Goal: Task Accomplishment & Management: Use online tool/utility

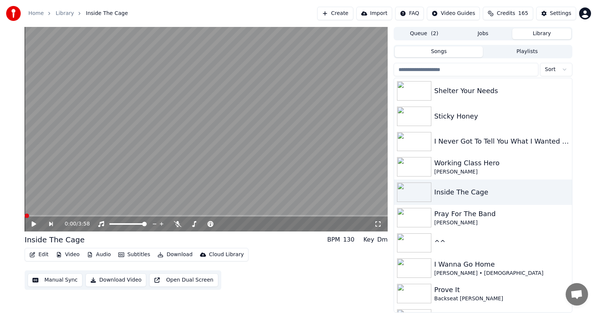
click at [34, 223] on icon at bounding box center [34, 223] width 4 height 5
click at [348, 213] on span at bounding box center [346, 215] width 4 height 4
click at [99, 252] on button "Audio" at bounding box center [99, 254] width 30 height 10
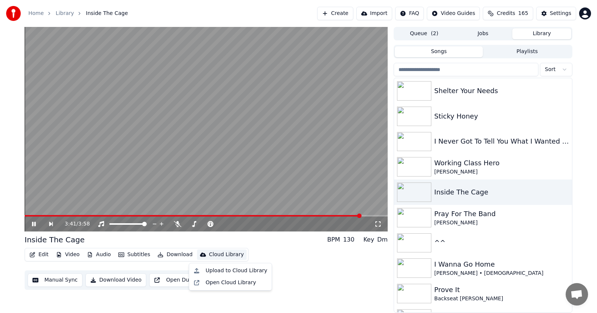
click at [31, 223] on icon at bounding box center [39, 224] width 17 height 6
click at [32, 223] on icon at bounding box center [34, 223] width 4 height 4
click at [32, 223] on icon at bounding box center [34, 223] width 4 height 5
click at [32, 223] on icon at bounding box center [34, 223] width 4 height 4
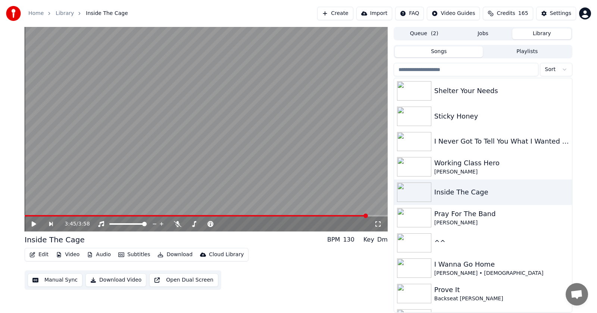
click at [35, 223] on icon at bounding box center [34, 223] width 4 height 5
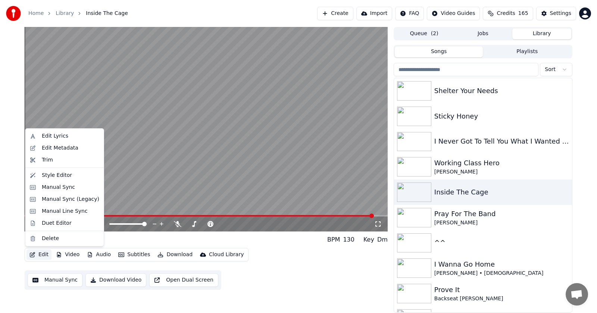
click at [39, 253] on button "Edit" at bounding box center [39, 254] width 25 height 10
click at [55, 200] on div "Manual Sync (Legacy)" at bounding box center [71, 198] width 58 height 7
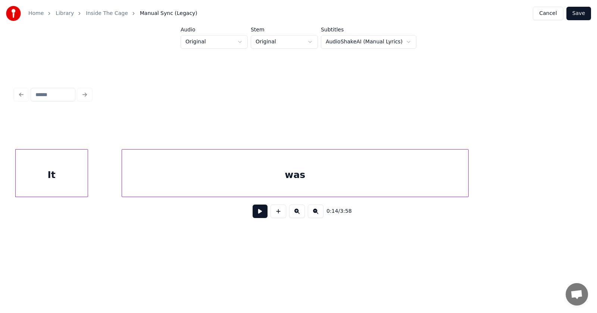
scroll to position [0, 3967]
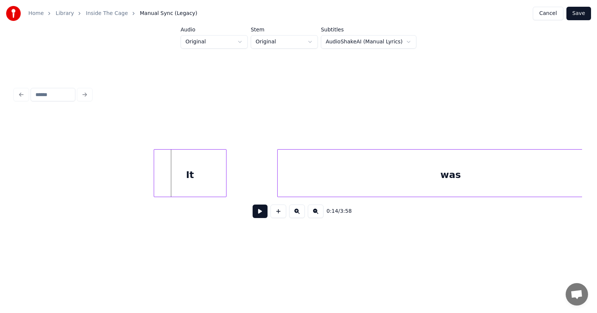
click at [167, 179] on div "It" at bounding box center [190, 174] width 72 height 51
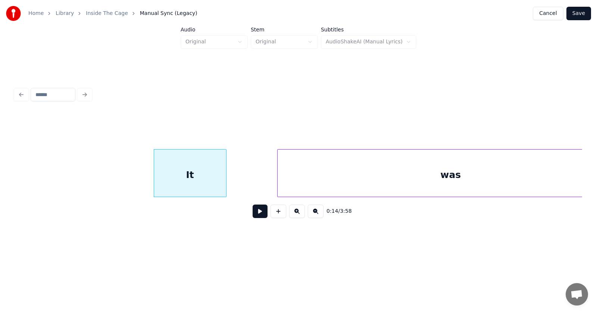
scroll to position [0, 4007]
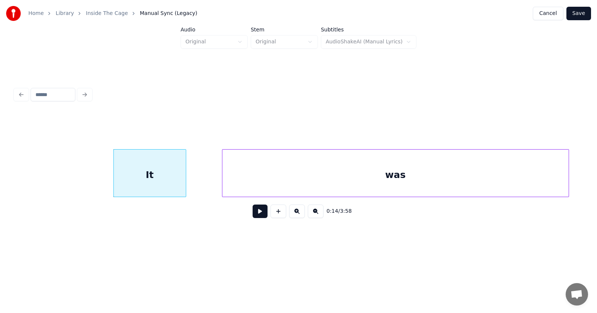
click at [277, 185] on div "was" at bounding box center [396, 174] width 347 height 51
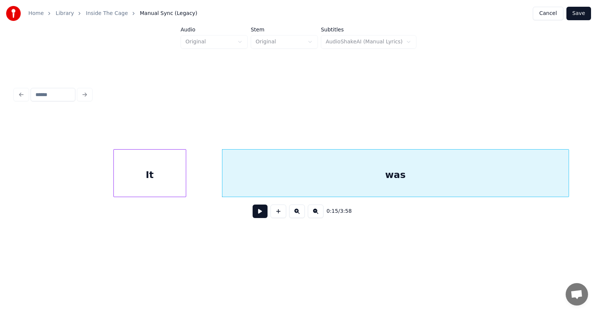
click at [139, 179] on div "It" at bounding box center [150, 174] width 72 height 51
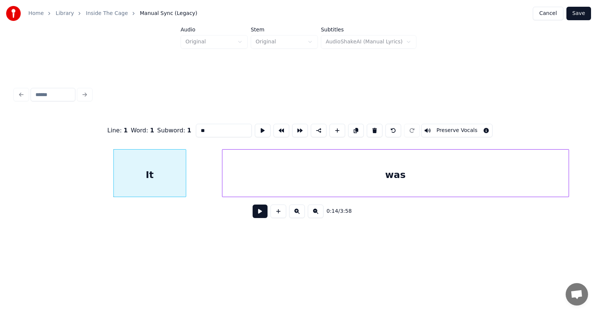
click at [254, 215] on button at bounding box center [260, 210] width 15 height 13
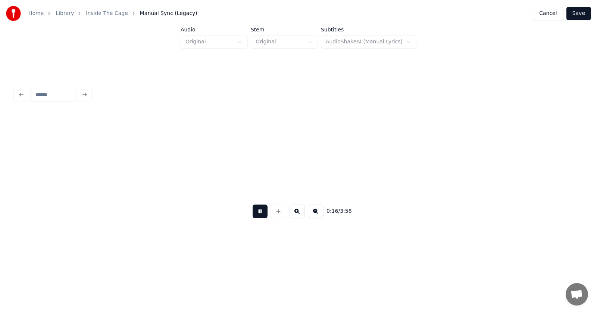
scroll to position [0, 4577]
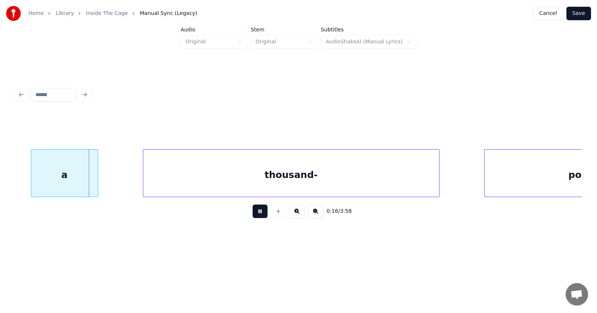
click at [254, 215] on button at bounding box center [260, 210] width 15 height 13
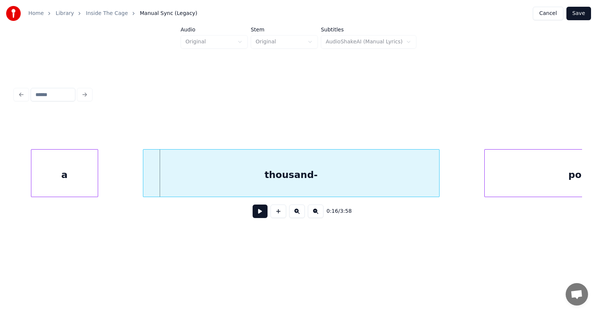
scroll to position [0, 4507]
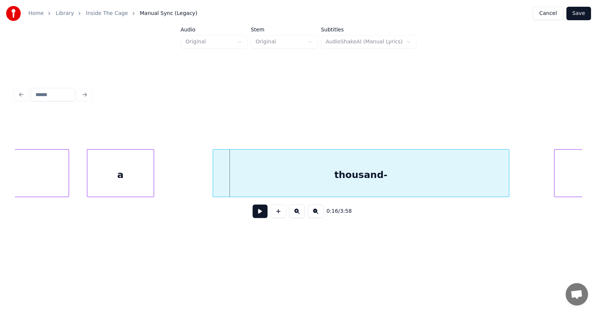
click at [116, 181] on div "a" at bounding box center [120, 174] width 66 height 51
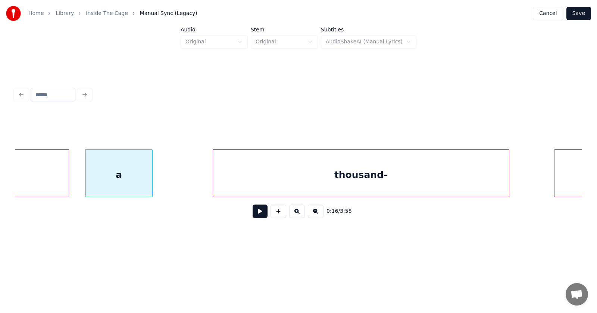
click at [116, 181] on div "a" at bounding box center [119, 174] width 66 height 51
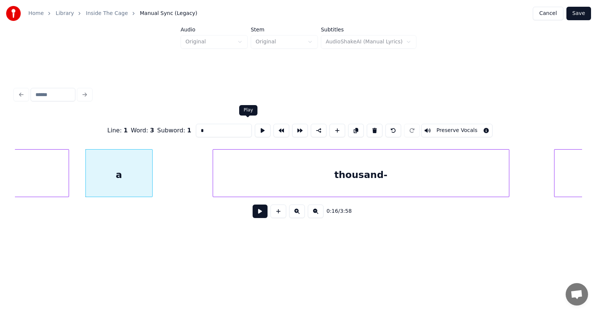
click at [255, 126] on button at bounding box center [263, 130] width 16 height 13
click at [93, 177] on div "a" at bounding box center [109, 174] width 66 height 51
click at [255, 125] on button at bounding box center [263, 130] width 16 height 13
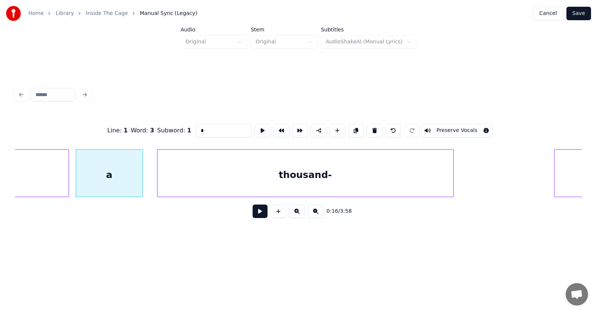
click at [210, 181] on div "thousand-" at bounding box center [306, 174] width 296 height 51
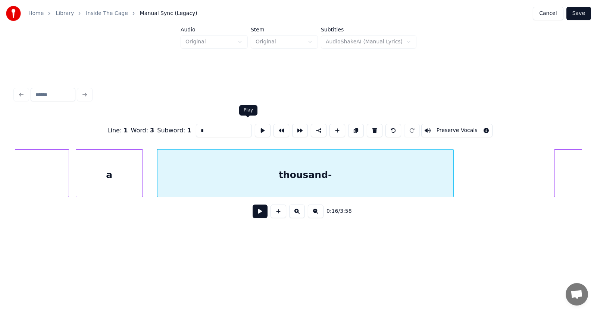
click at [255, 127] on button at bounding box center [263, 130] width 16 height 13
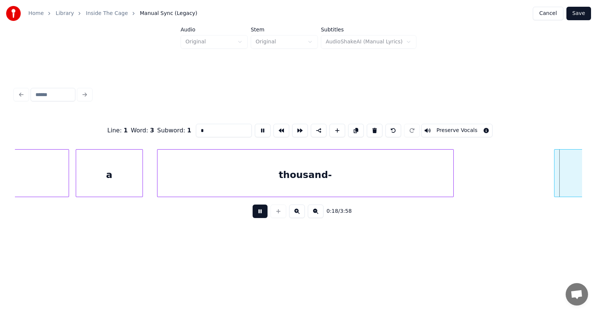
scroll to position [0, 5076]
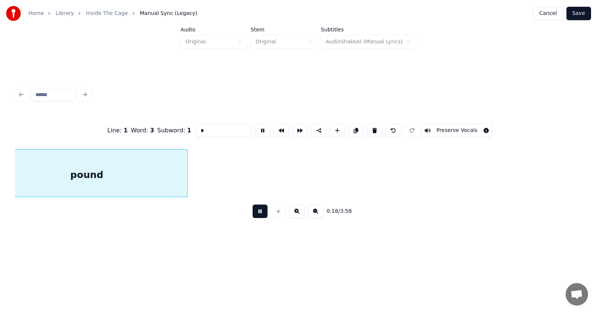
click at [255, 127] on button at bounding box center [263, 130] width 16 height 13
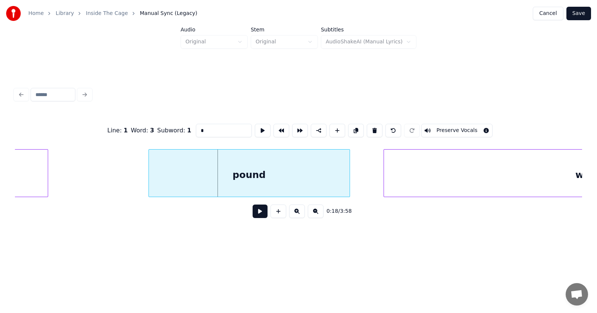
scroll to position [0, 4823]
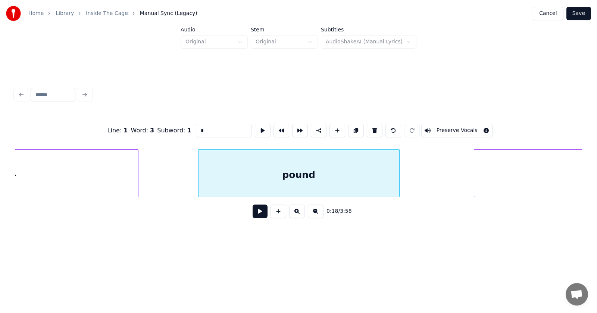
click at [264, 184] on div "pound" at bounding box center [299, 174] width 201 height 51
click at [169, 177] on div at bounding box center [168, 172] width 2 height 47
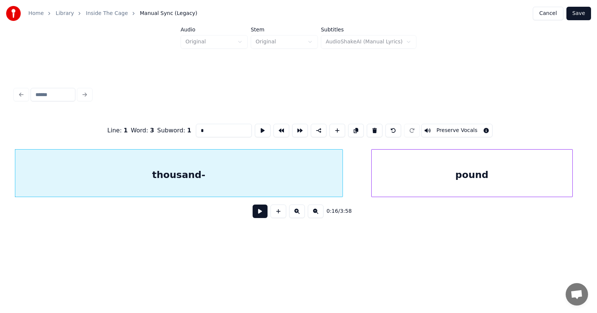
click at [244, 187] on div "thousand-" at bounding box center [178, 174] width 327 height 51
type input "*********"
click at [254, 217] on button at bounding box center [260, 210] width 15 height 13
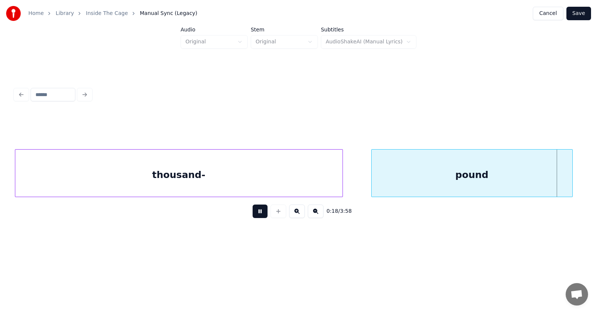
scroll to position [0, 5219]
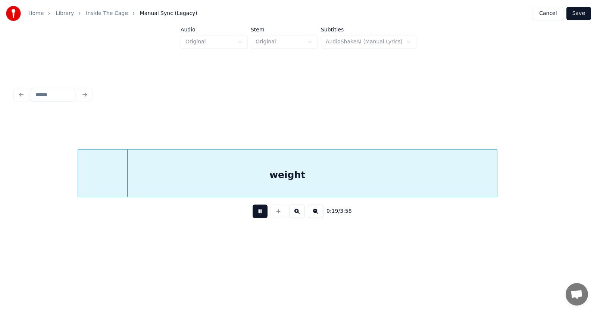
click at [254, 217] on button at bounding box center [260, 210] width 15 height 13
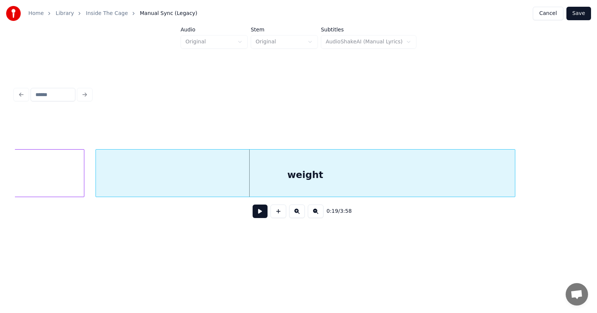
click at [160, 179] on div "weight" at bounding box center [305, 174] width 419 height 51
click at [257, 214] on button at bounding box center [260, 210] width 15 height 13
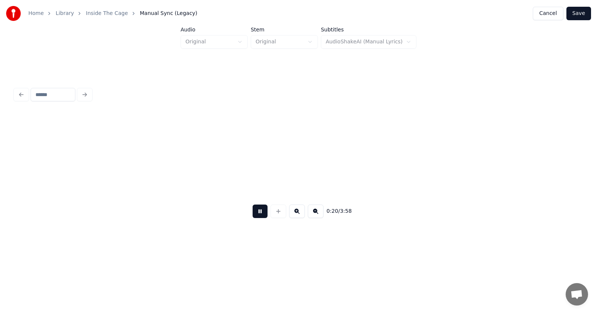
scroll to position [0, 5710]
click at [258, 214] on button at bounding box center [260, 210] width 15 height 13
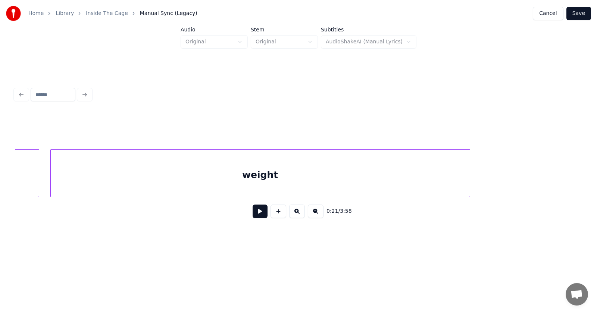
scroll to position [0, 5274]
click at [461, 168] on div at bounding box center [460, 172] width 2 height 47
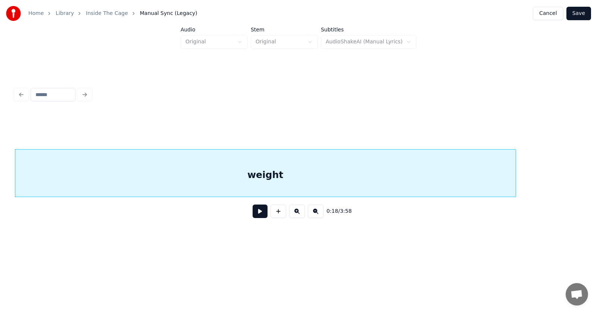
click at [260, 215] on button at bounding box center [260, 210] width 15 height 13
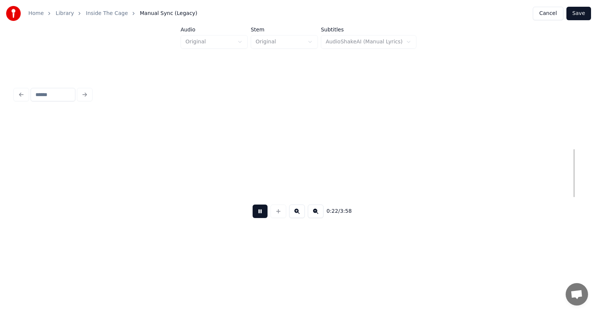
scroll to position [0, 6360]
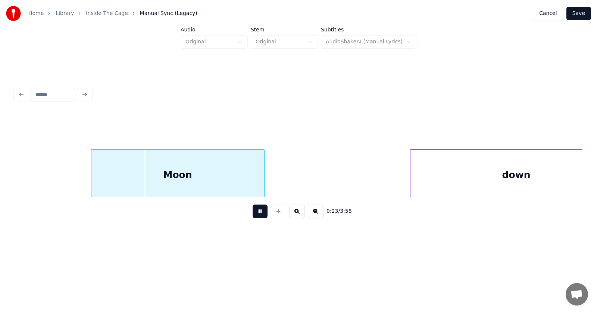
click at [260, 215] on button at bounding box center [260, 210] width 15 height 13
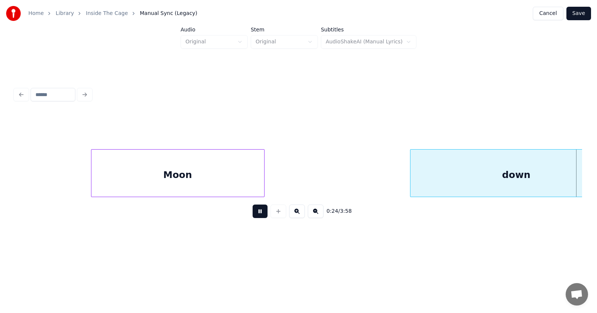
click at [260, 215] on button at bounding box center [260, 210] width 15 height 13
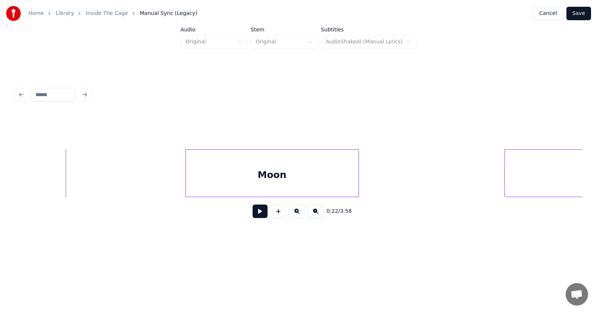
click at [253, 212] on button at bounding box center [260, 210] width 15 height 13
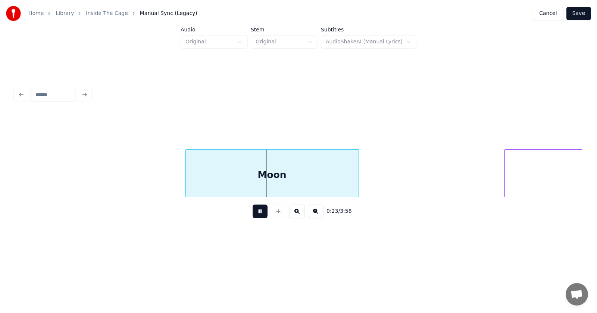
click at [253, 212] on button at bounding box center [260, 210] width 15 height 13
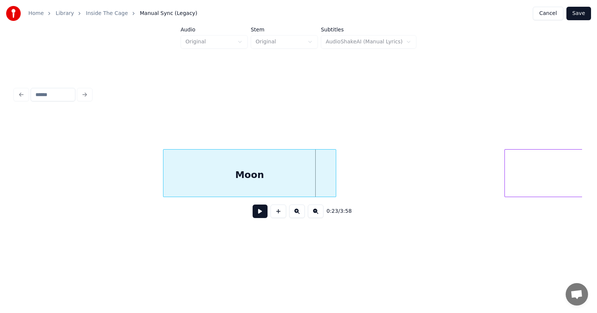
click at [239, 187] on div "Moon" at bounding box center [250, 174] width 173 height 51
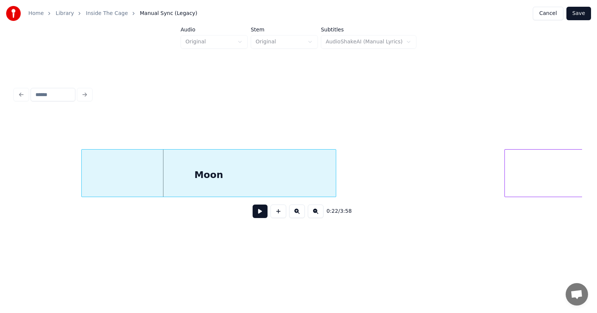
click at [82, 192] on div at bounding box center [83, 172] width 2 height 47
click at [212, 180] on div "Moon" at bounding box center [209, 174] width 255 height 51
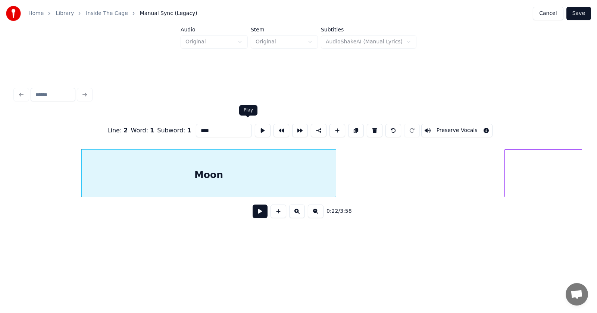
click at [255, 128] on button at bounding box center [263, 130] width 16 height 13
click at [254, 217] on button at bounding box center [260, 210] width 15 height 13
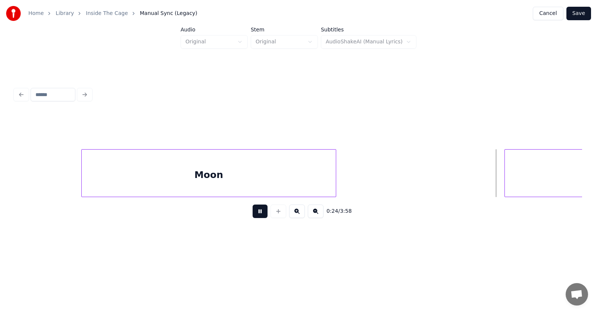
click at [254, 217] on button at bounding box center [260, 210] width 15 height 13
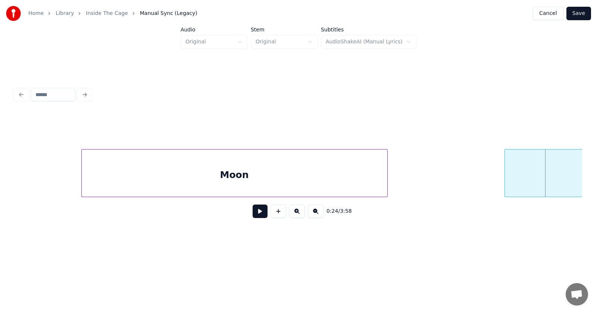
click at [386, 180] on div at bounding box center [386, 172] width 2 height 47
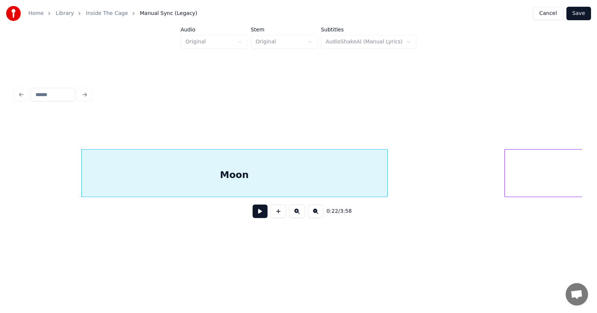
scroll to position [0, 6399]
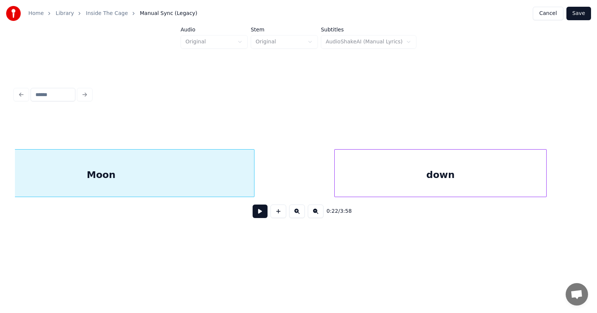
click at [485, 187] on div "down" at bounding box center [441, 174] width 212 height 51
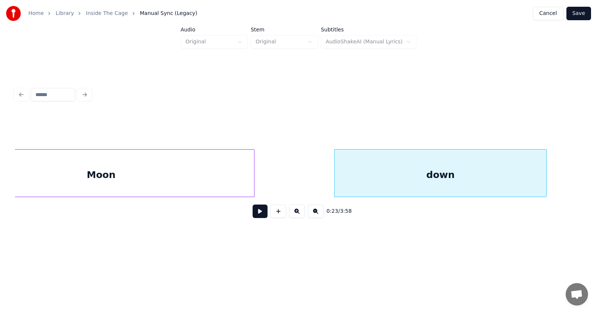
click at [257, 215] on button at bounding box center [260, 210] width 15 height 13
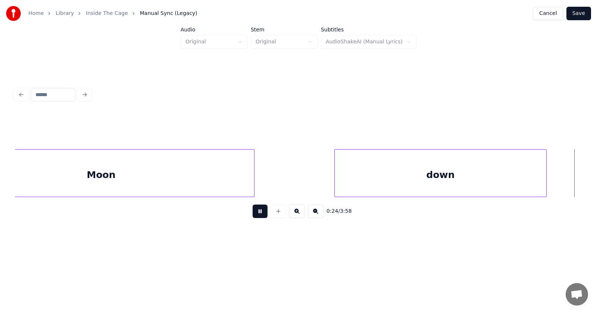
scroll to position [0, 6968]
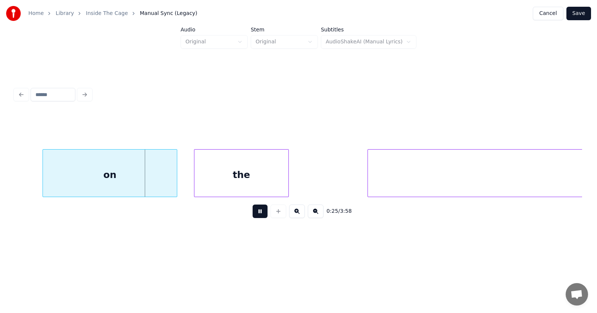
click at [257, 215] on button at bounding box center [260, 210] width 15 height 13
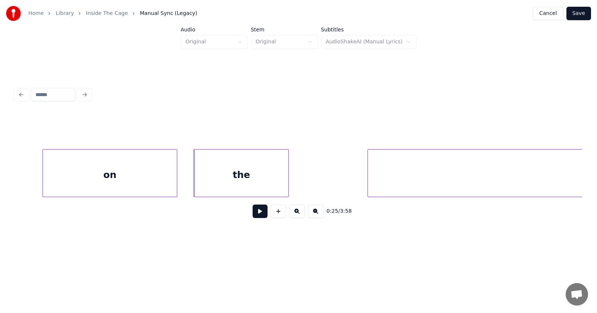
scroll to position [0, 6896]
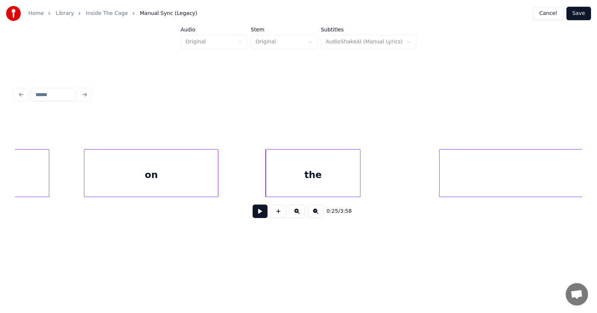
click at [161, 180] on div "on" at bounding box center [151, 174] width 134 height 51
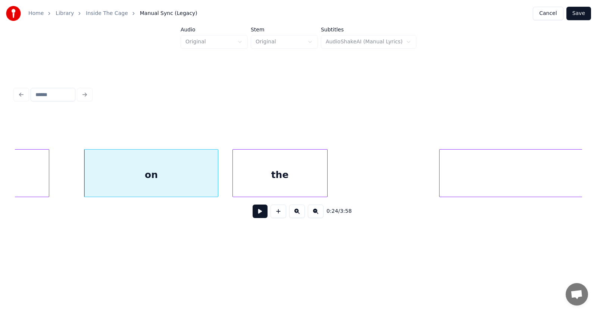
click at [259, 179] on div "the" at bounding box center [280, 174] width 94 height 51
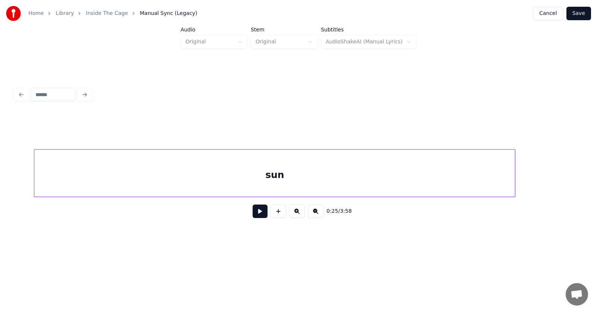
scroll to position [0, 7228]
click at [383, 194] on div "sun" at bounding box center [299, 173] width 568 height 48
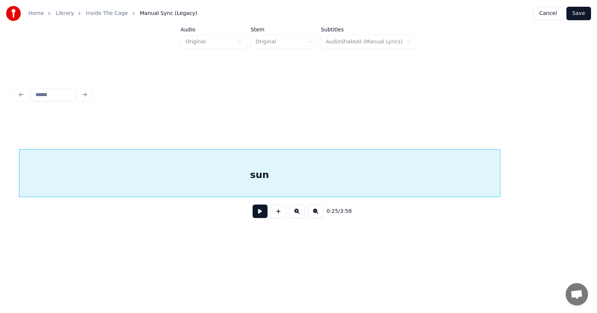
click at [342, 185] on div "sun" at bounding box center [259, 174] width 481 height 51
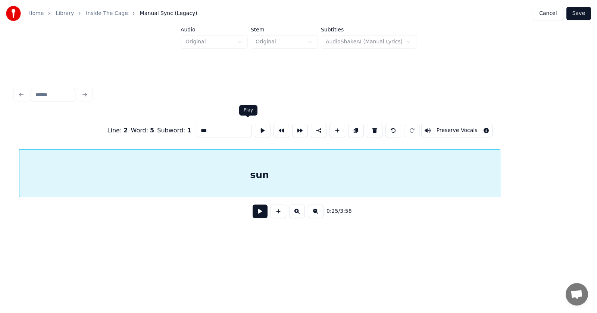
click at [255, 126] on button at bounding box center [263, 130] width 16 height 13
click at [260, 215] on button at bounding box center [260, 210] width 15 height 13
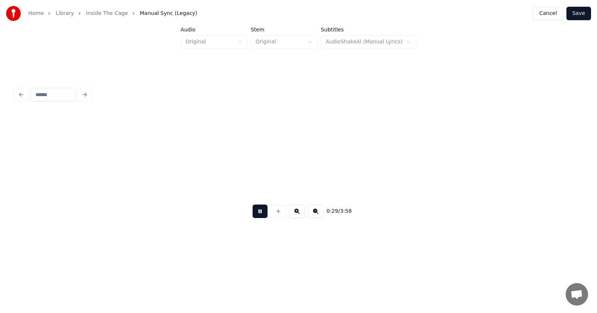
scroll to position [0, 8367]
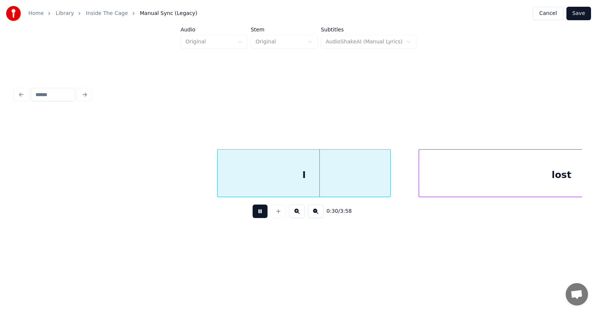
click at [254, 217] on button at bounding box center [260, 210] width 15 height 13
click at [271, 174] on div "I" at bounding box center [283, 174] width 173 height 51
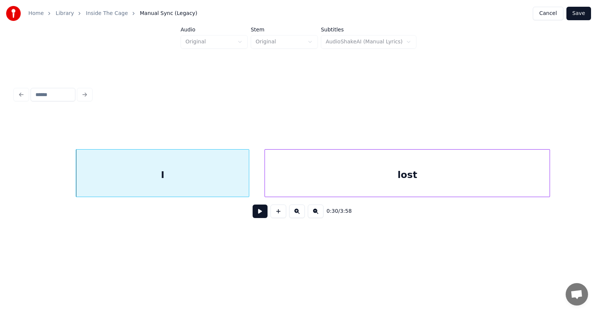
click at [414, 175] on div "lost" at bounding box center [407, 174] width 285 height 51
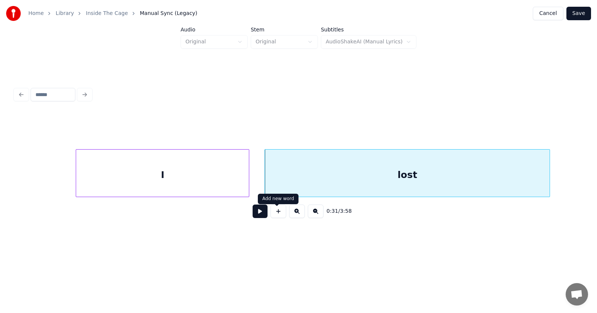
click at [258, 214] on button at bounding box center [260, 210] width 15 height 13
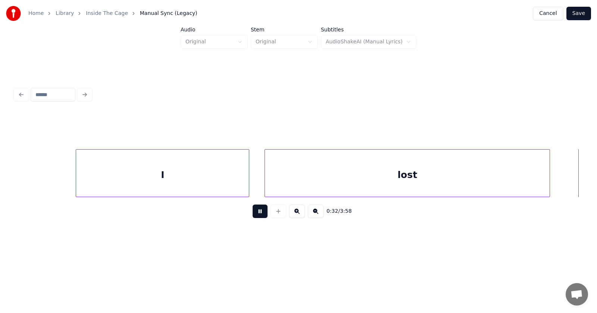
scroll to position [0, 9060]
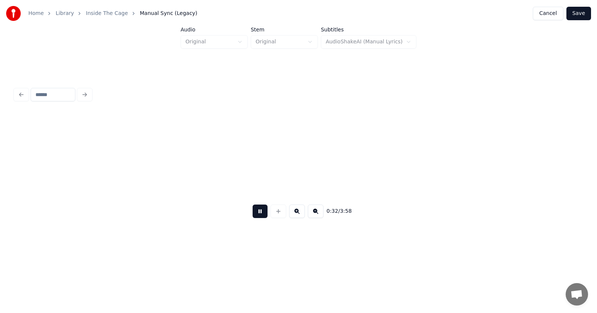
click at [258, 214] on button at bounding box center [260, 210] width 15 height 13
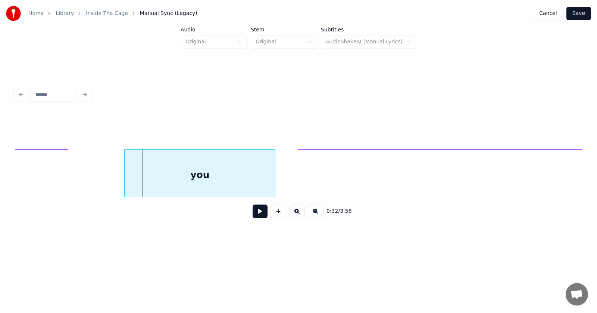
scroll to position [0, 8880]
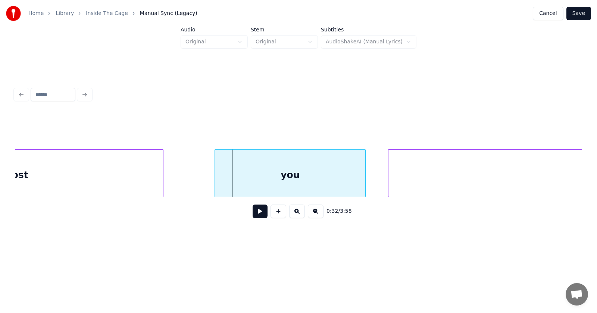
click at [162, 177] on div at bounding box center [162, 172] width 2 height 47
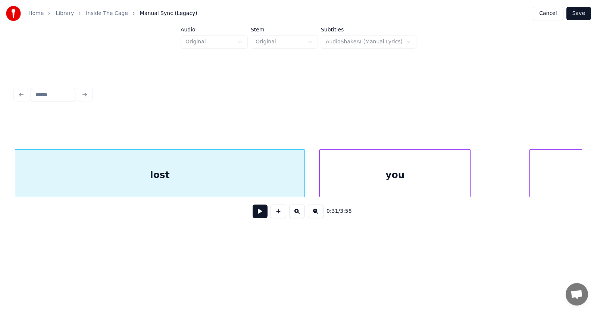
click at [377, 178] on div "you" at bounding box center [395, 174] width 150 height 51
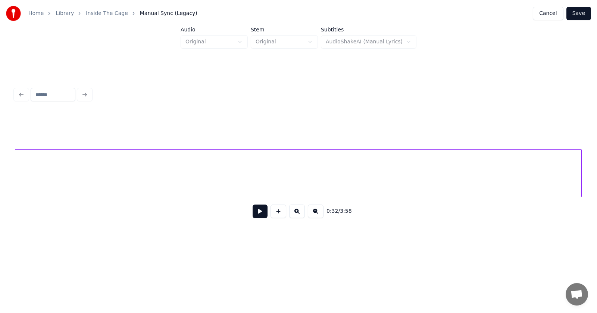
scroll to position [0, 9203]
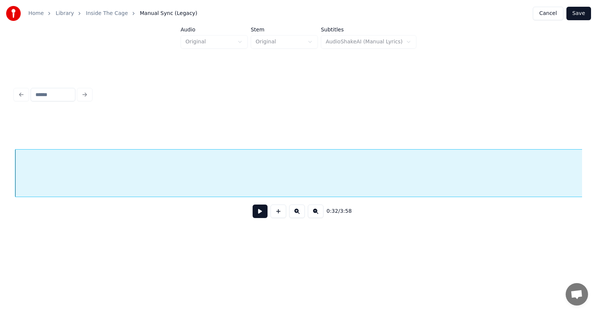
scroll to position [0, 9060]
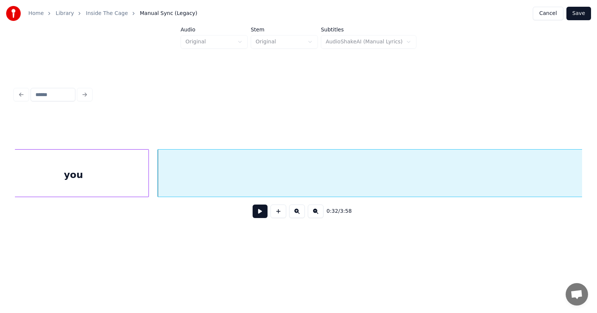
click at [113, 169] on div "you" at bounding box center [73, 174] width 150 height 51
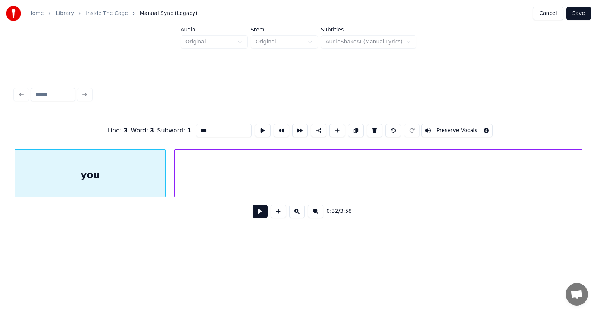
click at [258, 215] on button at bounding box center [260, 210] width 15 height 13
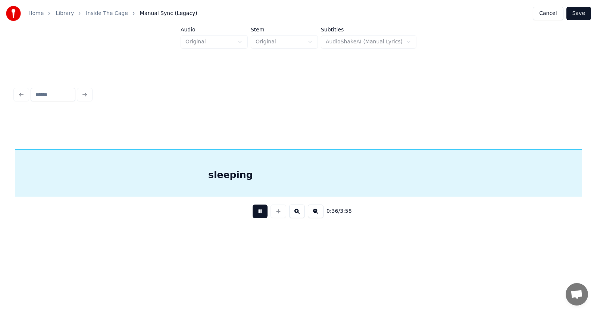
scroll to position [0, 10182]
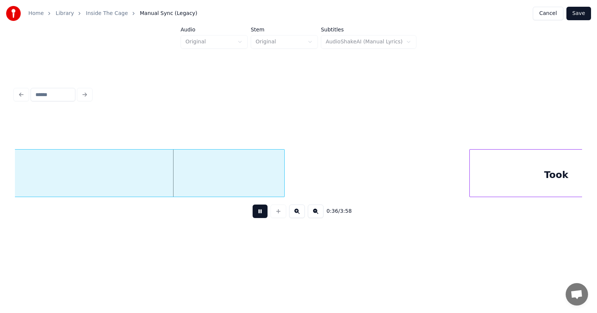
click at [258, 215] on button at bounding box center [260, 210] width 15 height 13
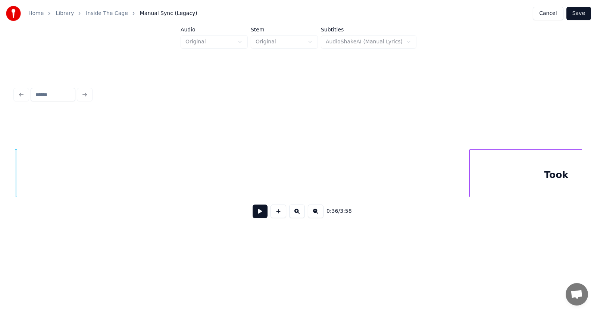
click at [16, 187] on div at bounding box center [16, 172] width 2 height 47
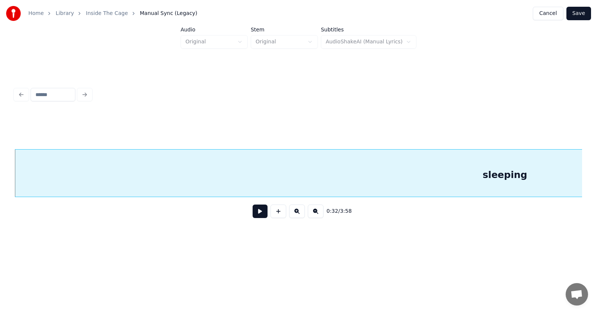
click at [85, 173] on div "sleeping" at bounding box center [505, 174] width 981 height 51
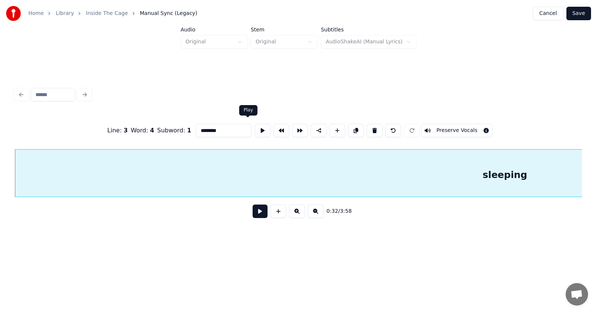
click at [255, 128] on button at bounding box center [263, 130] width 16 height 13
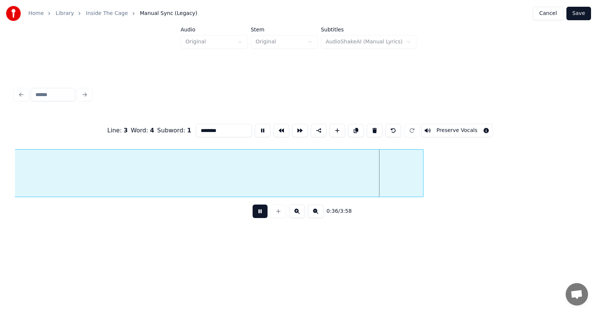
click at [255, 128] on button at bounding box center [263, 130] width 16 height 13
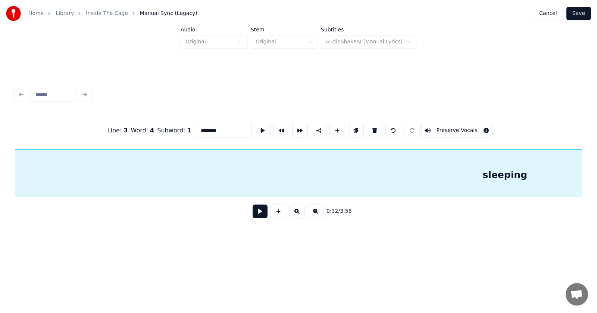
click at [253, 214] on button at bounding box center [260, 210] width 15 height 13
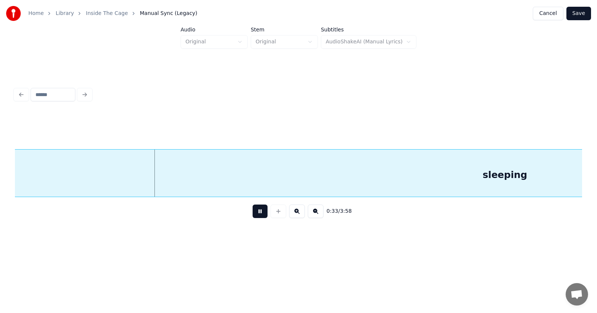
click at [253, 214] on button at bounding box center [260, 210] width 15 height 13
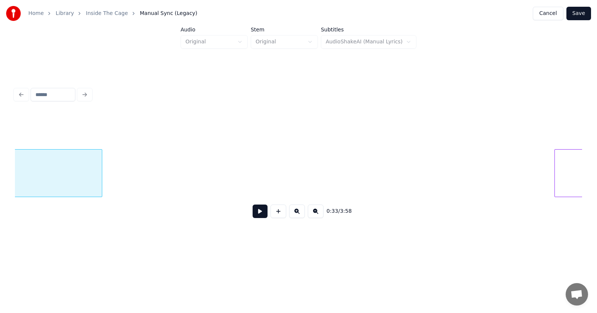
scroll to position [0, 10142]
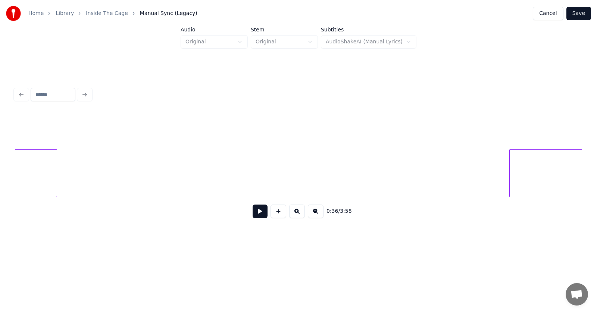
click at [254, 215] on button at bounding box center [260, 210] width 15 height 13
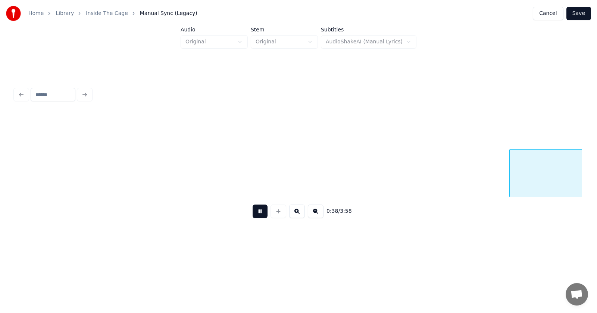
scroll to position [0, 10711]
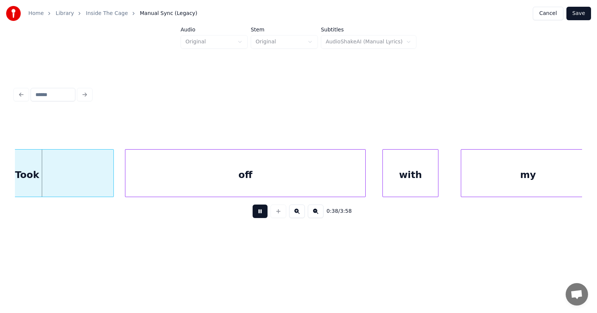
click at [254, 215] on button at bounding box center [260, 210] width 15 height 13
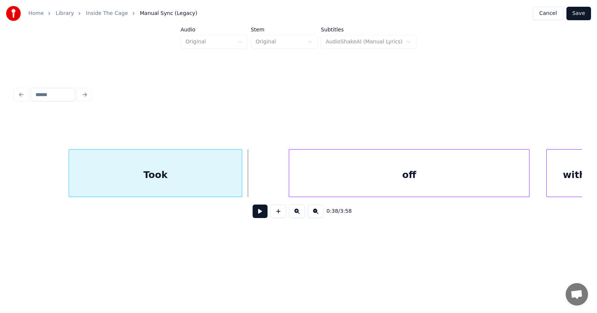
click at [162, 182] on div "Took" at bounding box center [155, 174] width 173 height 51
click at [310, 187] on div "off" at bounding box center [379, 174] width 240 height 51
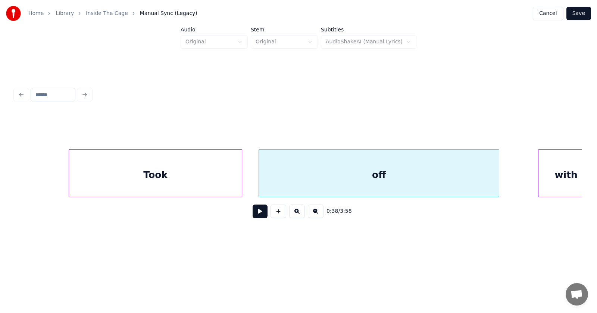
scroll to position [0, 10566]
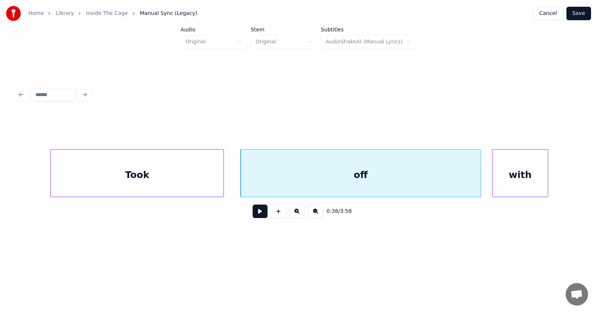
click at [529, 182] on div "with" at bounding box center [520, 174] width 55 height 51
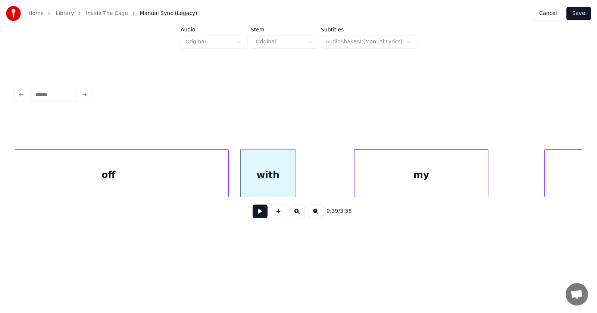
scroll to position [0, 10908]
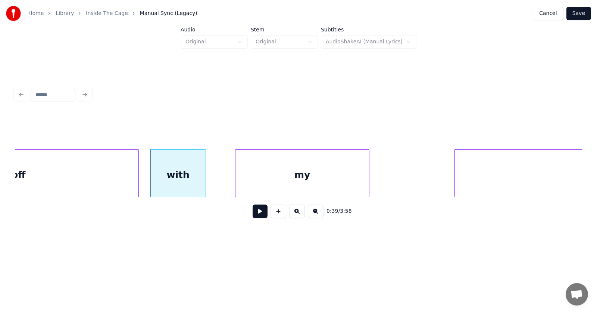
click at [303, 185] on div "my" at bounding box center [303, 174] width 134 height 51
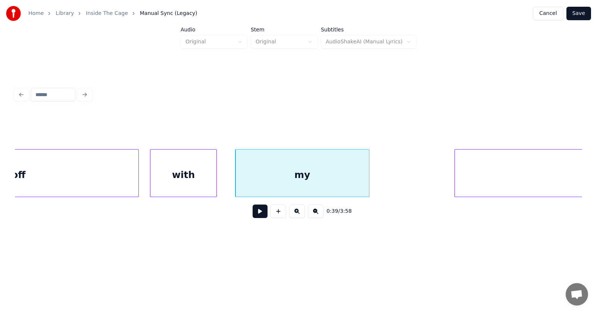
click at [217, 181] on div at bounding box center [215, 172] width 2 height 47
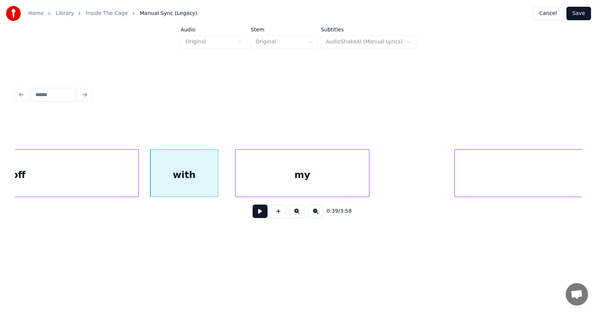
click at [97, 186] on div "off" at bounding box center [18, 174] width 240 height 51
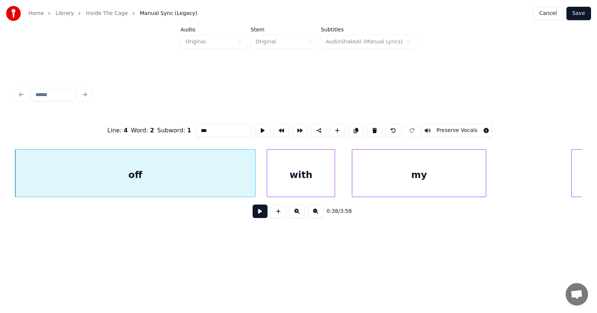
click at [255, 211] on button at bounding box center [260, 210] width 15 height 13
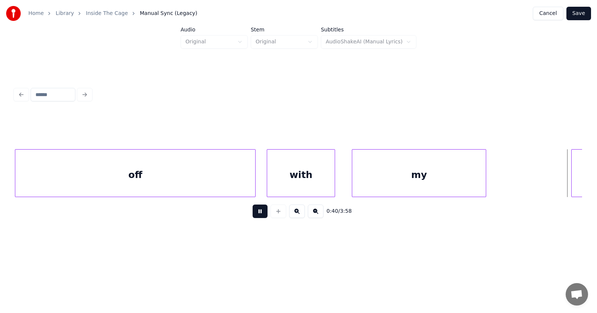
click at [257, 211] on button at bounding box center [260, 210] width 15 height 13
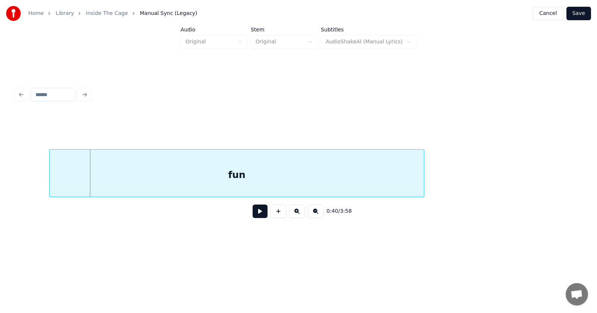
scroll to position [0, 11224]
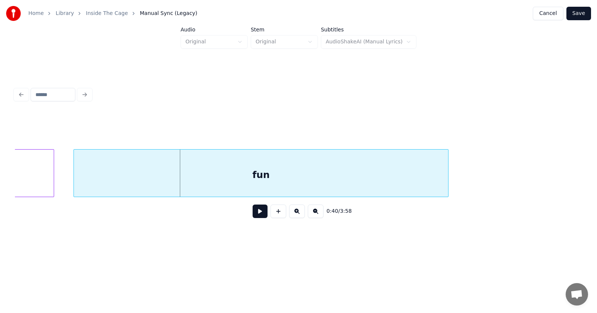
click at [156, 182] on div "fun" at bounding box center [261, 174] width 375 height 51
click at [260, 215] on button at bounding box center [260, 210] width 15 height 13
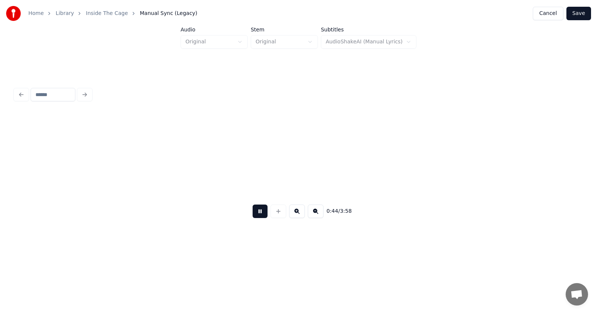
scroll to position [0, 12366]
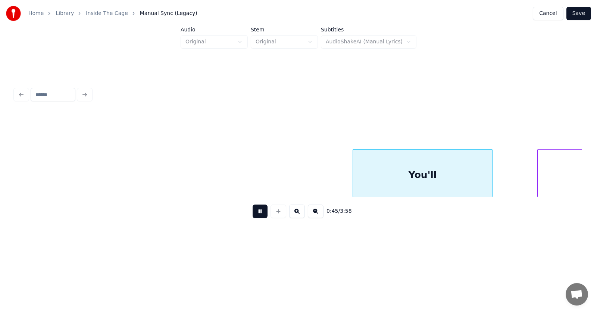
click at [254, 216] on button at bounding box center [260, 210] width 15 height 13
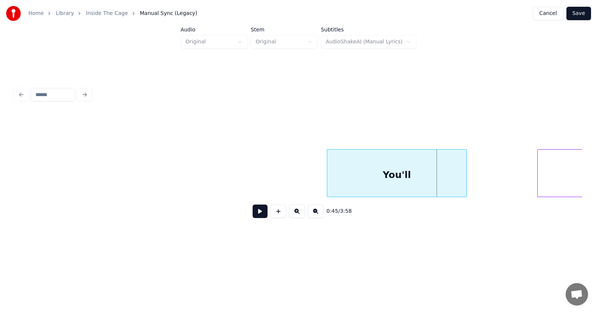
click at [375, 181] on div "You'll" at bounding box center [396, 174] width 139 height 51
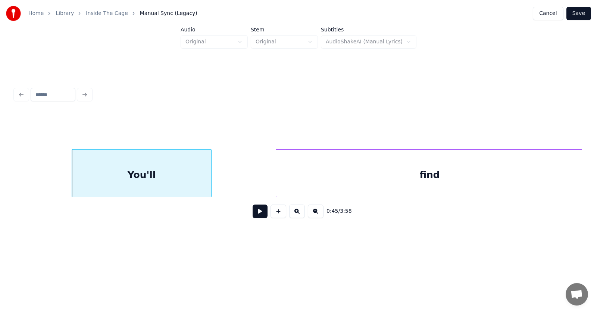
scroll to position [0, 12627]
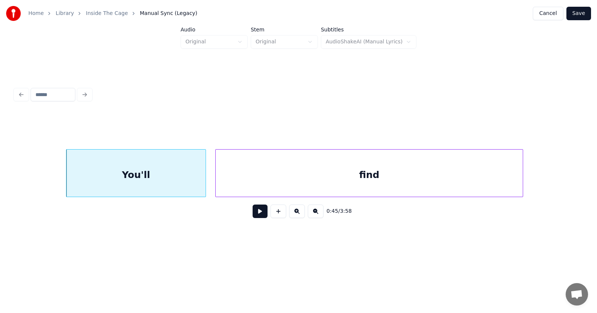
click at [281, 187] on div "find" at bounding box center [369, 174] width 307 height 51
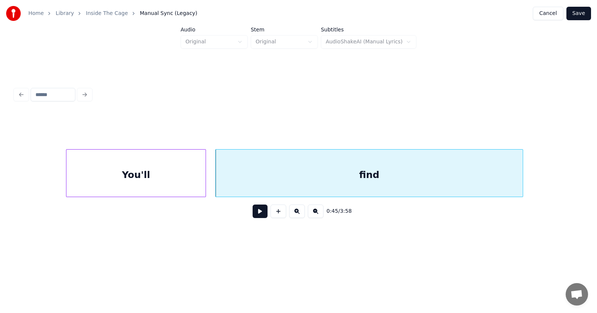
click at [261, 215] on button at bounding box center [260, 210] width 15 height 13
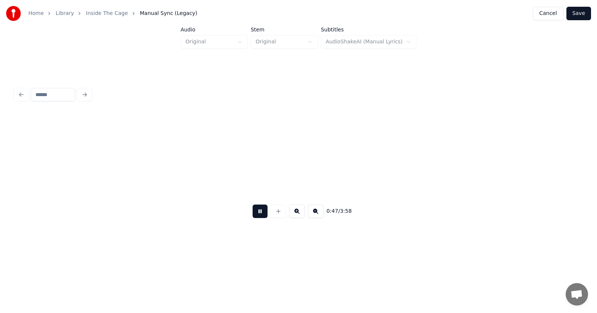
scroll to position [0, 13197]
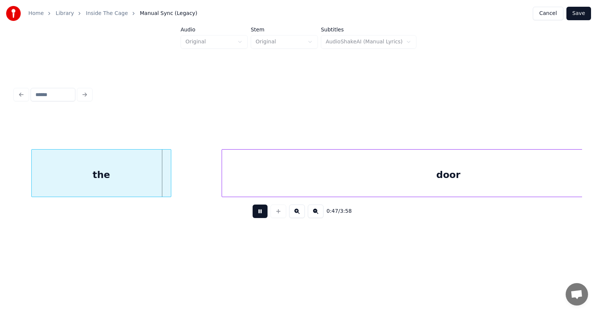
click at [261, 215] on button at bounding box center [260, 210] width 15 height 13
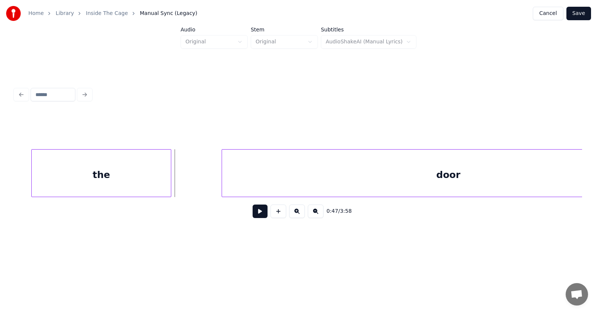
scroll to position [0, 13117]
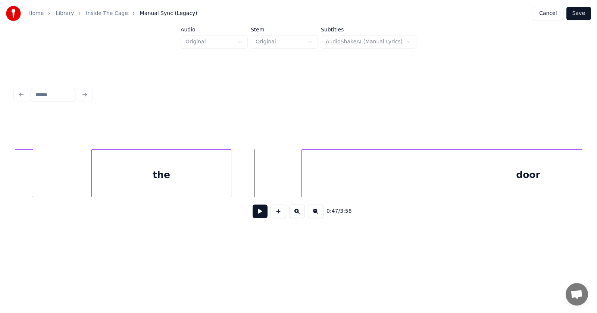
click at [154, 184] on div "the" at bounding box center [161, 174] width 139 height 51
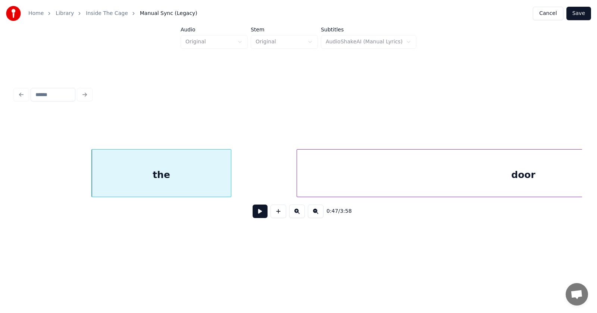
scroll to position [0, 13288]
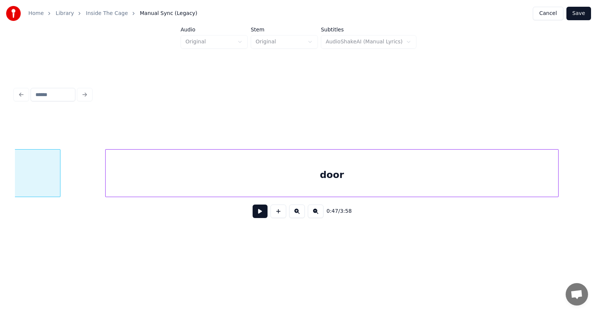
click at [296, 184] on div "door" at bounding box center [332, 174] width 453 height 51
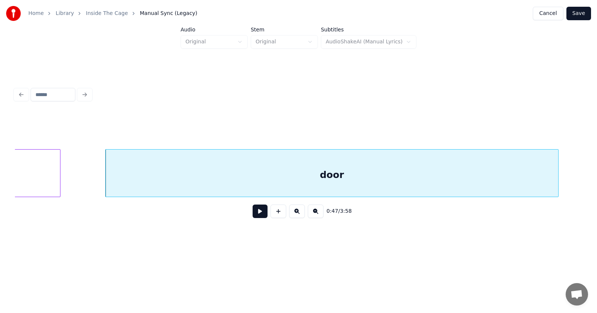
click at [257, 214] on button at bounding box center [260, 210] width 15 height 13
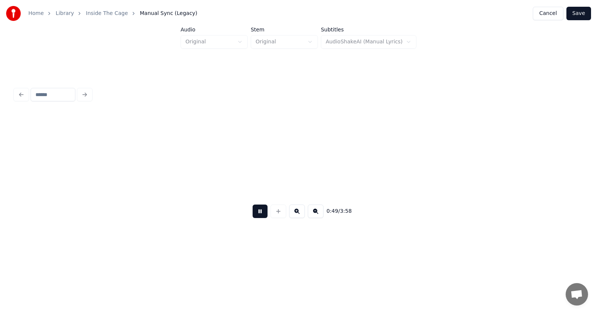
scroll to position [0, 13856]
click at [257, 214] on button at bounding box center [260, 210] width 15 height 13
click at [434, 179] on div "on" at bounding box center [458, 174] width 111 height 51
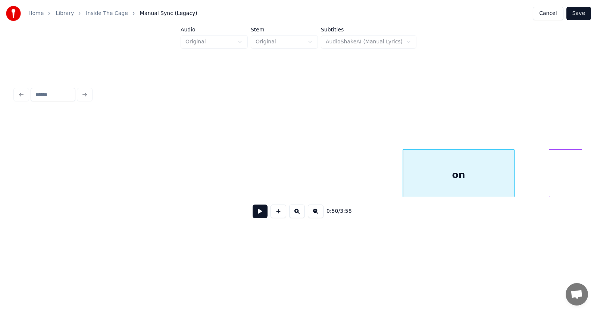
scroll to position [0, 14061]
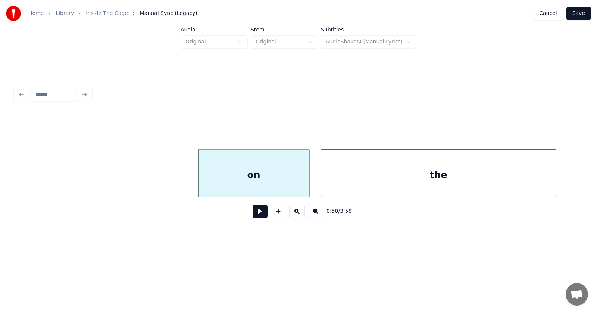
click at [535, 180] on div "the" at bounding box center [439, 174] width 235 height 51
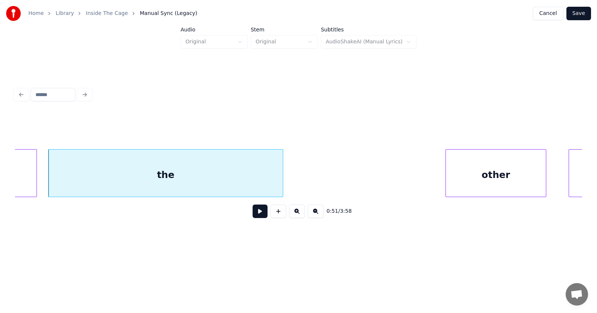
scroll to position [0, 14424]
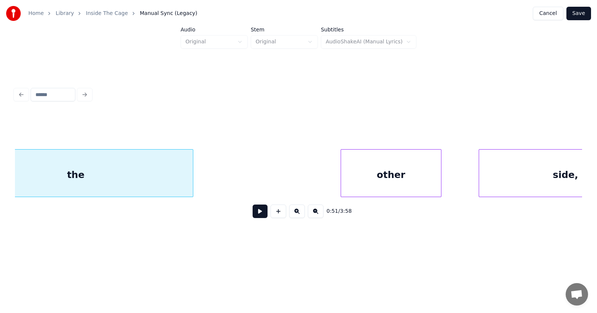
click at [380, 181] on div "other" at bounding box center [391, 174] width 100 height 51
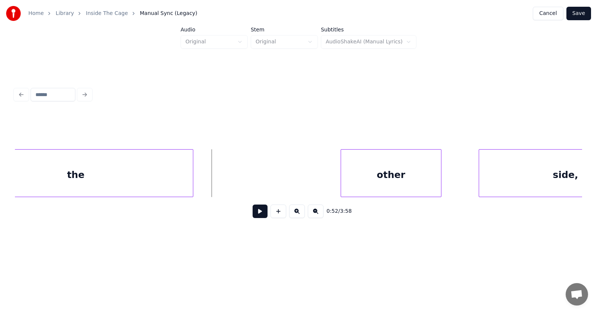
click at [253, 212] on button at bounding box center [260, 210] width 15 height 13
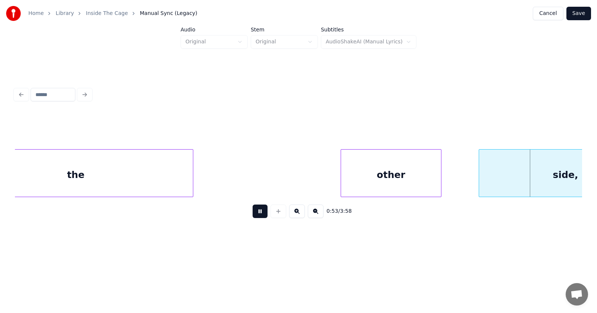
click at [253, 212] on button at bounding box center [260, 210] width 15 height 13
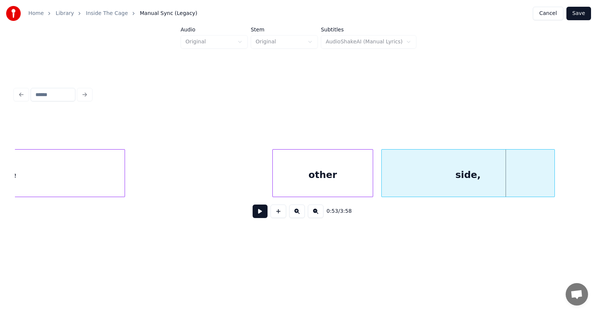
click at [488, 181] on div "side," at bounding box center [468, 174] width 173 height 51
click at [259, 215] on button at bounding box center [260, 210] width 15 height 13
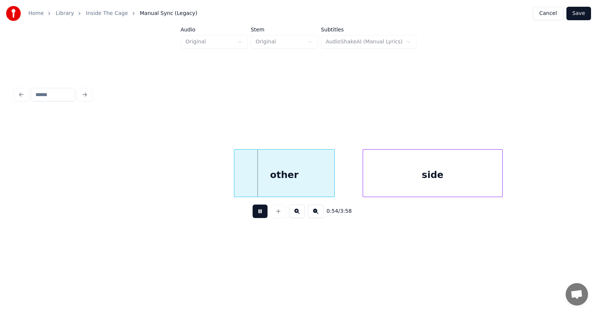
click at [259, 215] on button at bounding box center [260, 210] width 15 height 13
click at [262, 181] on div "other" at bounding box center [277, 174] width 100 height 51
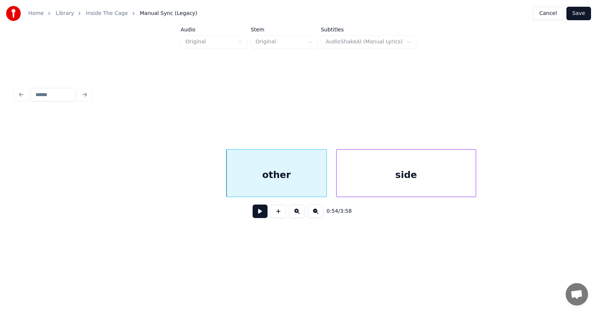
click at [391, 182] on div "side" at bounding box center [406, 174] width 139 height 51
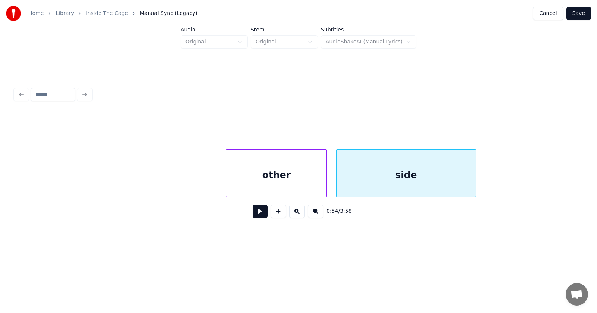
click at [257, 214] on button at bounding box center [260, 210] width 15 height 13
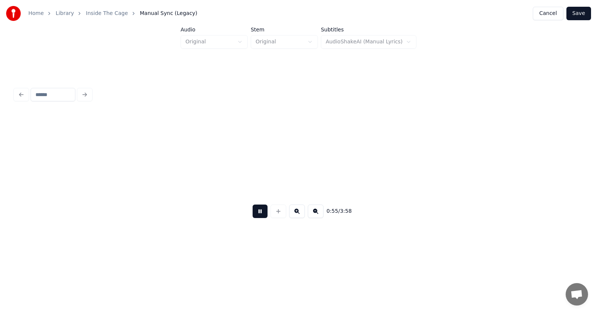
scroll to position [0, 15629]
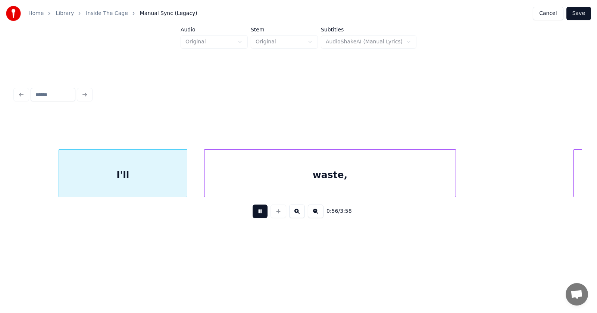
click at [258, 214] on button at bounding box center [260, 210] width 15 height 13
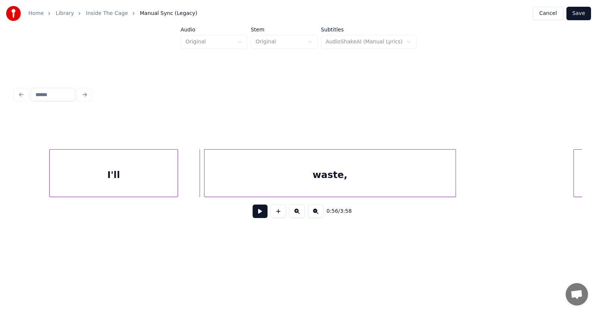
click at [141, 181] on div "I'll" at bounding box center [114, 174] width 128 height 51
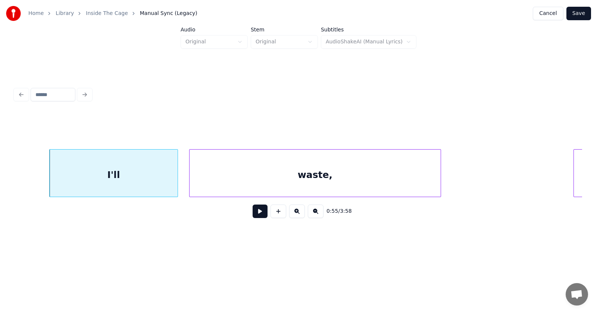
click at [252, 182] on div "waste," at bounding box center [315, 174] width 251 height 51
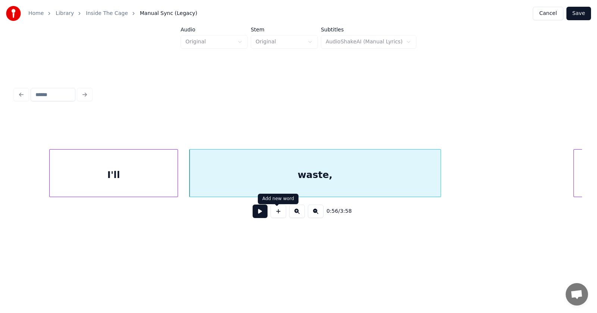
click at [255, 213] on button at bounding box center [260, 210] width 15 height 13
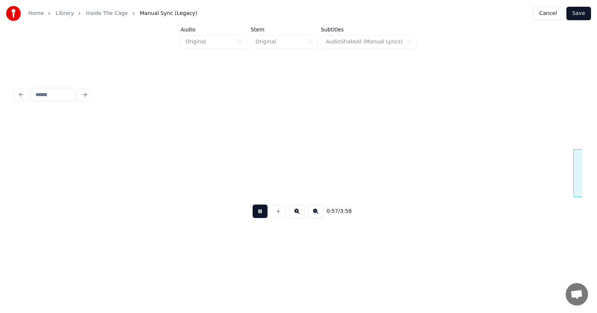
scroll to position [0, 16200]
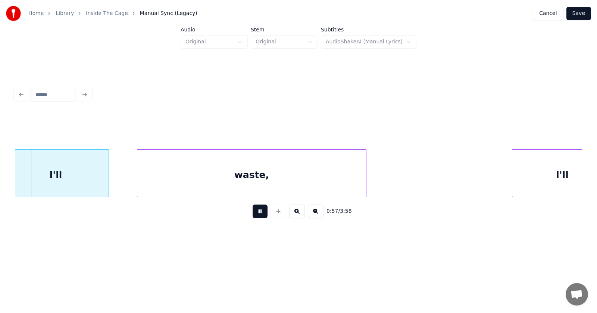
click at [255, 213] on button at bounding box center [260, 210] width 15 height 13
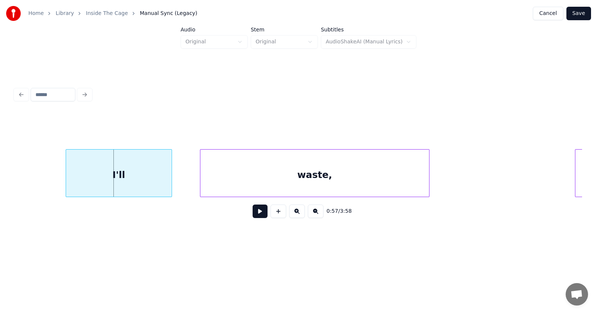
scroll to position [0, 16047]
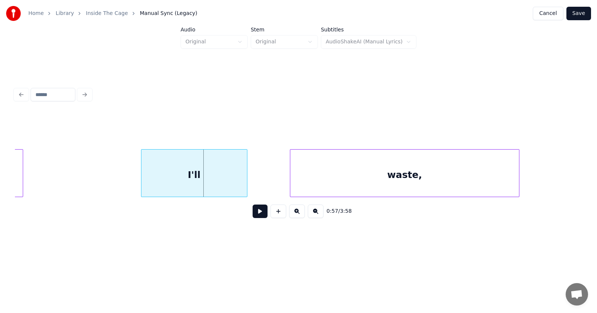
click at [179, 184] on div "I'll" at bounding box center [195, 174] width 106 height 51
click at [299, 181] on div "waste," at bounding box center [374, 174] width 229 height 51
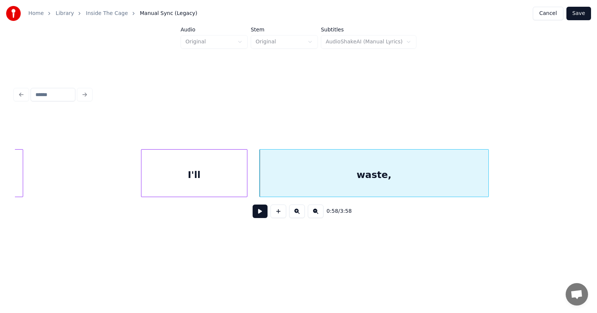
click at [253, 212] on button at bounding box center [260, 210] width 15 height 13
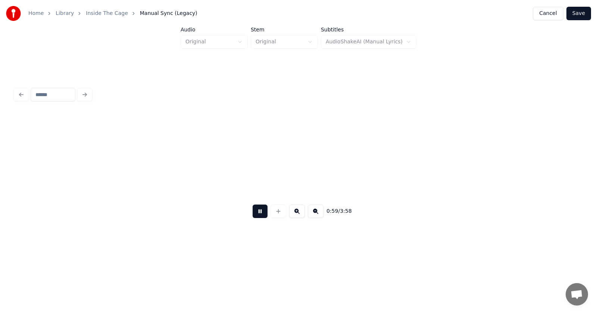
scroll to position [0, 16616]
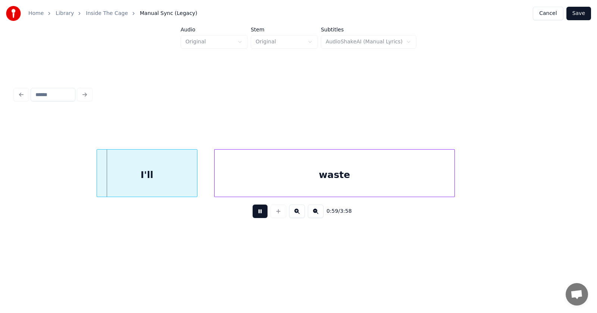
click at [253, 213] on button at bounding box center [260, 210] width 15 height 13
click at [160, 178] on div "I'll" at bounding box center [131, 174] width 100 height 51
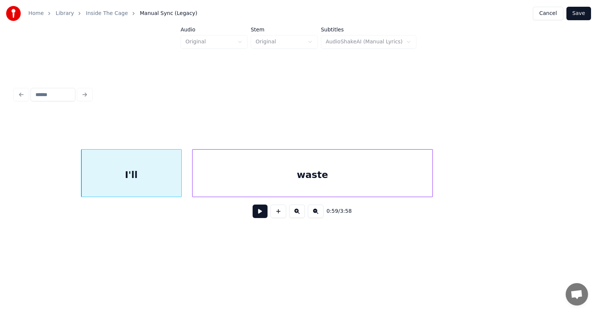
click at [231, 178] on div "waste" at bounding box center [313, 174] width 240 height 51
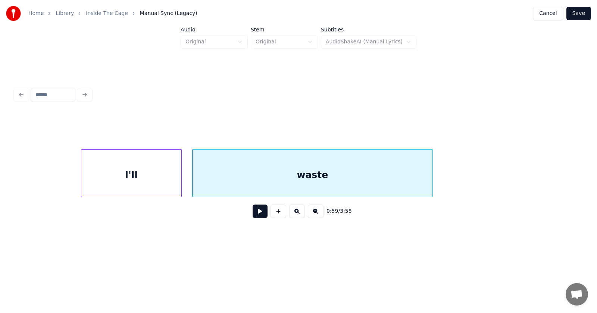
click at [253, 214] on button at bounding box center [260, 210] width 15 height 13
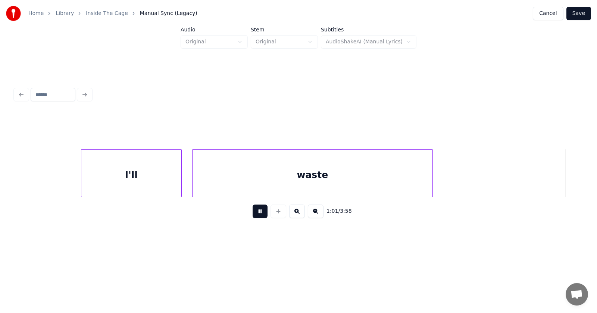
scroll to position [0, 17184]
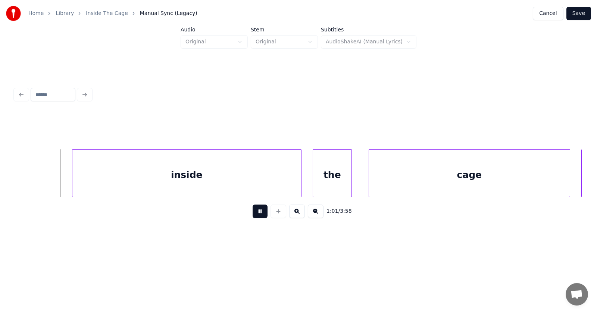
click at [253, 215] on button at bounding box center [260, 210] width 15 height 13
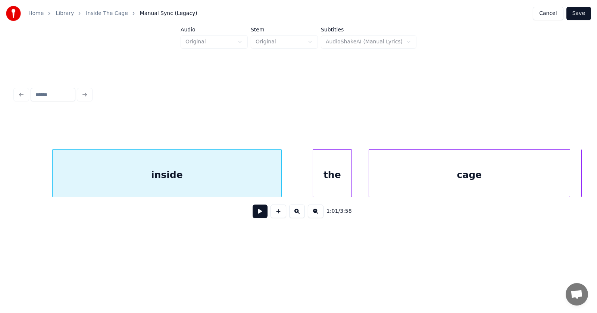
click at [206, 177] on div "inside" at bounding box center [167, 174] width 229 height 51
click at [329, 181] on div "the" at bounding box center [315, 174] width 38 height 51
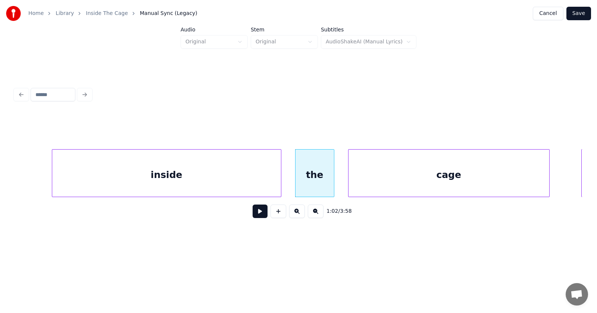
click at [379, 181] on div "cage" at bounding box center [449, 174] width 201 height 51
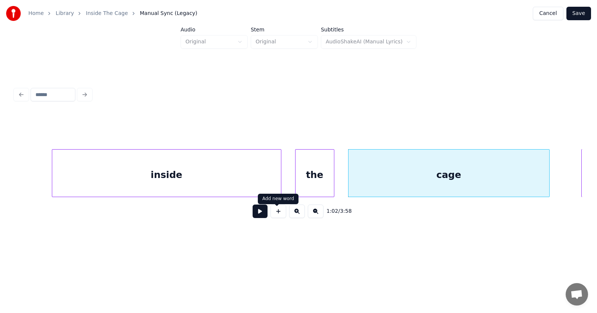
click at [258, 216] on button at bounding box center [260, 210] width 15 height 13
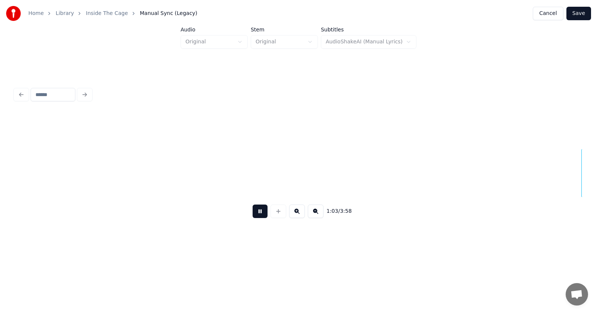
scroll to position [0, 17751]
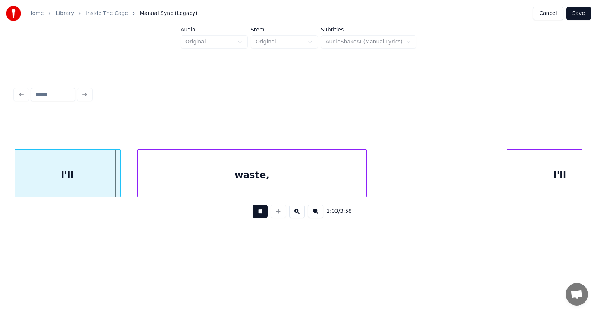
click at [258, 216] on button at bounding box center [260, 210] width 15 height 13
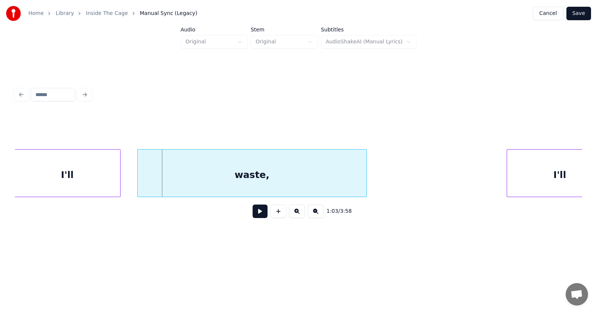
scroll to position [0, 17580]
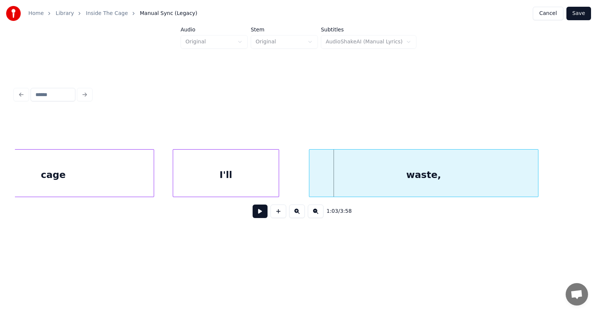
click at [227, 185] on div "I'll" at bounding box center [226, 174] width 106 height 51
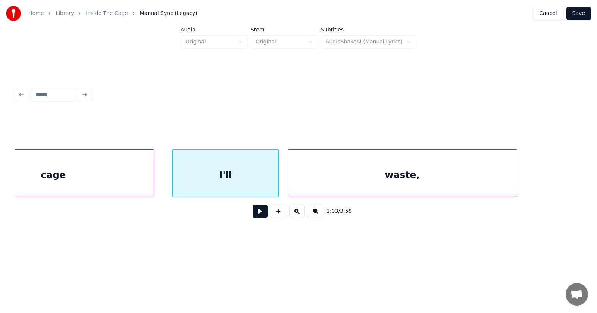
click at [326, 184] on div "waste," at bounding box center [402, 174] width 229 height 51
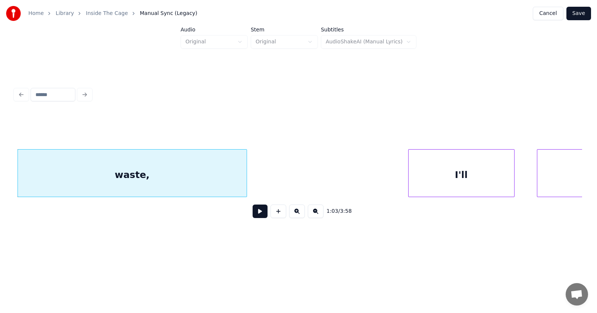
scroll to position [0, 17895]
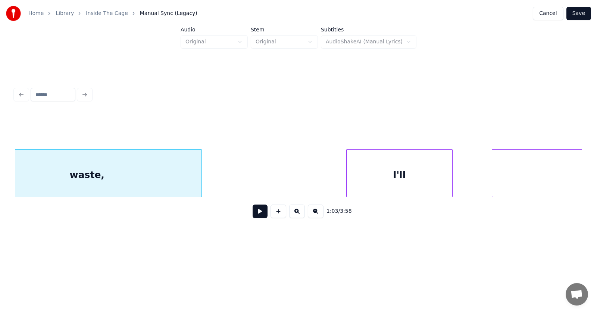
click at [375, 181] on div "I'll" at bounding box center [400, 174] width 106 height 51
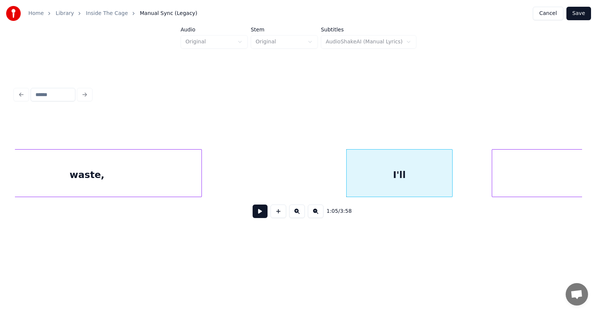
scroll to position [0, 18027]
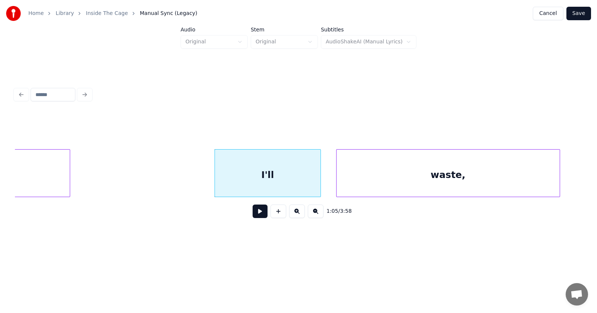
click at [490, 183] on div "waste," at bounding box center [448, 174] width 223 height 51
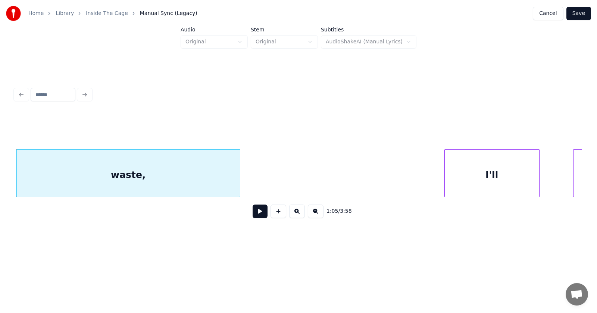
scroll to position [0, 18481]
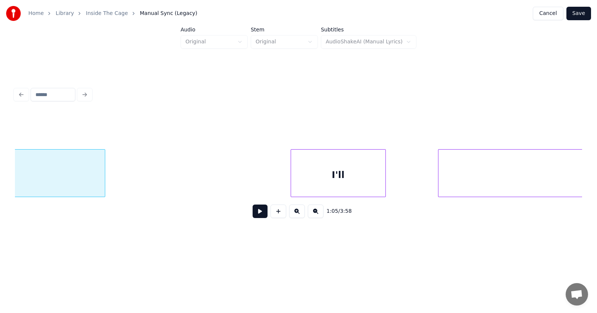
click at [330, 181] on div "I'll" at bounding box center [338, 174] width 94 height 51
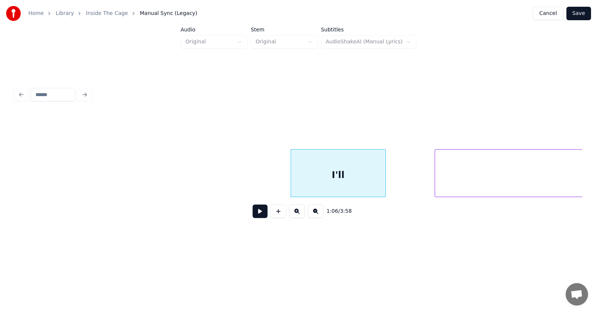
scroll to position [0, 18693]
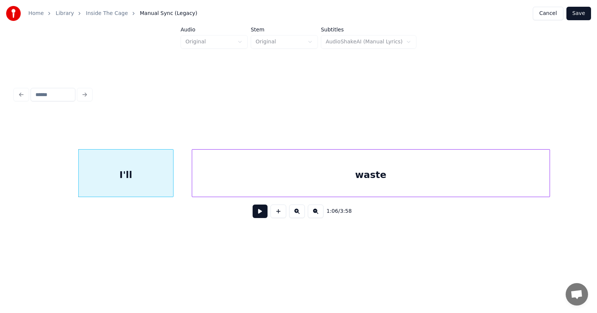
click at [443, 187] on div "waste" at bounding box center [371, 174] width 358 height 51
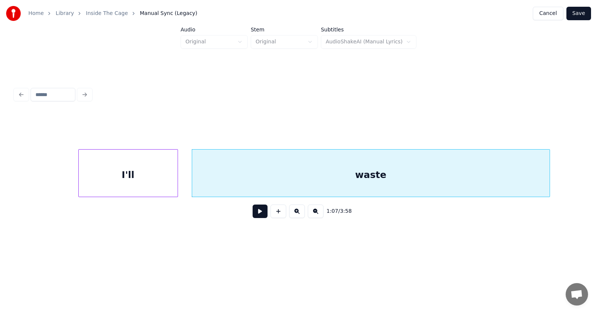
click at [177, 179] on div at bounding box center [177, 172] width 2 height 47
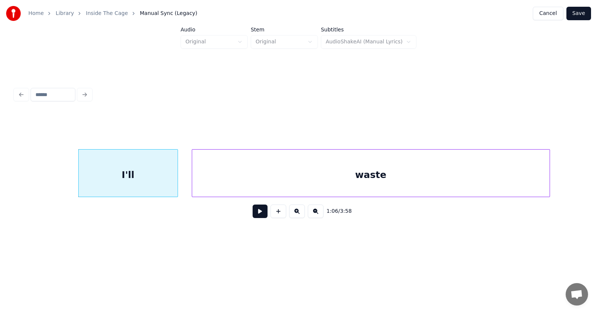
click at [256, 212] on button at bounding box center [260, 210] width 15 height 13
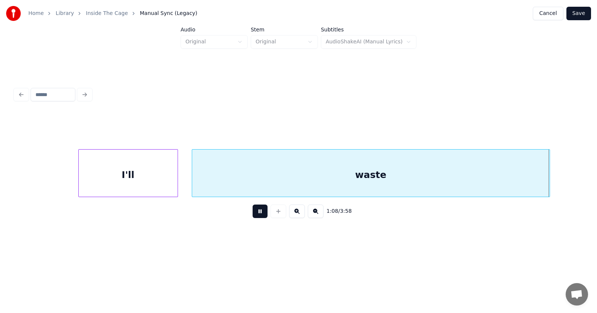
scroll to position [0, 19263]
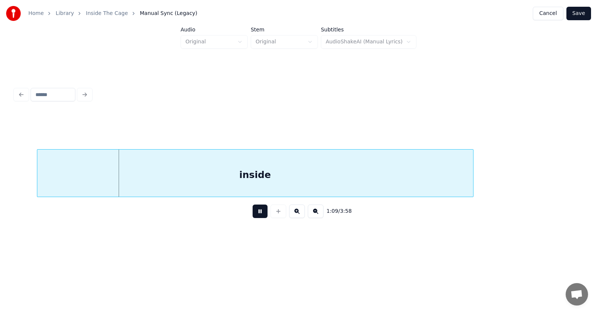
click at [257, 217] on button at bounding box center [260, 210] width 15 height 13
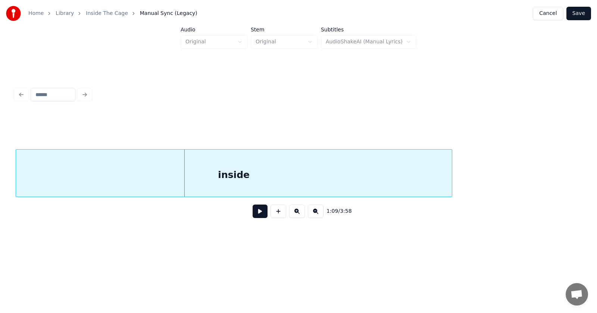
click at [238, 172] on div "inside" at bounding box center [234, 174] width 436 height 51
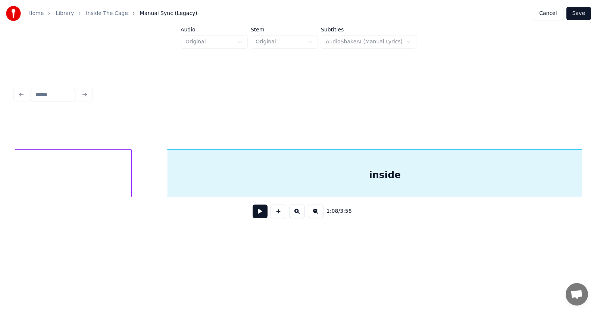
scroll to position [0, 19132]
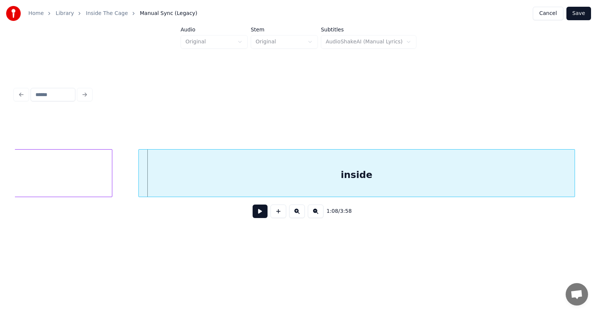
click at [221, 169] on div "inside" at bounding box center [357, 174] width 436 height 51
click at [253, 210] on button at bounding box center [260, 210] width 15 height 13
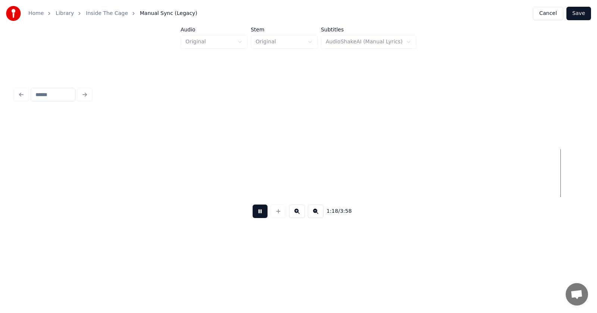
scroll to position [0, 21979]
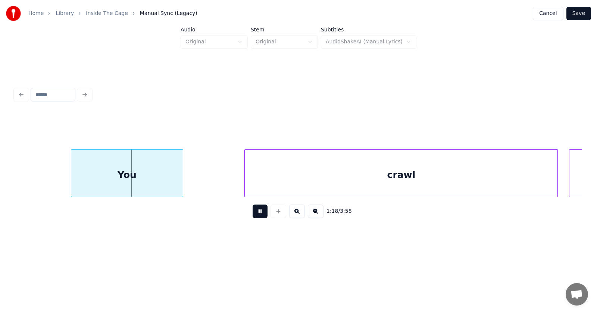
click at [257, 216] on button at bounding box center [260, 210] width 15 height 13
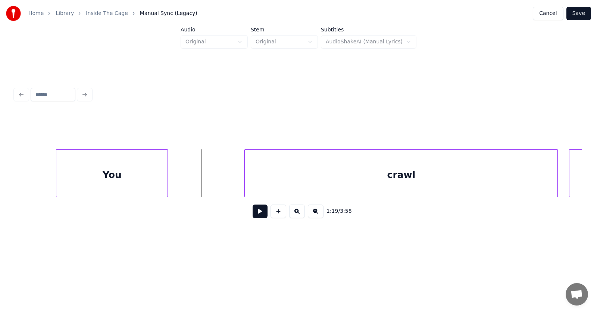
click at [124, 182] on div "You" at bounding box center [111, 174] width 111 height 51
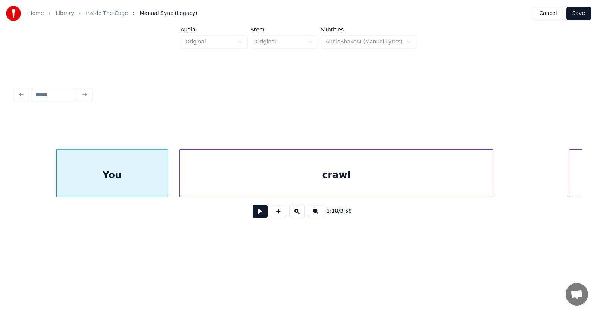
click at [243, 187] on div "crawl" at bounding box center [336, 174] width 313 height 51
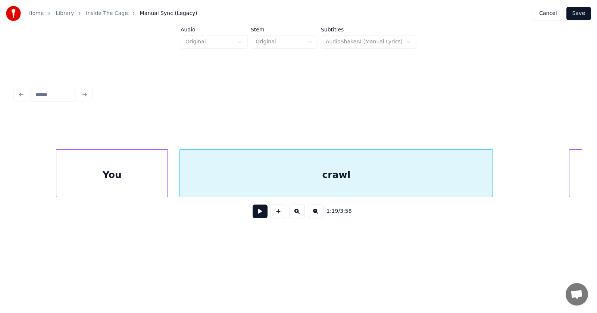
click at [256, 214] on button at bounding box center [260, 210] width 15 height 13
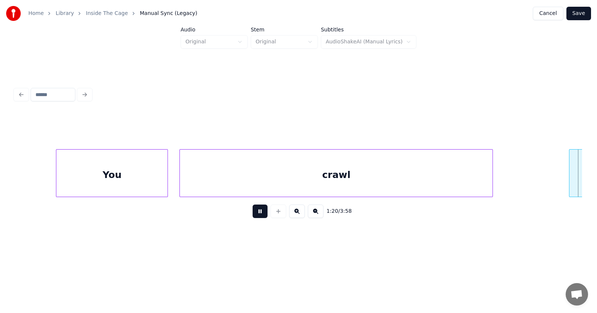
scroll to position [0, 22548]
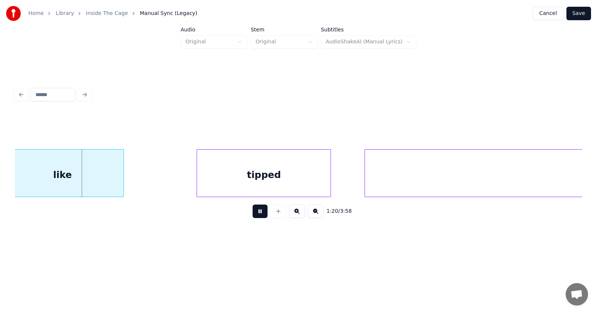
click at [256, 214] on button at bounding box center [260, 210] width 15 height 13
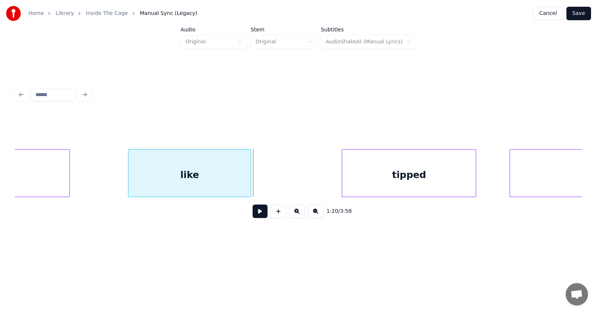
click at [196, 182] on div "like" at bounding box center [189, 174] width 122 height 51
click at [253, 215] on button at bounding box center [260, 210] width 15 height 13
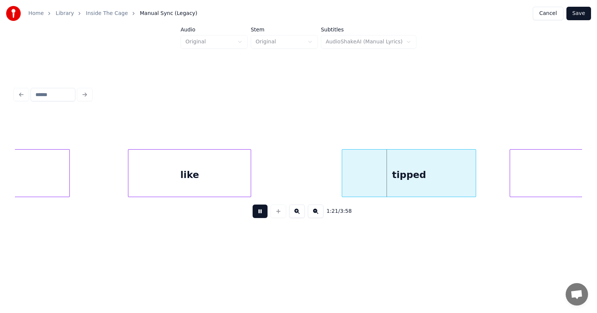
click at [253, 215] on button at bounding box center [260, 210] width 15 height 13
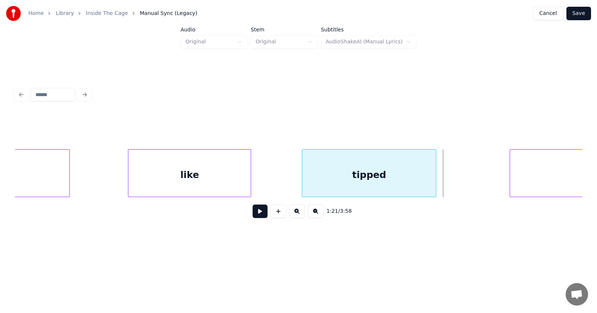
click at [353, 185] on div "tipped" at bounding box center [369, 174] width 134 height 51
click at [259, 214] on button at bounding box center [260, 210] width 15 height 13
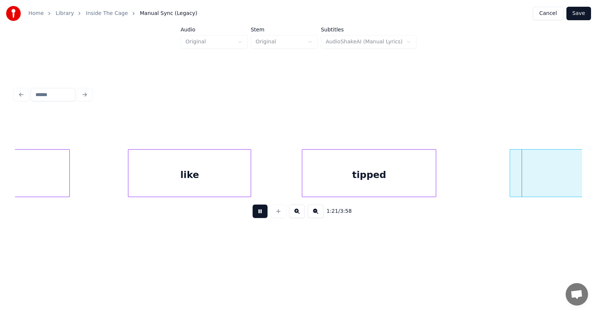
click at [259, 214] on button at bounding box center [260, 210] width 15 height 13
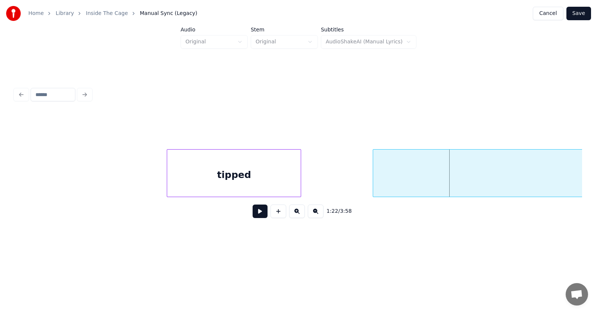
scroll to position [0, 22821]
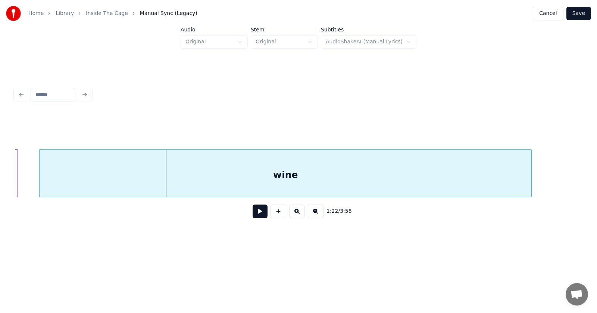
click at [397, 180] on div "wine" at bounding box center [286, 174] width 492 height 51
click at [260, 215] on button at bounding box center [260, 210] width 15 height 13
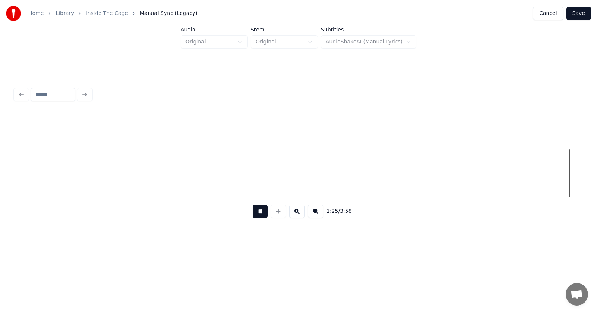
scroll to position [0, 23963]
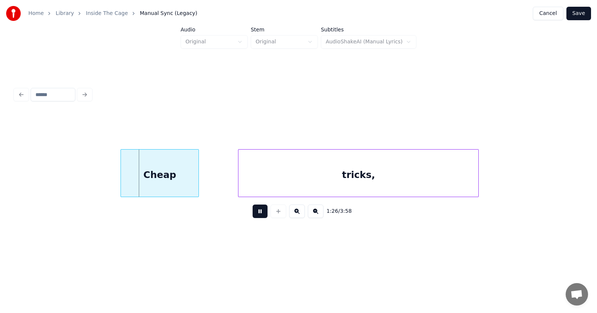
click at [256, 215] on button at bounding box center [260, 210] width 15 height 13
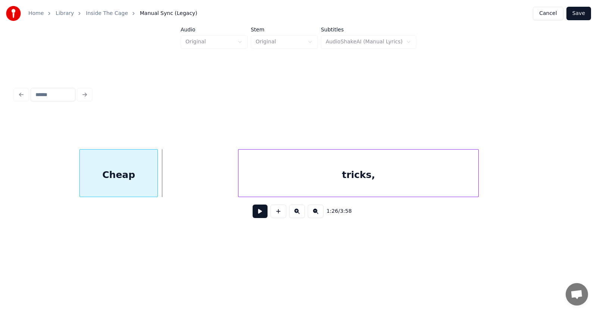
click at [135, 184] on div "Cheap" at bounding box center [119, 174] width 78 height 51
click at [214, 186] on div "tricks," at bounding box center [306, 174] width 240 height 51
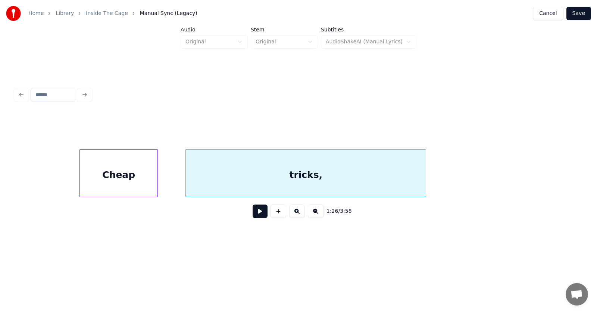
click at [253, 215] on button at bounding box center [260, 210] width 15 height 13
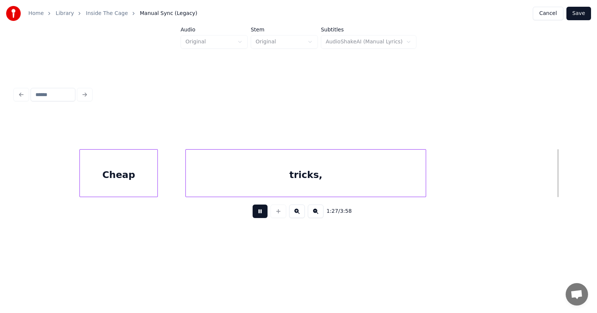
scroll to position [0, 24532]
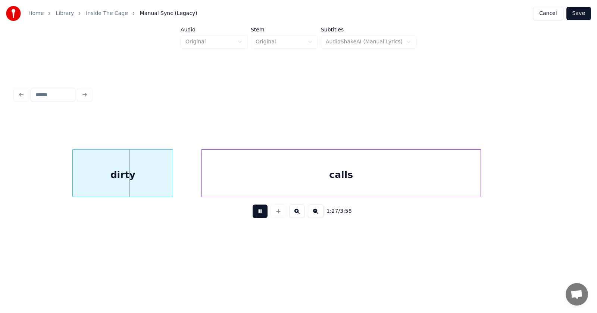
drag, startPoint x: 252, startPoint y: 215, endPoint x: 203, endPoint y: 203, distance: 50.4
click at [253, 215] on button at bounding box center [260, 210] width 15 height 13
click at [126, 180] on div "dirty" at bounding box center [109, 174] width 100 height 51
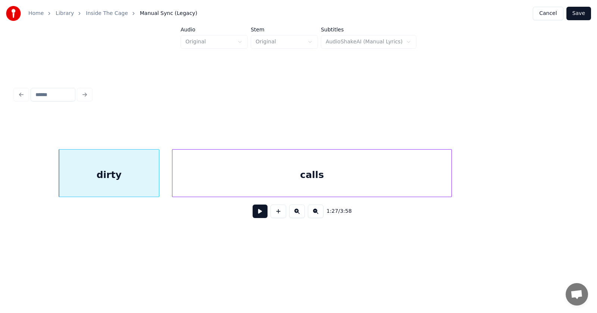
click at [239, 182] on div "calls" at bounding box center [312, 174] width 279 height 51
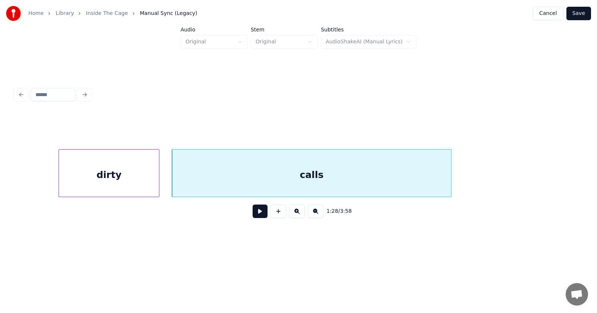
click at [254, 216] on button at bounding box center [260, 210] width 15 height 13
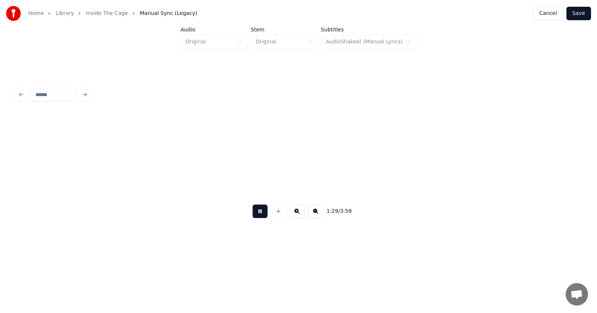
scroll to position [0, 25102]
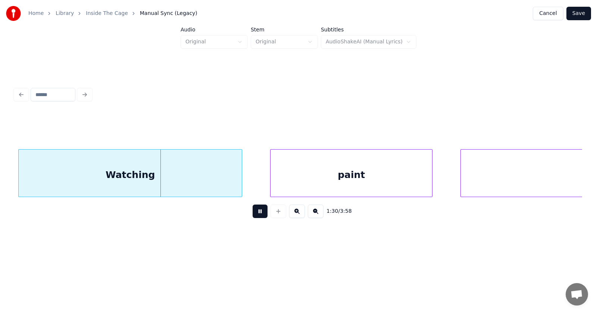
click at [254, 216] on button at bounding box center [260, 210] width 15 height 13
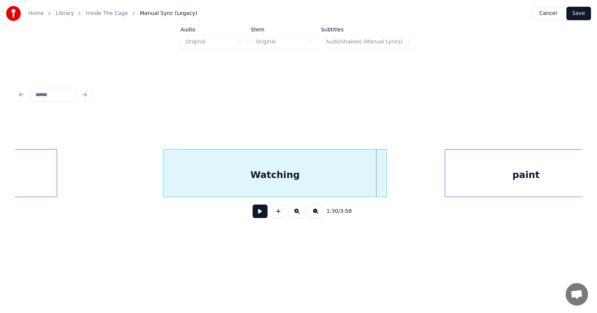
click at [247, 183] on div "Watching" at bounding box center [275, 174] width 223 height 51
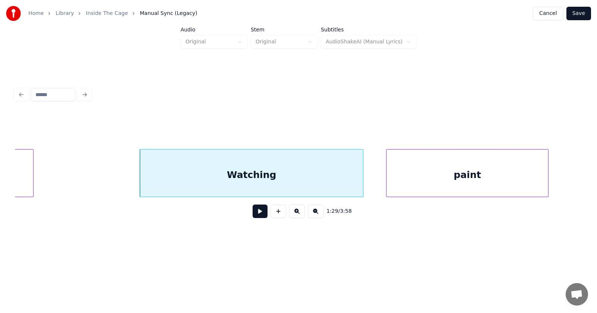
click at [431, 188] on div "paint" at bounding box center [468, 174] width 162 height 51
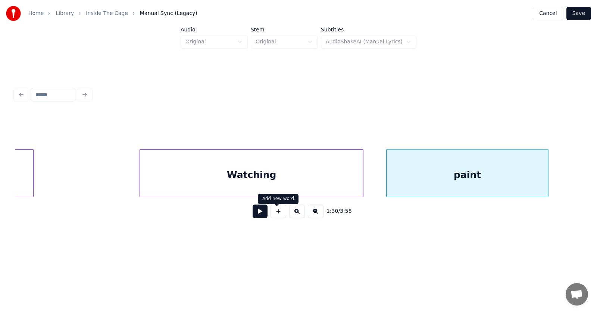
click at [254, 214] on button at bounding box center [260, 210] width 15 height 13
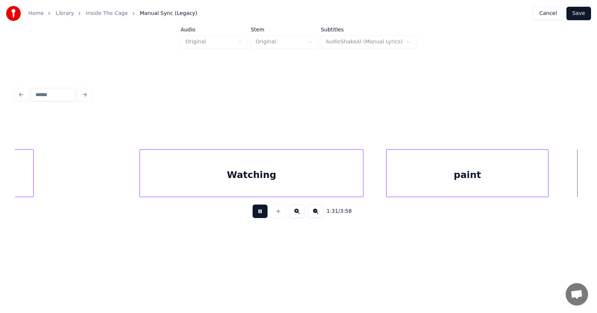
scroll to position [0, 25520]
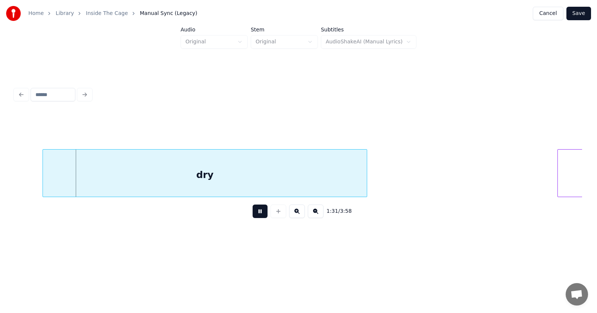
click at [254, 214] on button at bounding box center [260, 210] width 15 height 13
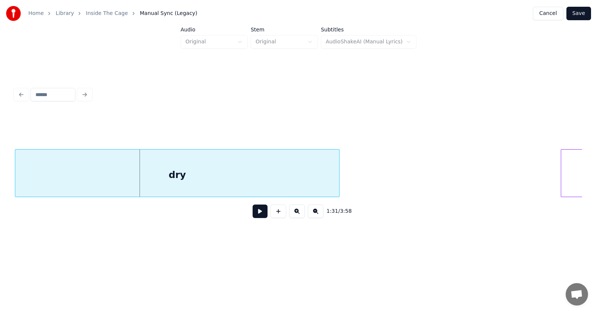
scroll to position [0, 25515]
click at [207, 178] on div "dry" at bounding box center [177, 174] width 324 height 51
click at [260, 216] on button at bounding box center [260, 210] width 15 height 13
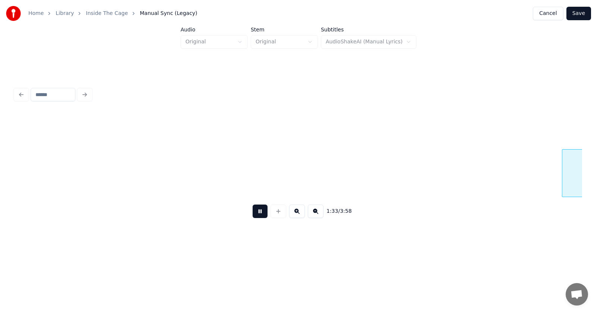
scroll to position [0, 26087]
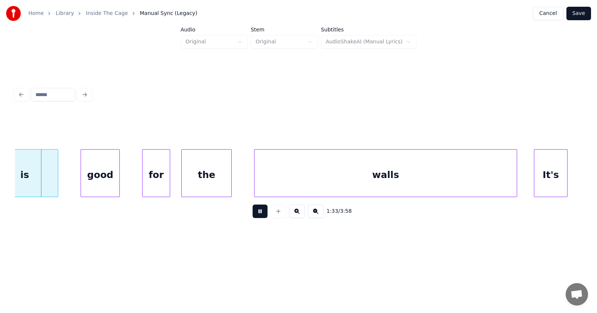
click at [260, 216] on button at bounding box center [260, 210] width 15 height 13
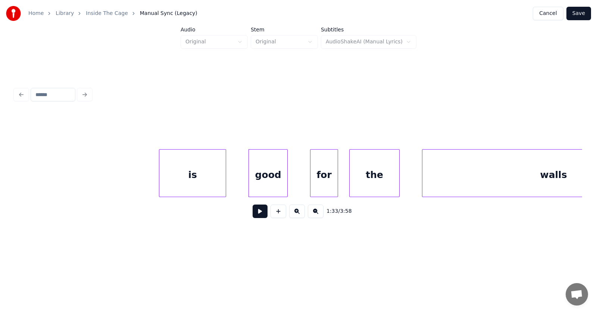
scroll to position [0, 25829]
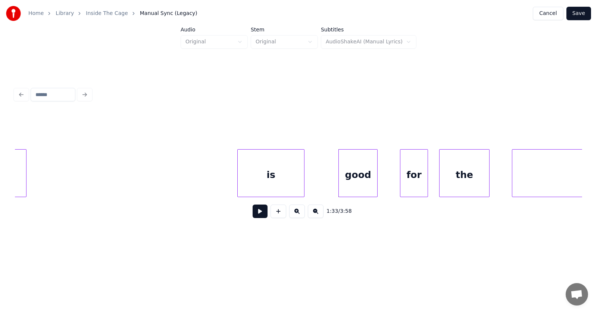
click at [260, 184] on div "is" at bounding box center [271, 174] width 66 height 51
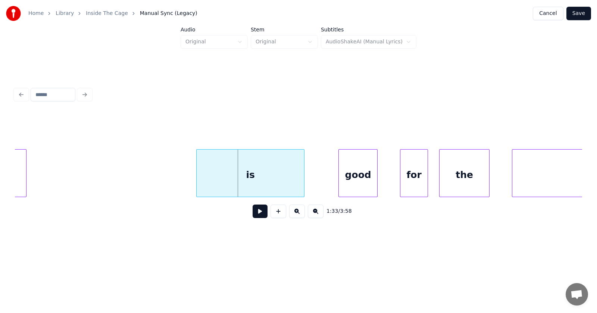
click at [198, 177] on div at bounding box center [198, 172] width 2 height 47
click at [254, 175] on div "is" at bounding box center [251, 174] width 108 height 51
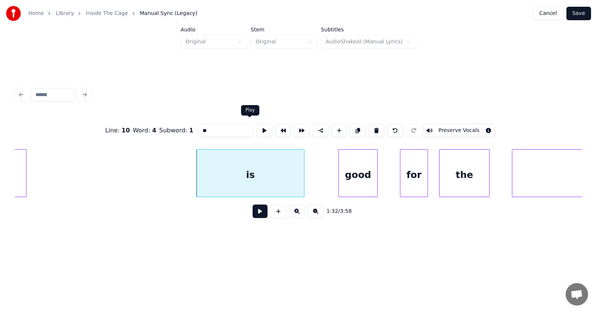
click at [257, 128] on button at bounding box center [265, 130] width 16 height 13
click at [327, 184] on div "good" at bounding box center [337, 174] width 38 height 51
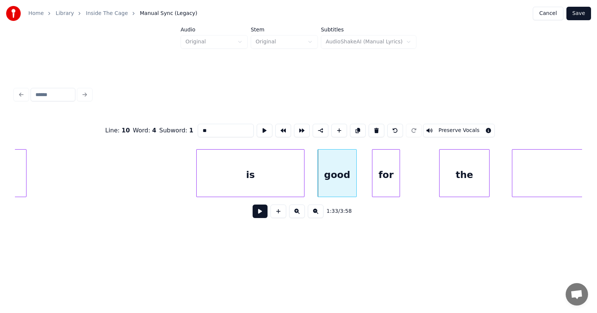
click at [382, 185] on div "for" at bounding box center [386, 174] width 27 height 51
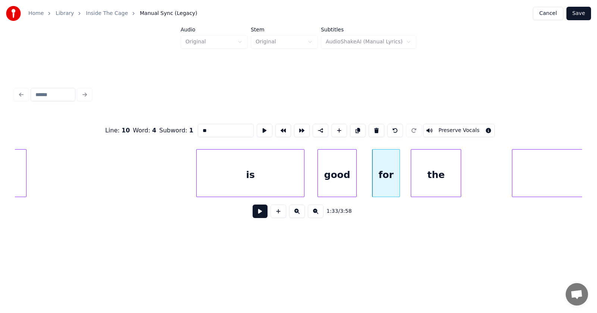
click at [421, 184] on div "the" at bounding box center [437, 174] width 50 height 51
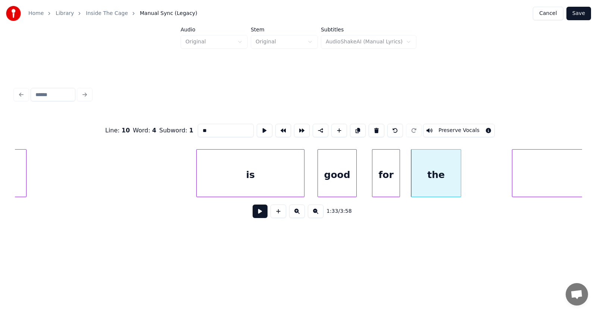
scroll to position [0, 26020]
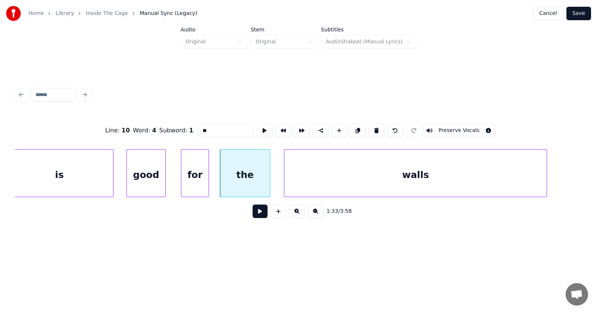
click at [487, 186] on div "walls" at bounding box center [416, 174] width 263 height 51
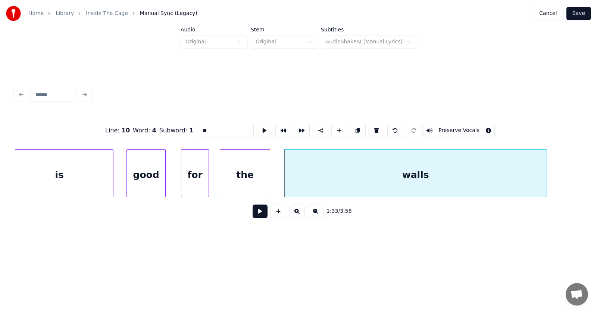
click at [74, 170] on div "is" at bounding box center [60, 174] width 108 height 51
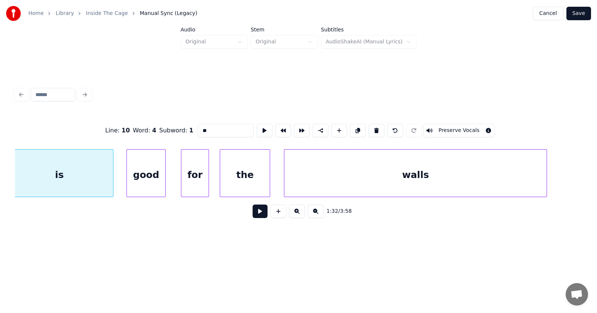
scroll to position [0, 26010]
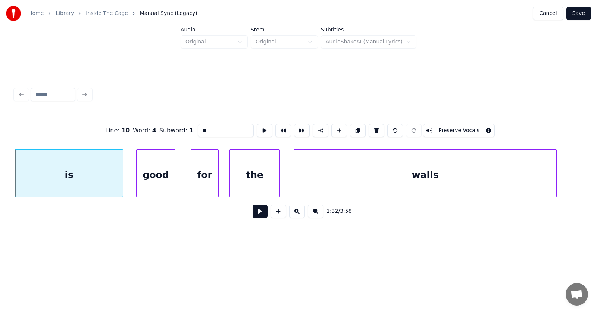
click at [198, 128] on input "**" at bounding box center [226, 130] width 56 height 13
type input "****"
click at [257, 211] on button at bounding box center [260, 210] width 15 height 13
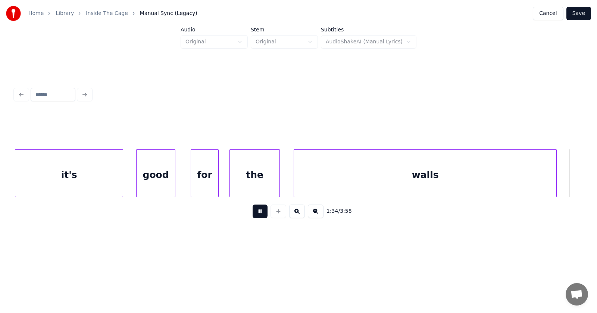
scroll to position [0, 26583]
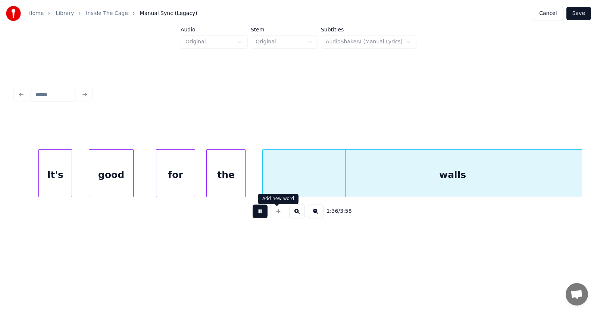
click at [253, 212] on button at bounding box center [260, 210] width 15 height 13
click at [46, 180] on div "It's" at bounding box center [43, 174] width 33 height 51
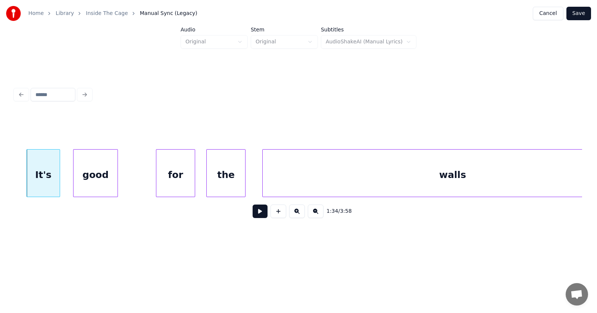
click at [94, 182] on div "good" at bounding box center [96, 174] width 44 height 51
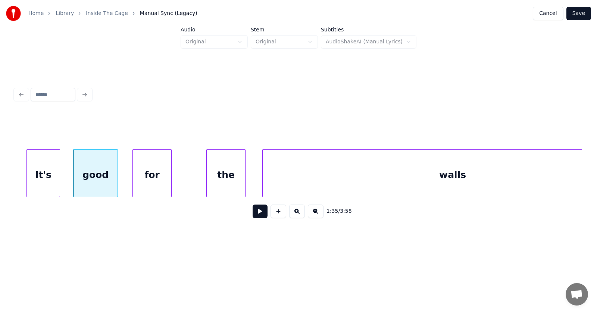
click at [150, 184] on div "for" at bounding box center [152, 174] width 38 height 51
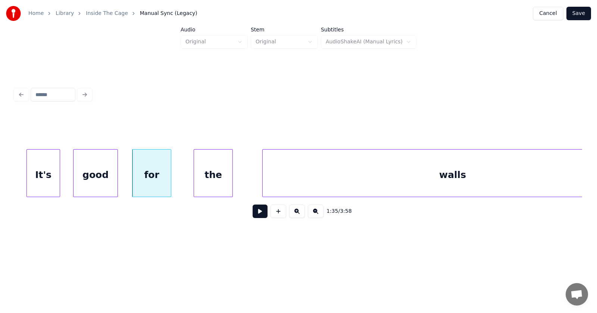
click at [207, 183] on div "the" at bounding box center [213, 174] width 38 height 51
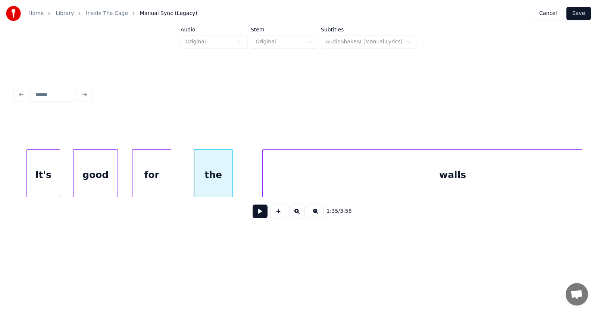
scroll to position [0, 26642]
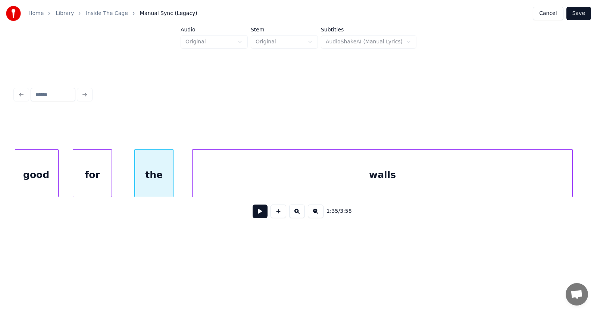
click at [277, 181] on div "walls" at bounding box center [383, 174] width 380 height 51
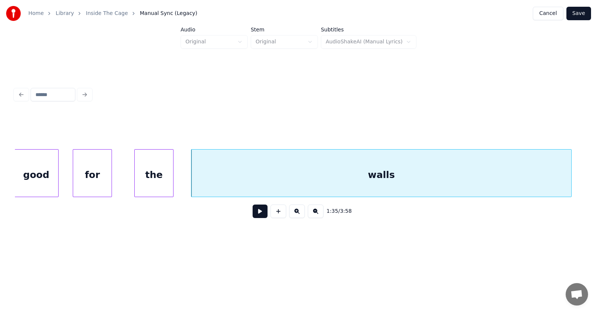
scroll to position [0, 26324]
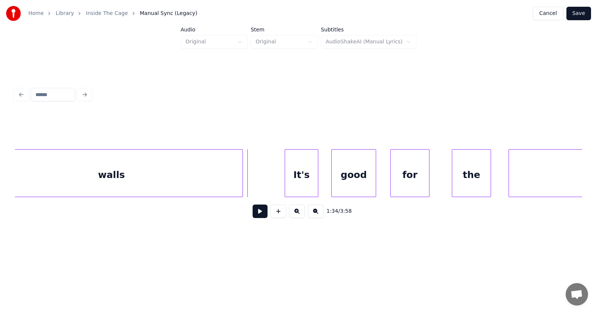
click at [253, 210] on button at bounding box center [260, 210] width 15 height 13
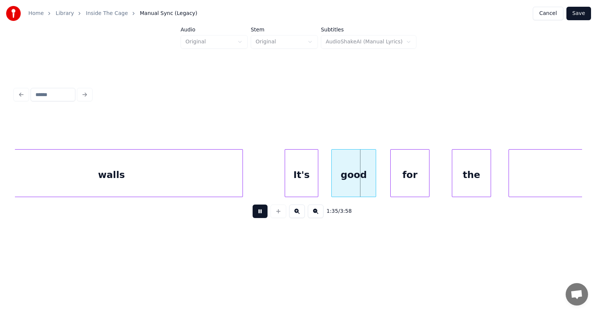
click at [253, 210] on button at bounding box center [260, 210] width 15 height 13
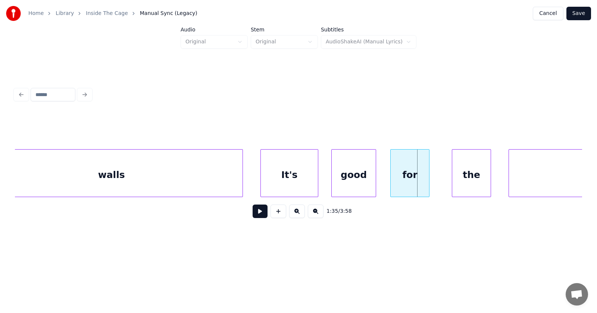
click at [262, 178] on div at bounding box center [262, 172] width 2 height 47
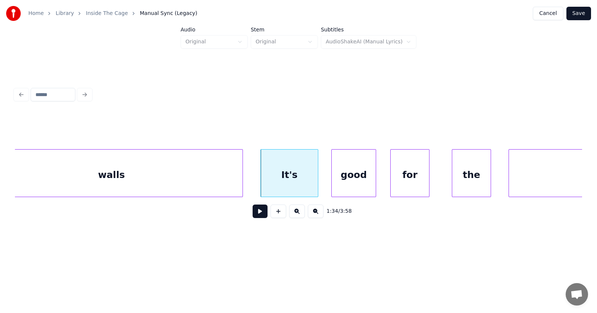
click at [261, 209] on button at bounding box center [260, 210] width 15 height 13
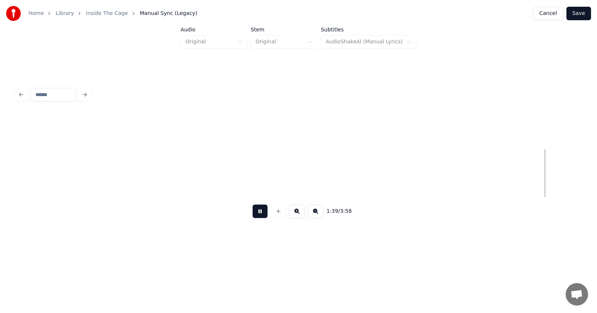
scroll to position [0, 28036]
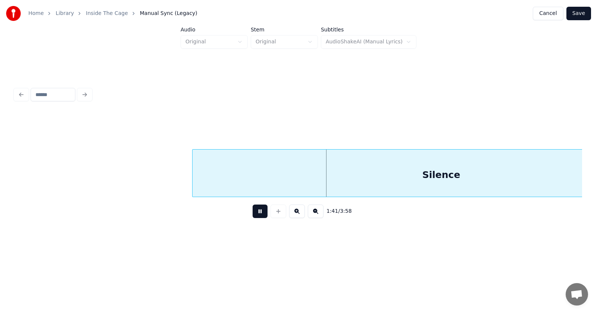
click at [256, 215] on button at bounding box center [260, 210] width 15 height 13
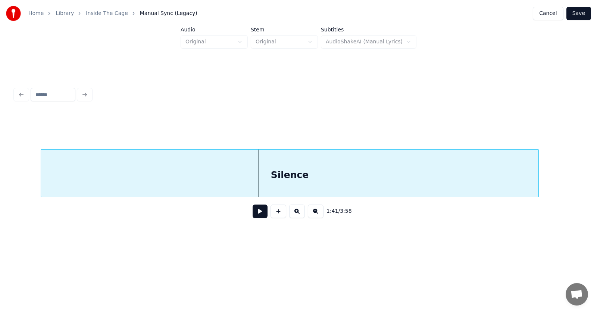
click at [220, 189] on div "Silence" at bounding box center [290, 174] width 498 height 51
click at [254, 217] on button at bounding box center [260, 210] width 15 height 13
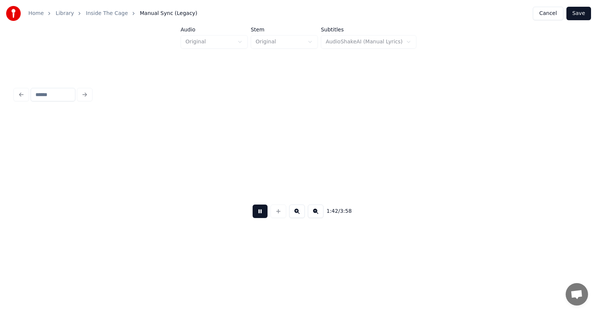
scroll to position [0, 28712]
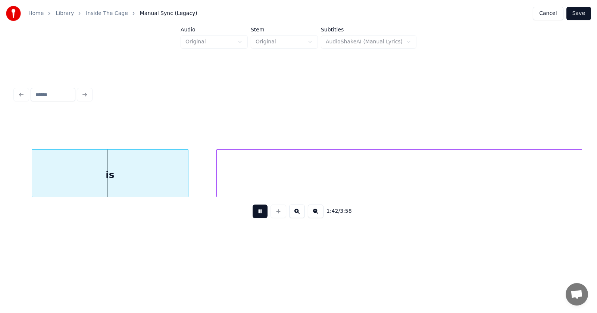
click at [254, 217] on button at bounding box center [260, 210] width 15 height 13
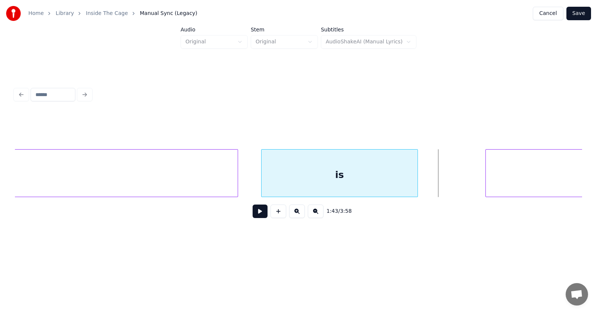
click at [301, 184] on div "is" at bounding box center [340, 174] width 156 height 51
click at [259, 213] on button at bounding box center [260, 210] width 15 height 13
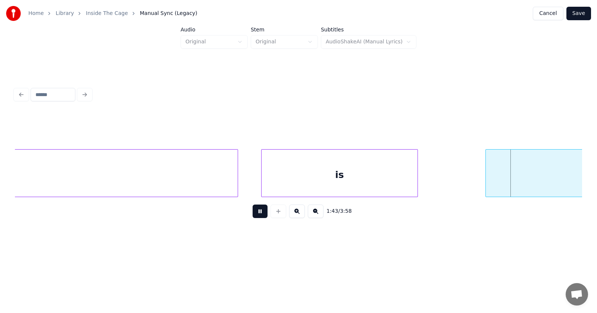
click at [259, 213] on button at bounding box center [260, 210] width 15 height 13
click at [327, 180] on div "is" at bounding box center [352, 174] width 156 height 51
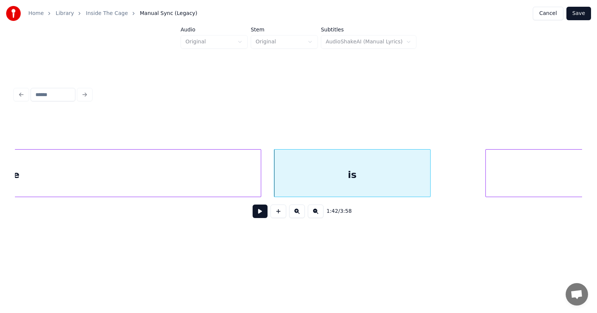
click at [261, 180] on div at bounding box center [260, 172] width 2 height 47
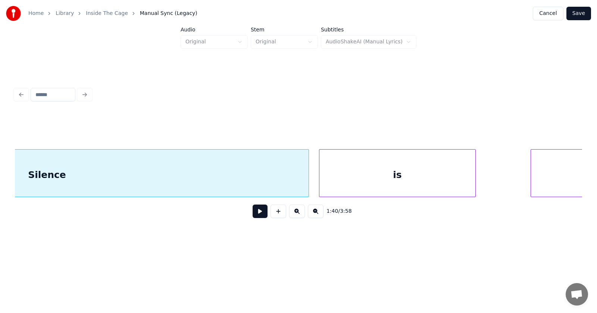
scroll to position [0, 28488]
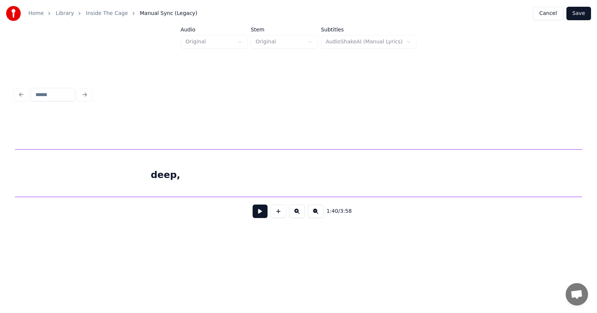
click at [428, 183] on div "deep," at bounding box center [166, 174] width 834 height 51
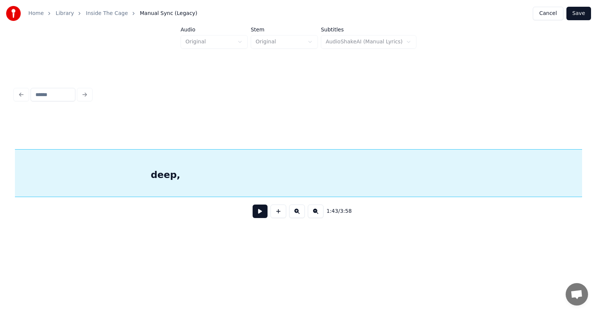
scroll to position [0, 28887]
click at [253, 215] on button at bounding box center [260, 210] width 15 height 13
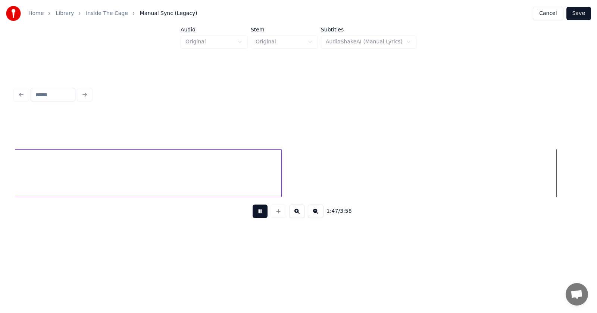
scroll to position [0, 30025]
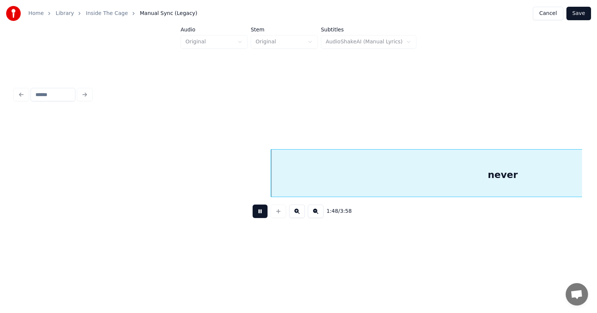
click at [256, 216] on button at bounding box center [260, 210] width 15 height 13
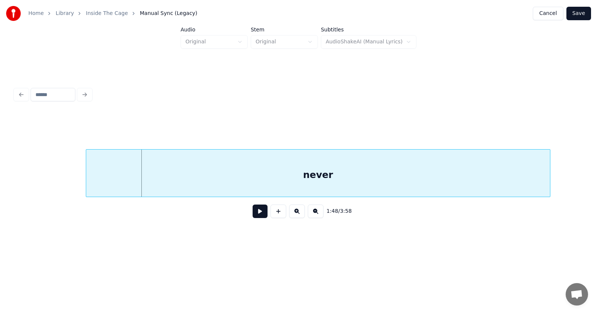
click at [295, 178] on div "never" at bounding box center [318, 174] width 464 height 51
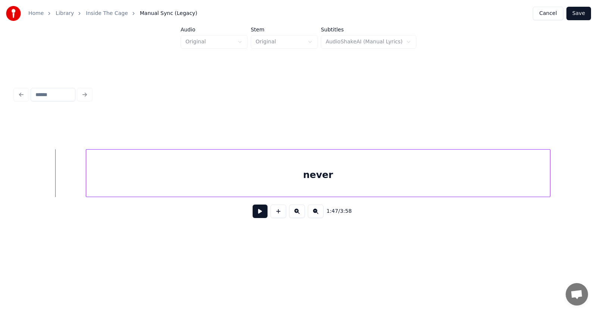
click at [253, 214] on button at bounding box center [260, 210] width 15 height 13
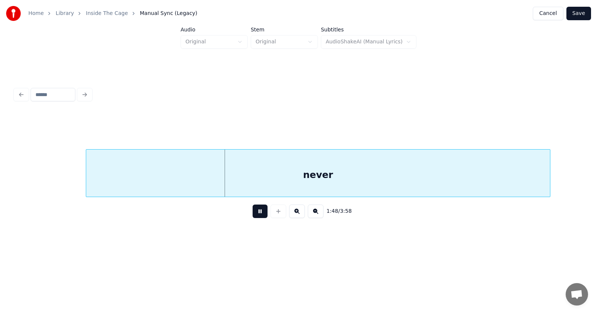
click at [253, 214] on button at bounding box center [260, 210] width 15 height 13
click at [51, 180] on div at bounding box center [52, 172] width 2 height 47
click at [255, 215] on button at bounding box center [260, 210] width 15 height 13
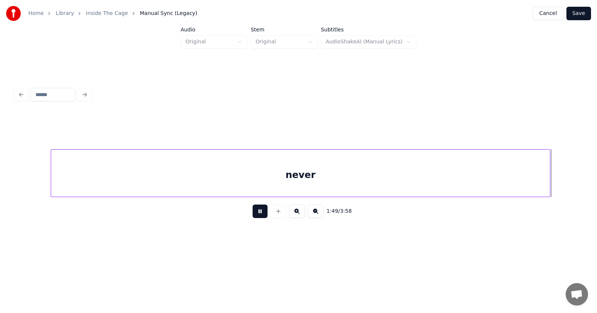
scroll to position [0, 30747]
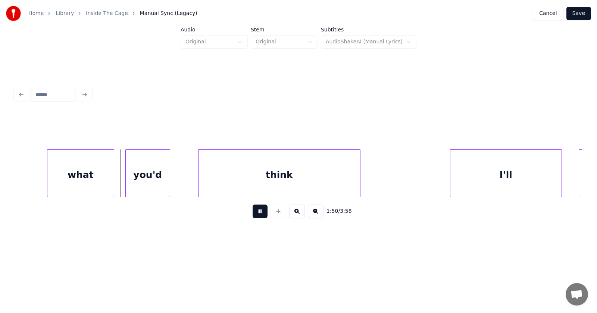
click at [258, 215] on button at bounding box center [260, 210] width 15 height 13
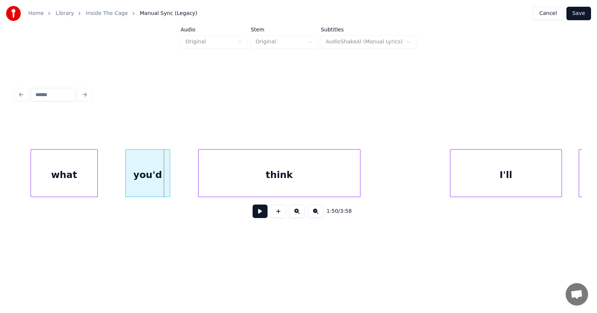
click at [77, 176] on div "what" at bounding box center [64, 174] width 66 height 51
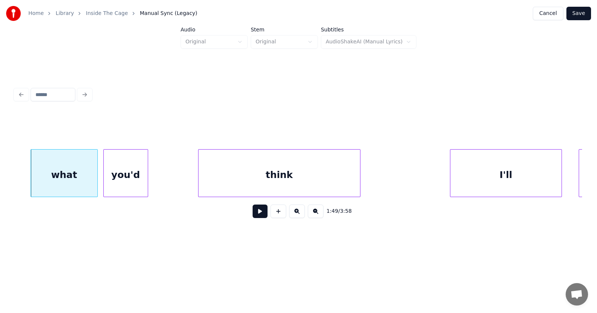
click at [124, 178] on div "you'd" at bounding box center [126, 174] width 44 height 51
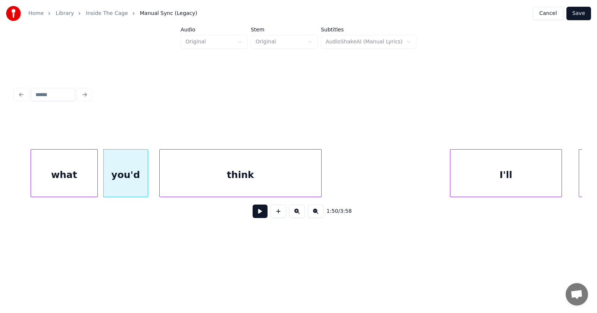
click at [177, 181] on div "think" at bounding box center [241, 174] width 162 height 51
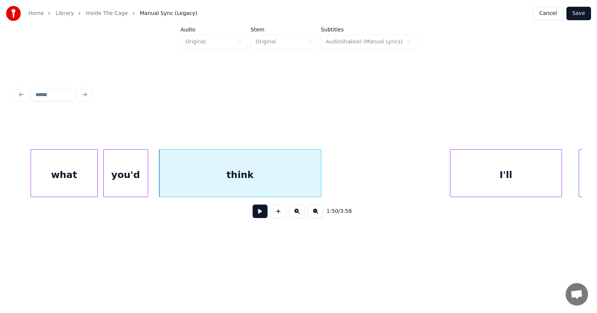
click at [59, 177] on div "what" at bounding box center [64, 174] width 66 height 51
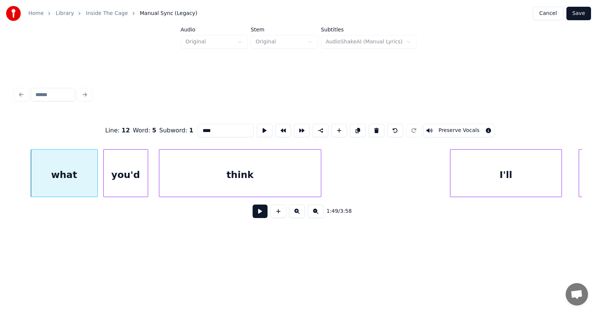
click at [259, 215] on button at bounding box center [260, 210] width 15 height 13
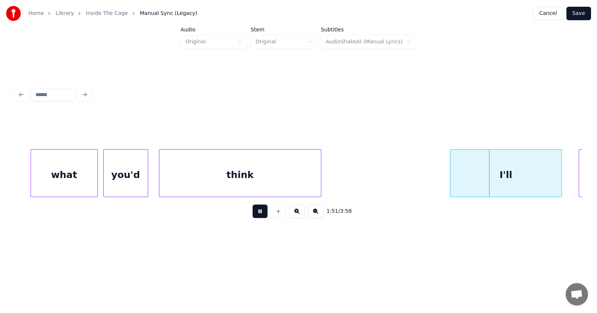
click at [259, 215] on button at bounding box center [260, 210] width 15 height 13
click at [456, 187] on div "I'll" at bounding box center [488, 174] width 111 height 51
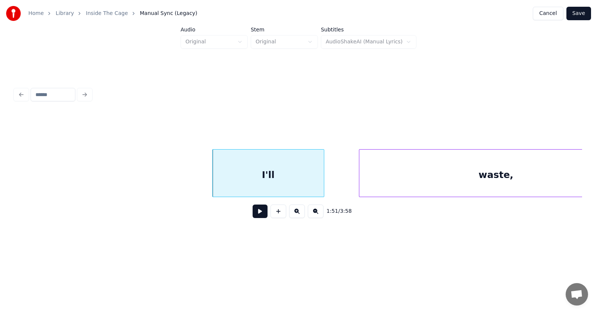
scroll to position [0, 31057]
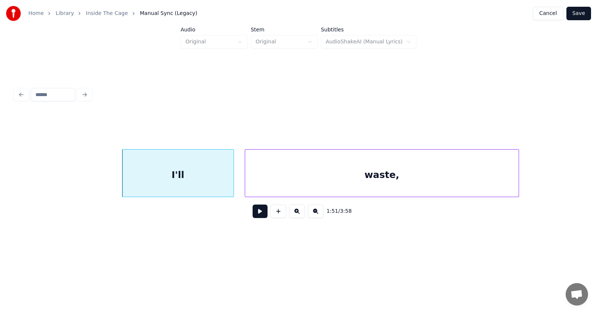
click at [308, 183] on div "waste," at bounding box center [382, 174] width 274 height 51
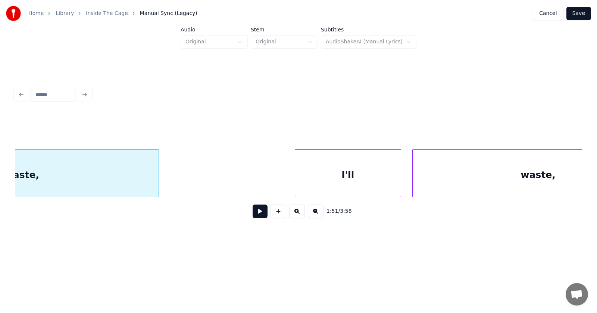
scroll to position [0, 31463]
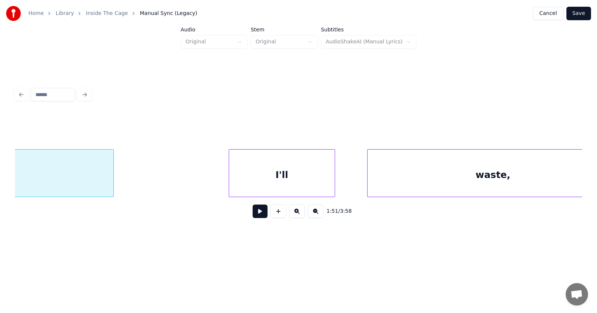
click at [271, 181] on div "I'll" at bounding box center [282, 174] width 106 height 51
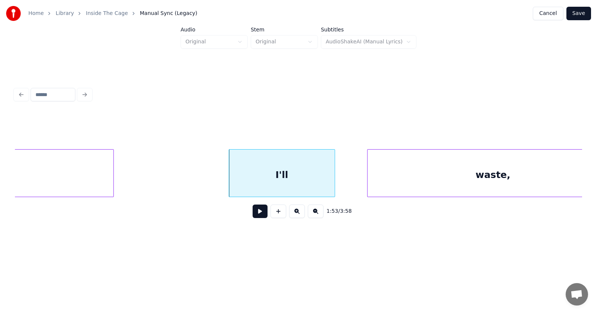
scroll to position [0, 31497]
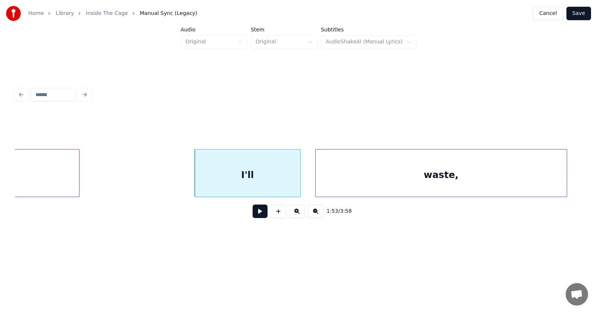
click at [378, 183] on div "waste," at bounding box center [441, 174] width 251 height 51
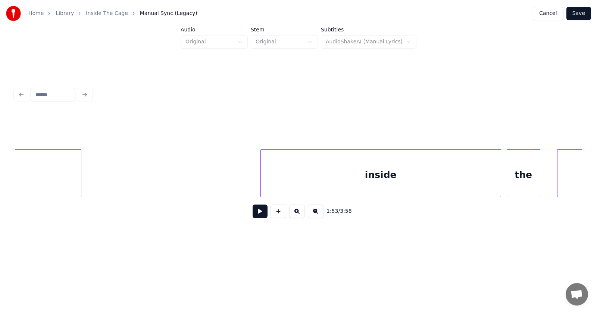
scroll to position [0, 32094]
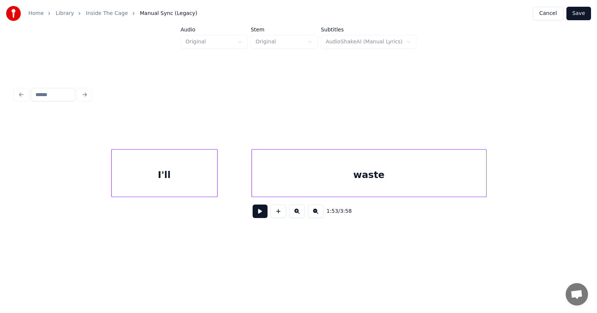
click at [190, 177] on div "I'll" at bounding box center [165, 174] width 106 height 51
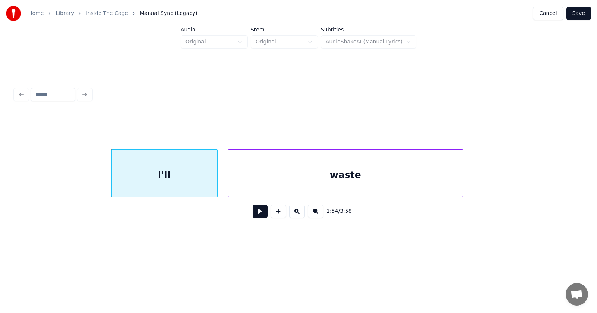
click at [273, 181] on div "waste" at bounding box center [346, 174] width 235 height 51
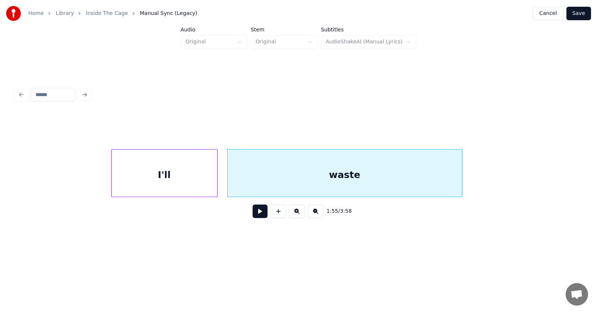
scroll to position [0, 32455]
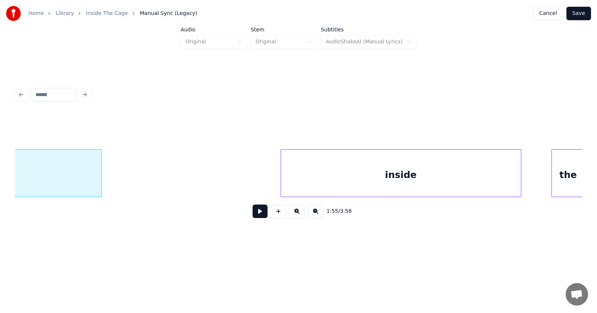
click at [330, 186] on div "inside" at bounding box center [401, 174] width 240 height 51
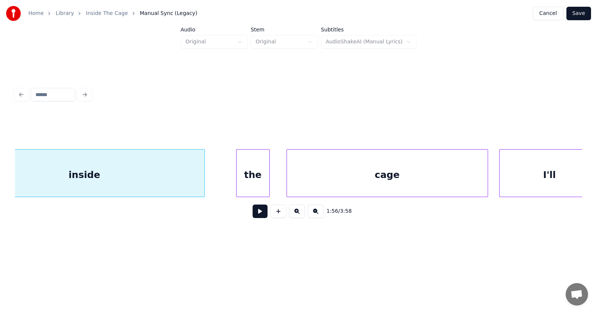
scroll to position [0, 32905]
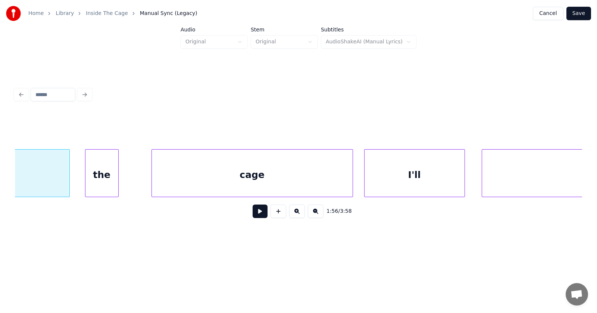
click at [102, 181] on div "the" at bounding box center [102, 174] width 33 height 51
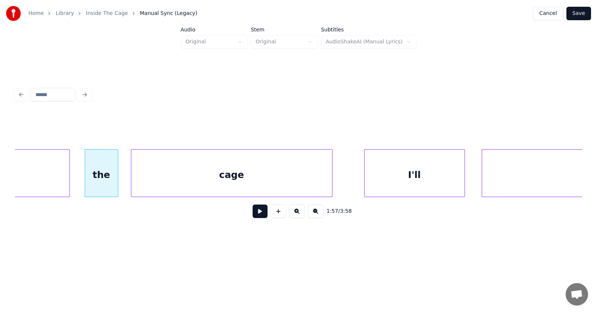
click at [173, 183] on div "cage" at bounding box center [231, 174] width 201 height 51
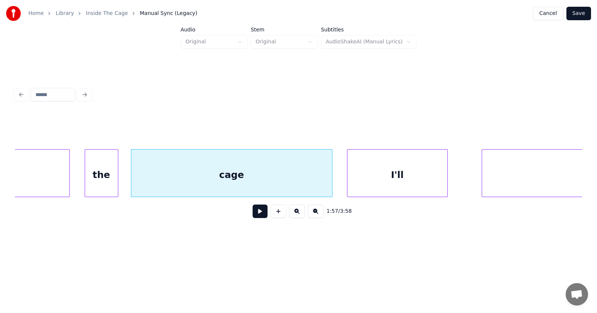
click at [369, 174] on div "I'll" at bounding box center [398, 174] width 100 height 51
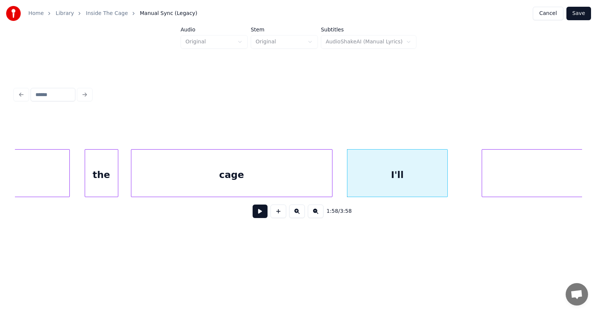
scroll to position [0, 33061]
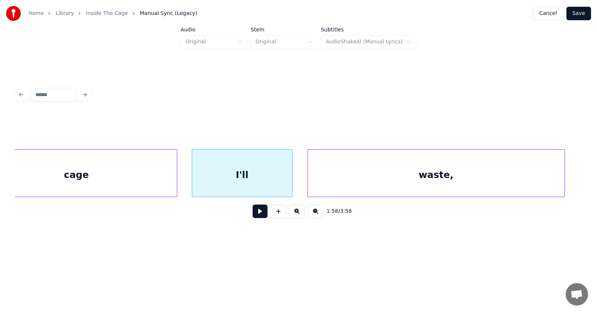
click at [478, 182] on div "waste," at bounding box center [436, 174] width 257 height 51
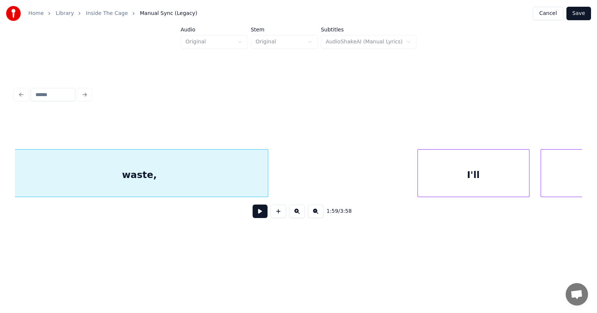
scroll to position [0, 33537]
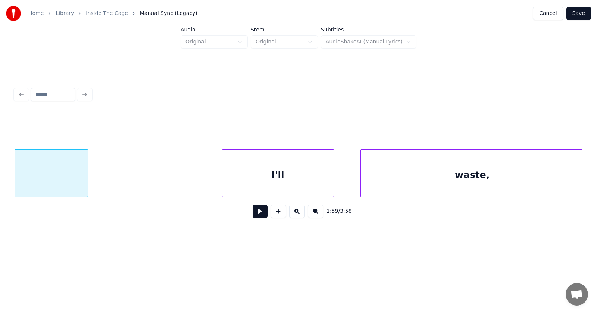
click at [282, 180] on div "I'll" at bounding box center [278, 174] width 111 height 51
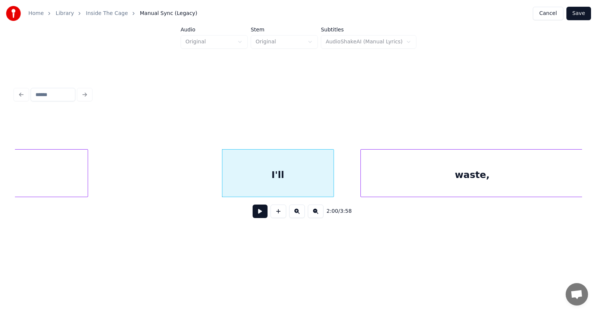
scroll to position [0, 33537]
click at [374, 184] on div "waste," at bounding box center [455, 174] width 223 height 51
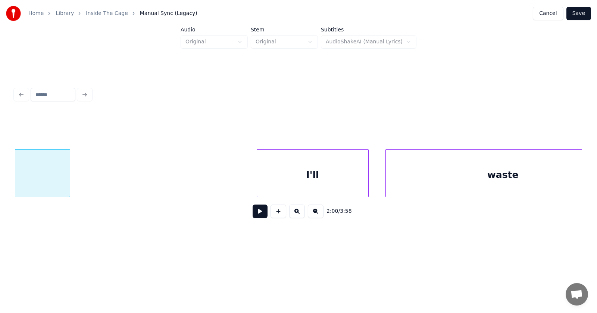
scroll to position [0, 34077]
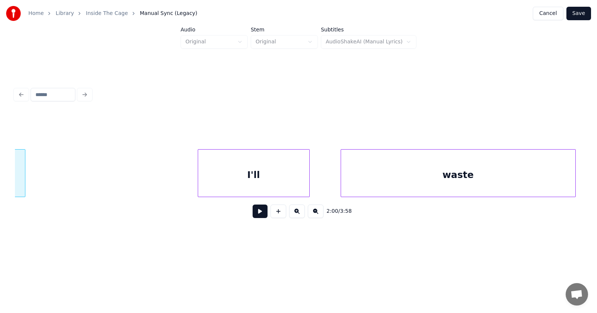
click at [280, 180] on div "I'll" at bounding box center [253, 174] width 111 height 51
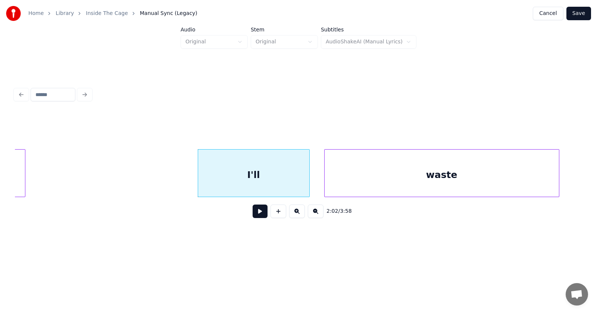
click at [349, 180] on div "waste" at bounding box center [442, 174] width 235 height 51
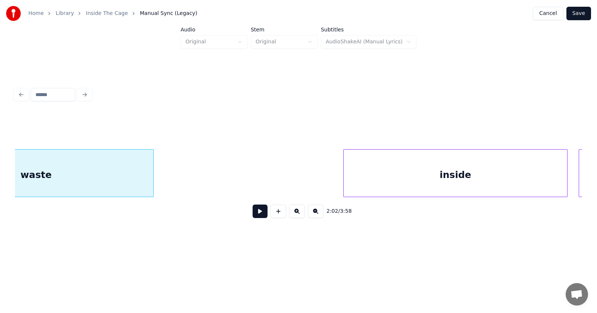
scroll to position [0, 34528]
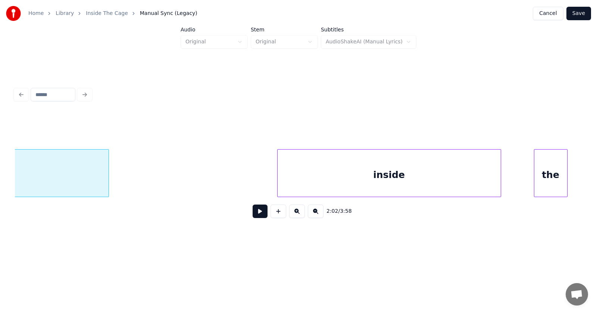
click at [345, 183] on div "inside" at bounding box center [389, 174] width 223 height 51
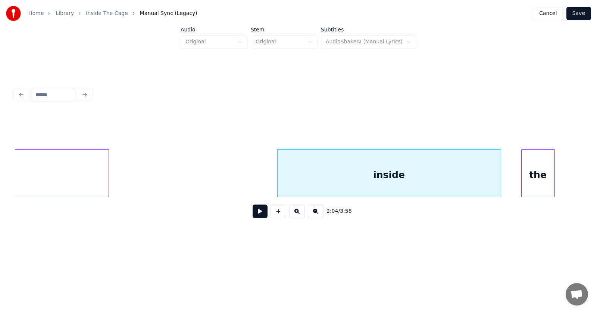
click at [534, 188] on div "the" at bounding box center [538, 174] width 33 height 51
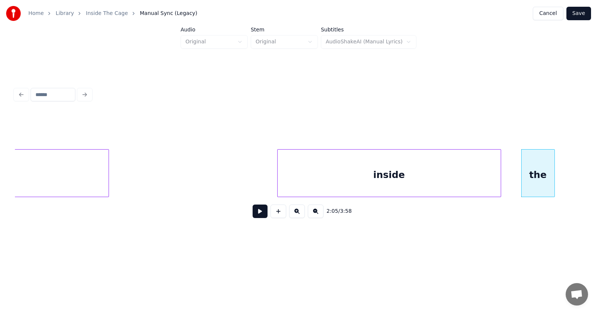
scroll to position [0, 35025]
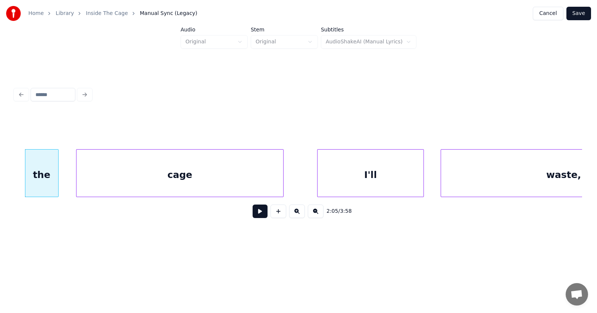
click at [232, 185] on div "cage" at bounding box center [180, 174] width 207 height 51
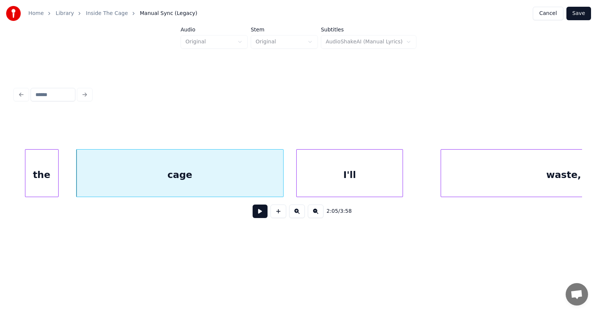
click at [329, 184] on div "I'll" at bounding box center [350, 174] width 106 height 51
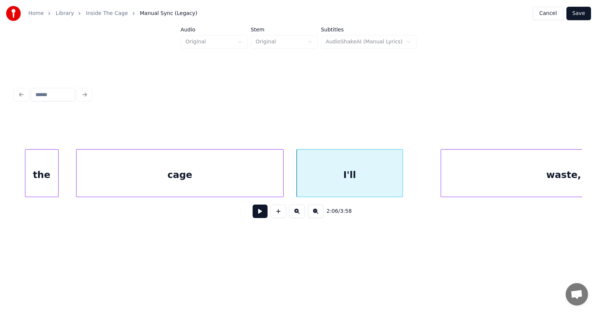
scroll to position [0, 35127]
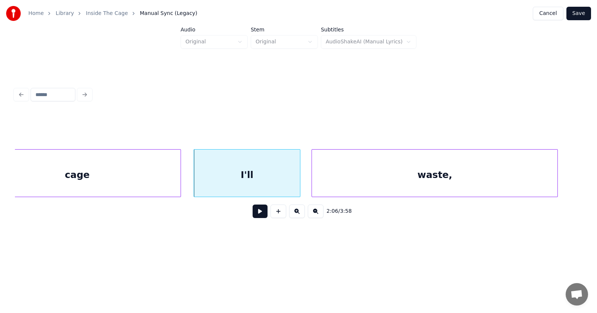
click at [443, 180] on div "waste," at bounding box center [435, 174] width 246 height 51
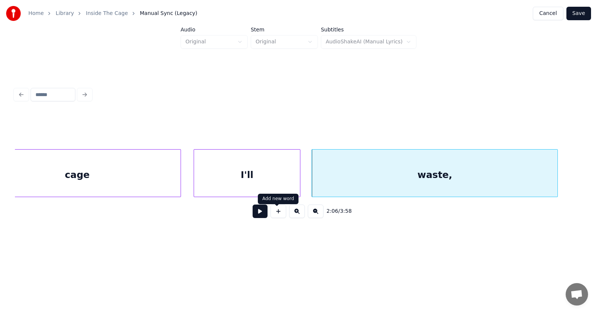
click at [258, 215] on button at bounding box center [260, 210] width 15 height 13
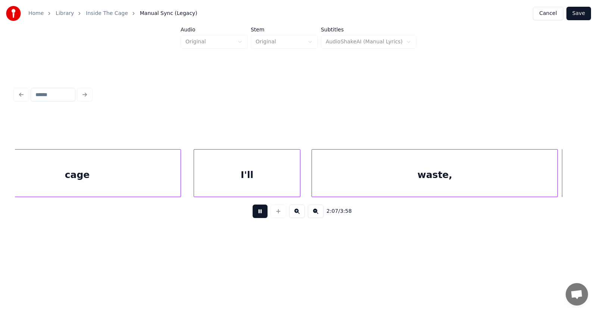
scroll to position [0, 35696]
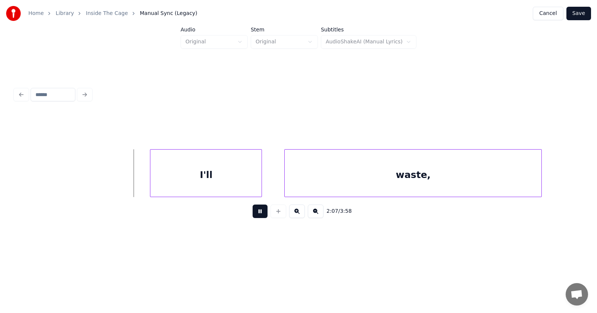
click at [258, 215] on button at bounding box center [260, 210] width 15 height 13
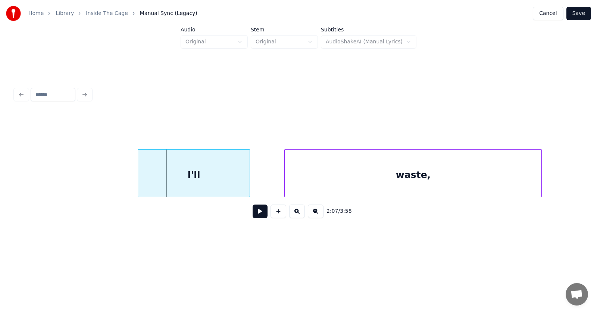
click at [194, 185] on div "I'll" at bounding box center [193, 174] width 111 height 51
click at [302, 181] on div "waste," at bounding box center [391, 174] width 257 height 51
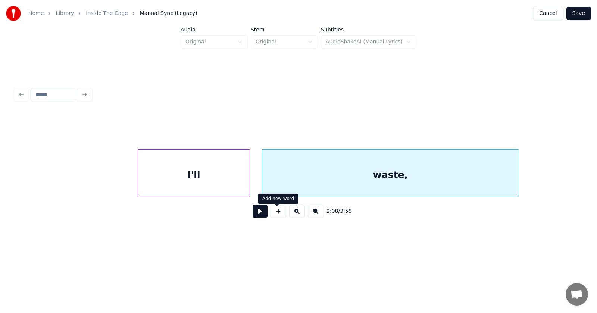
click at [254, 214] on button at bounding box center [260, 210] width 15 height 13
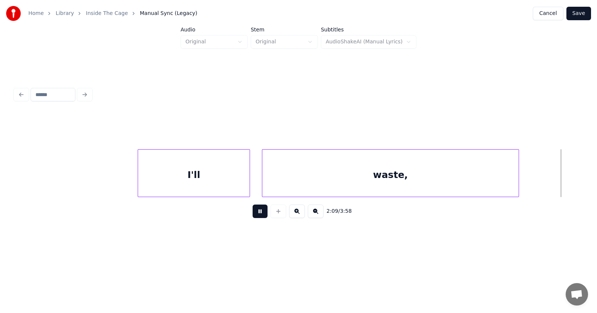
scroll to position [0, 36264]
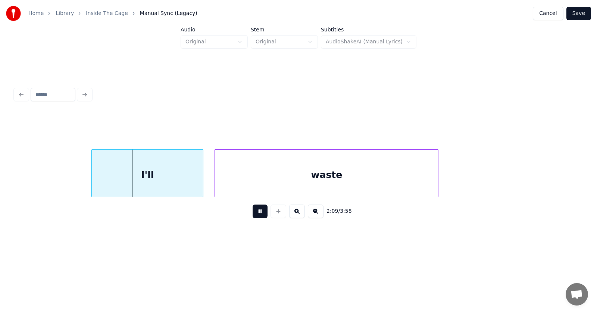
click at [253, 212] on button at bounding box center [260, 210] width 15 height 13
click at [161, 181] on div "I'll" at bounding box center [132, 174] width 111 height 51
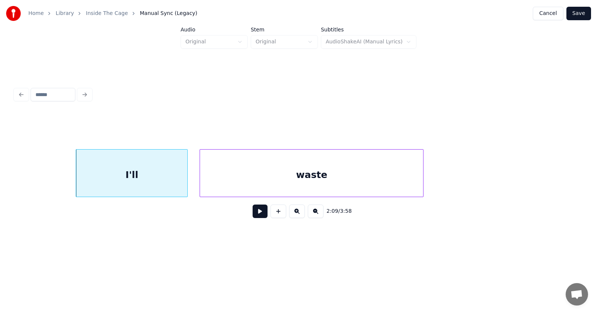
click at [225, 180] on div "waste" at bounding box center [311, 174] width 223 height 51
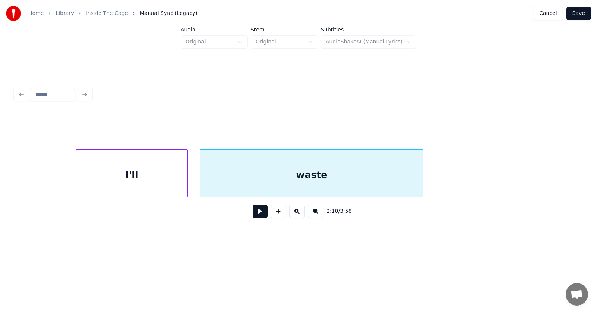
click at [256, 211] on button at bounding box center [260, 210] width 15 height 13
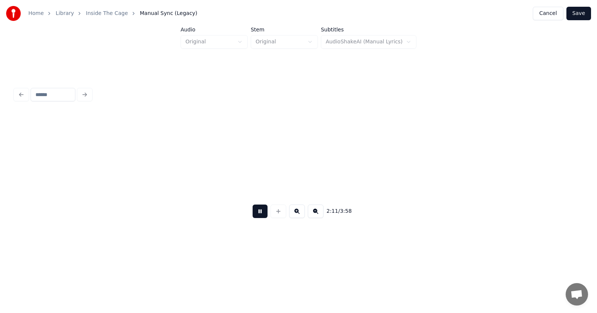
scroll to position [0, 36840]
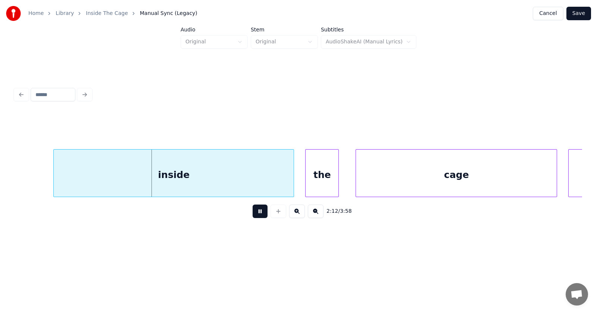
click at [255, 214] on button at bounding box center [260, 210] width 15 height 13
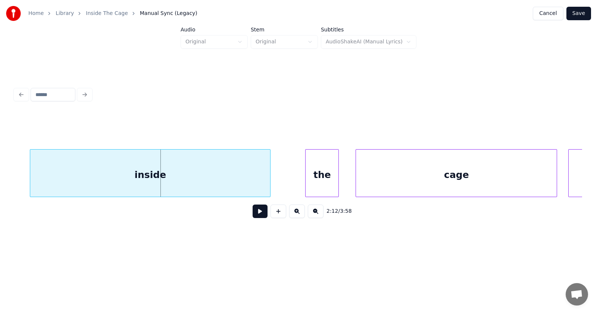
click at [203, 181] on div "inside" at bounding box center [150, 174] width 240 height 51
click at [302, 181] on div "the" at bounding box center [301, 174] width 33 height 51
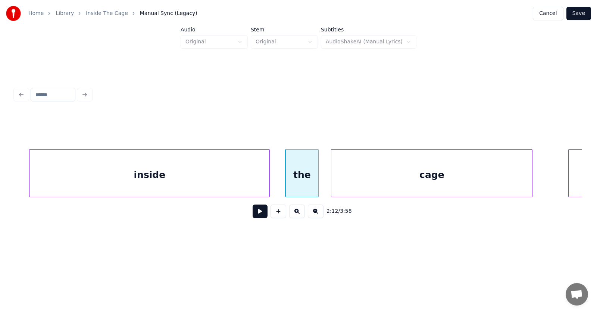
click at [371, 180] on div "cage" at bounding box center [432, 174] width 201 height 51
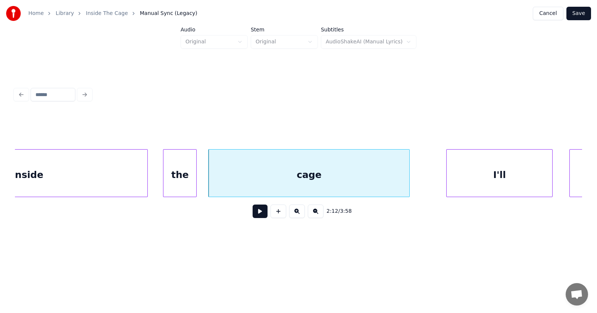
scroll to position [0, 37007]
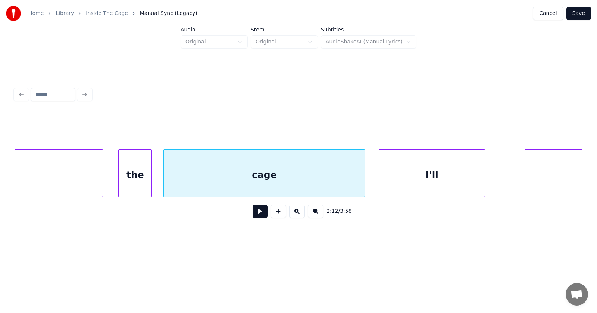
click at [408, 183] on div "I'll" at bounding box center [432, 174] width 106 height 51
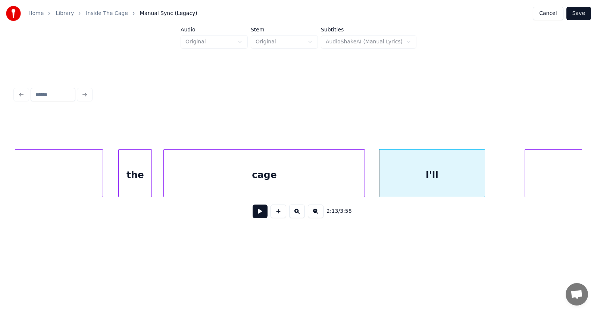
scroll to position [0, 37178]
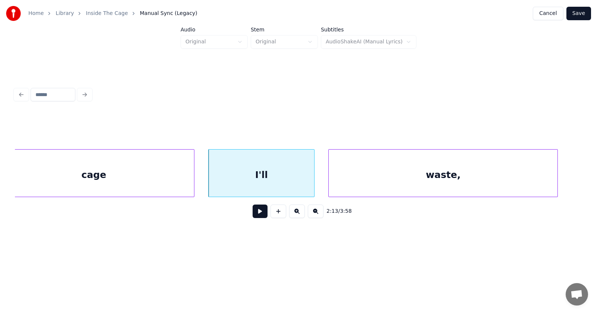
click at [515, 181] on div "waste," at bounding box center [443, 174] width 229 height 51
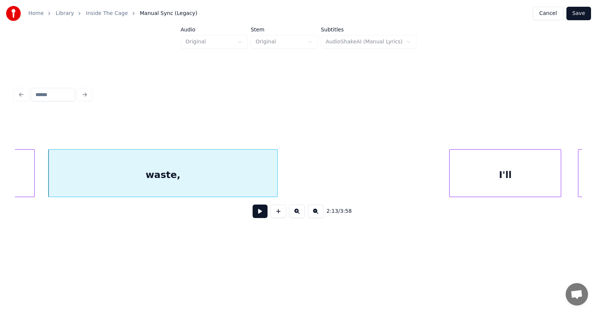
scroll to position [0, 37593]
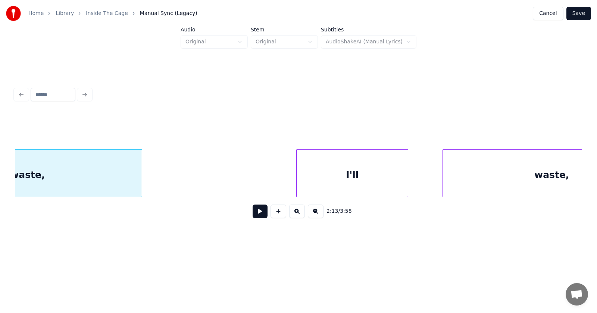
click at [337, 180] on div "I'll" at bounding box center [352, 174] width 111 height 51
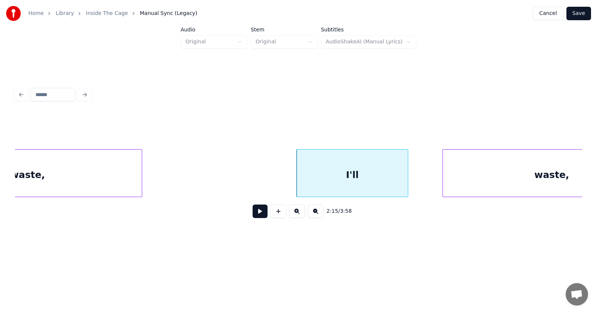
scroll to position [0, 37670]
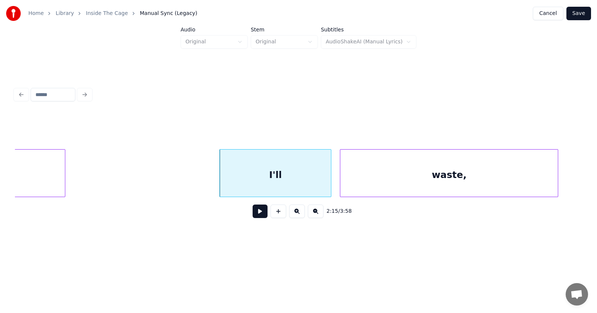
click at [455, 181] on div "waste," at bounding box center [450, 174] width 218 height 51
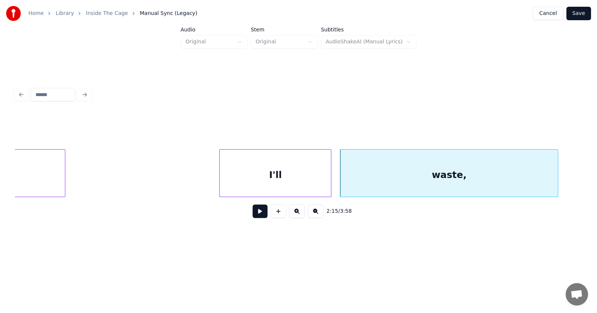
click at [256, 215] on button at bounding box center [260, 210] width 15 height 13
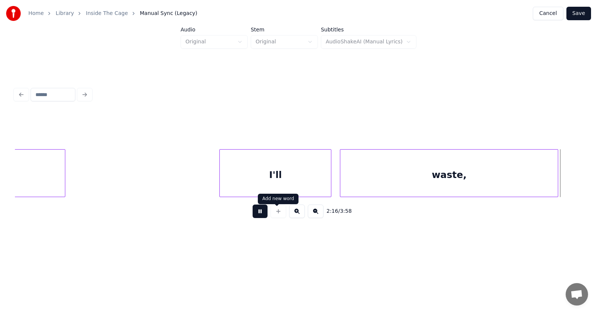
scroll to position [0, 38240]
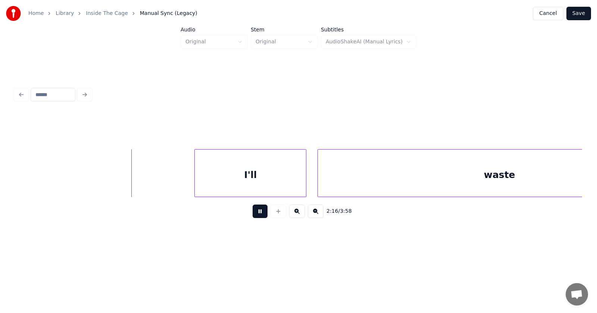
click at [255, 218] on button at bounding box center [260, 210] width 15 height 13
click at [234, 183] on div "I'll" at bounding box center [236, 174] width 111 height 51
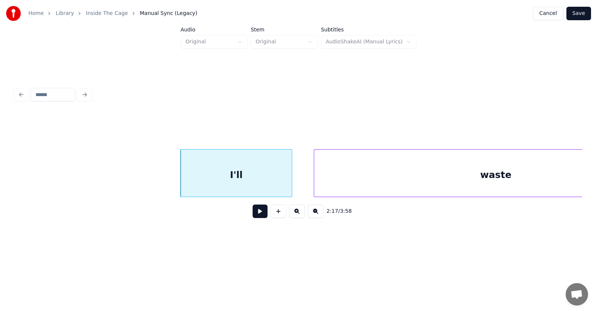
scroll to position [0, 38337]
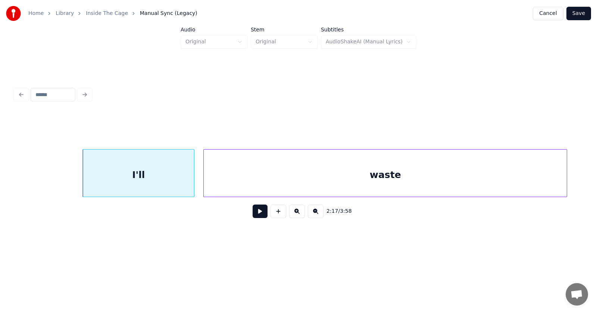
click at [313, 183] on div "waste" at bounding box center [385, 174] width 363 height 51
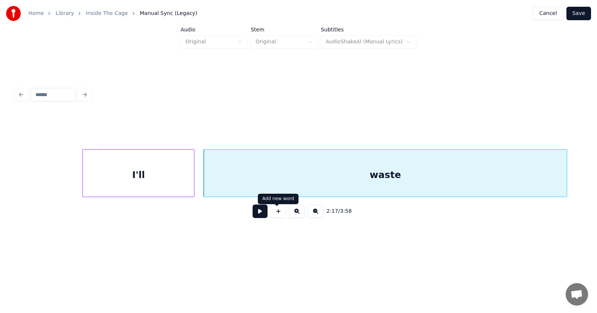
click at [253, 214] on button at bounding box center [260, 210] width 15 height 13
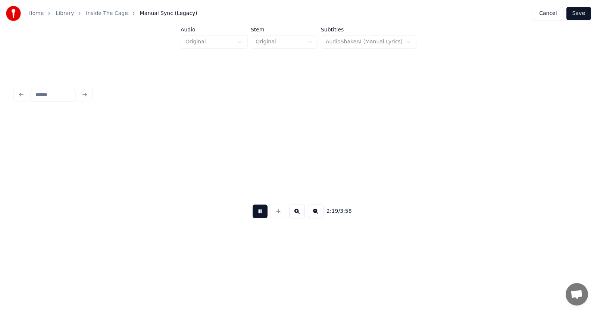
scroll to position [0, 38909]
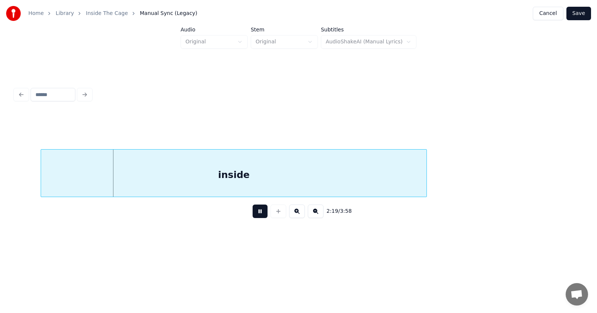
click at [253, 214] on button at bounding box center [260, 210] width 15 height 13
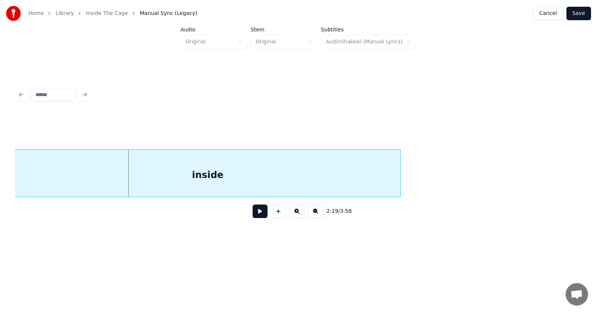
scroll to position [0, 38906]
click at [238, 178] on div "inside" at bounding box center [208, 174] width 386 height 51
click at [253, 213] on button at bounding box center [260, 210] width 15 height 13
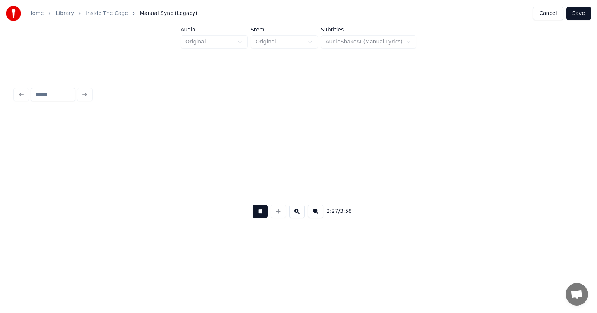
scroll to position [0, 41183]
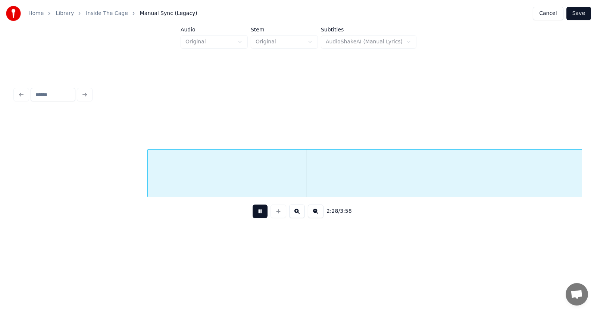
click at [260, 216] on button at bounding box center [260, 210] width 15 height 13
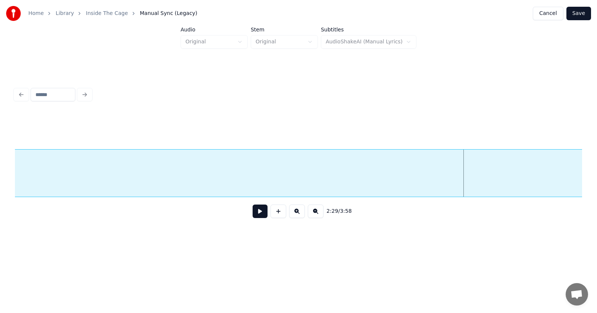
scroll to position [0, 41109]
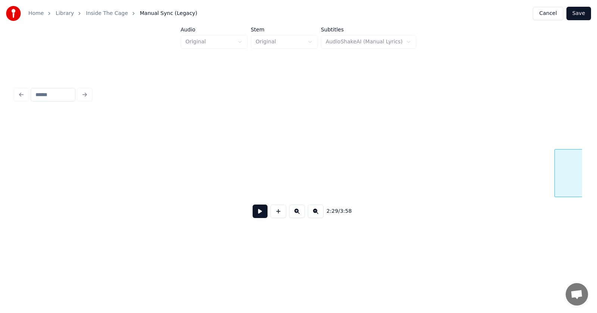
click at [558, 173] on div at bounding box center [556, 172] width 2 height 47
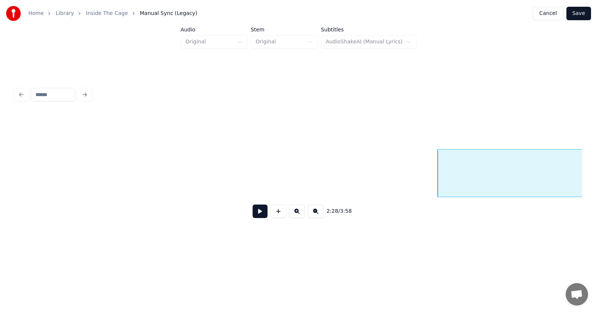
scroll to position [0, 41425]
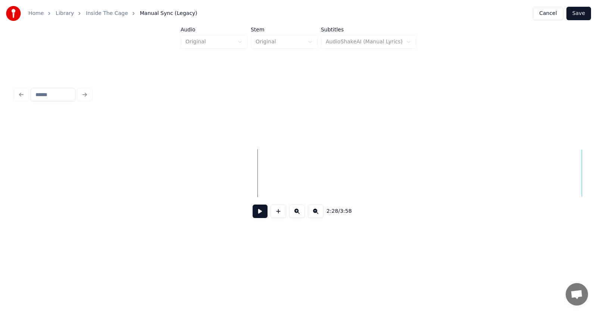
click at [583, 174] on div "2:28 / 3:58" at bounding box center [299, 154] width 574 height 148
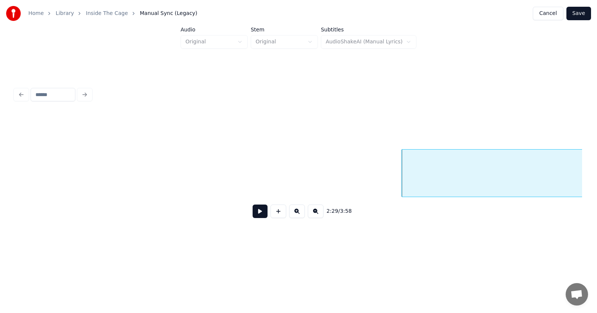
scroll to position [0, 41650]
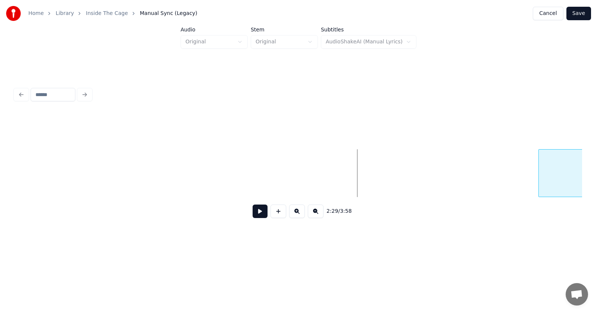
click at [541, 174] on div at bounding box center [540, 172] width 2 height 47
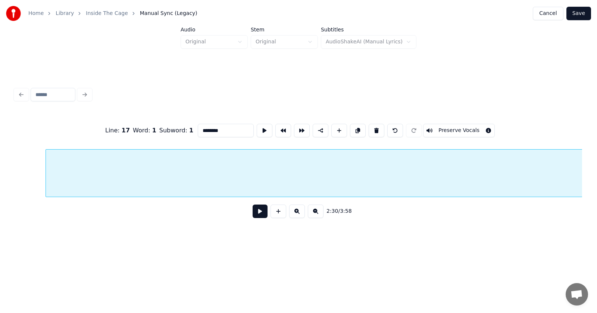
scroll to position [0, 42373]
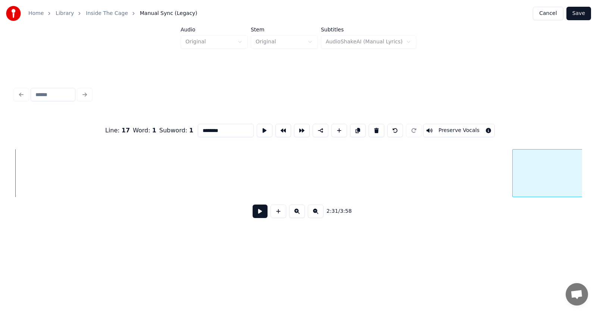
click at [515, 164] on div at bounding box center [514, 172] width 2 height 47
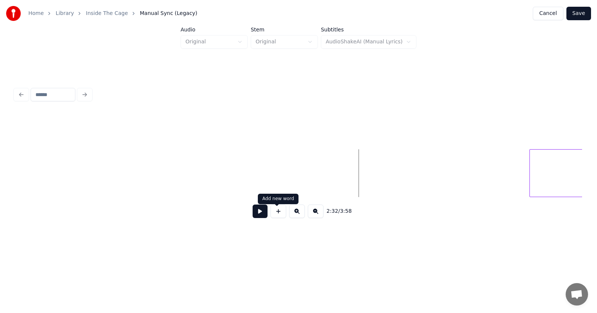
click at [256, 212] on button at bounding box center [260, 210] width 15 height 13
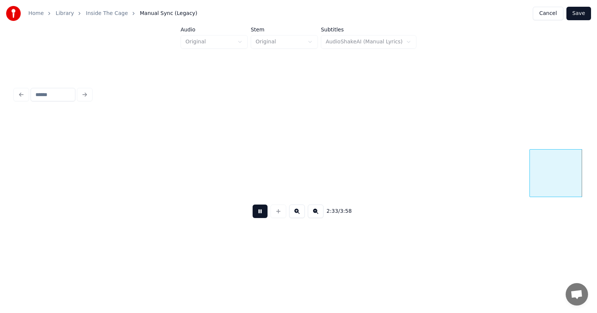
scroll to position [0, 42946]
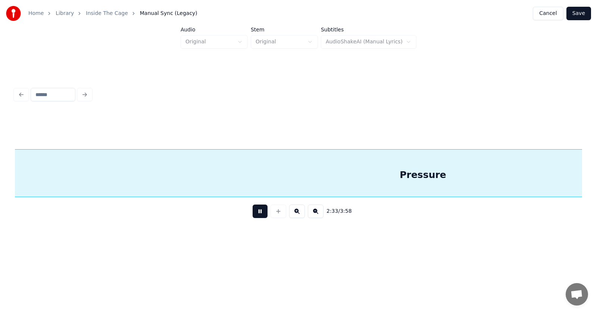
click at [256, 212] on button at bounding box center [260, 210] width 15 height 13
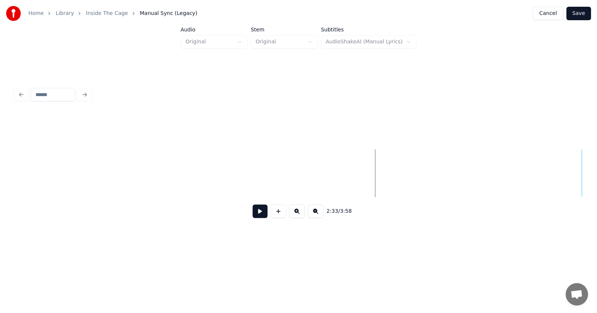
click at [589, 166] on div "Home Library Inside The Cage Manual Sync (Legacy) Cancel Save Audio Original St…" at bounding box center [298, 124] width 597 height 248
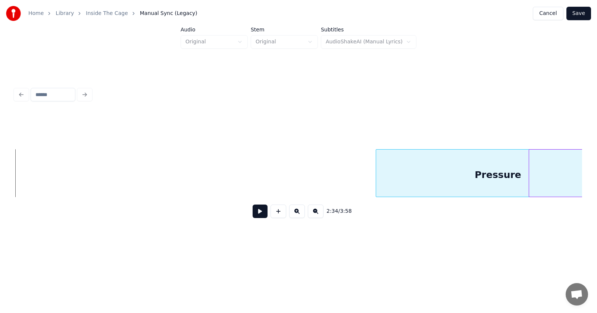
click at [378, 177] on div at bounding box center [377, 172] width 2 height 47
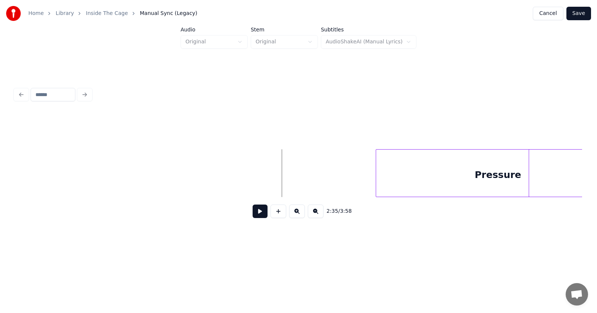
click at [254, 215] on button at bounding box center [260, 210] width 15 height 13
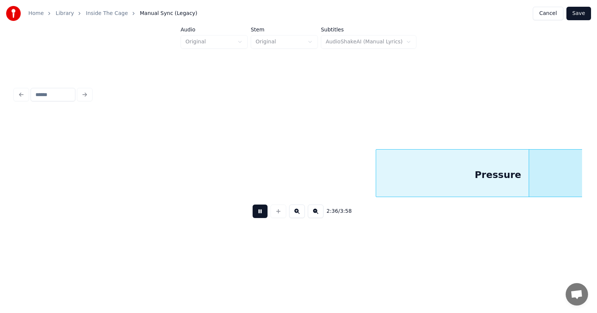
scroll to position [0, 43783]
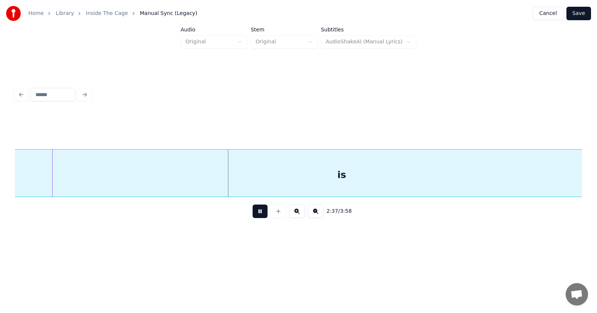
click at [254, 215] on button at bounding box center [260, 210] width 15 height 13
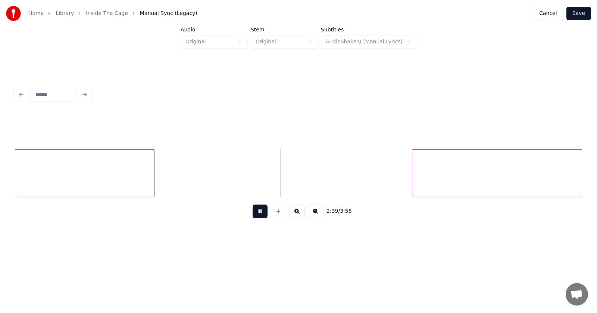
click at [254, 215] on button at bounding box center [260, 210] width 15 height 13
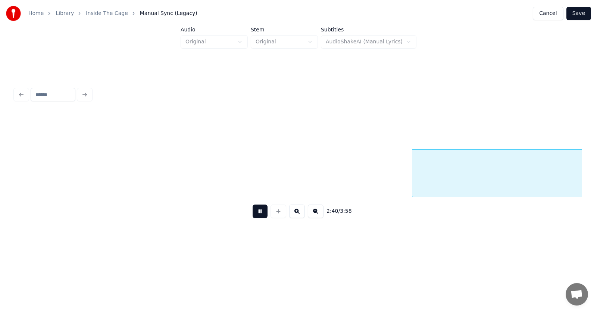
scroll to position [0, 44921]
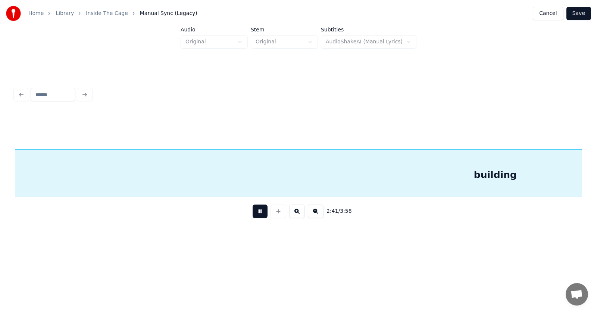
click at [254, 215] on button at bounding box center [260, 210] width 15 height 13
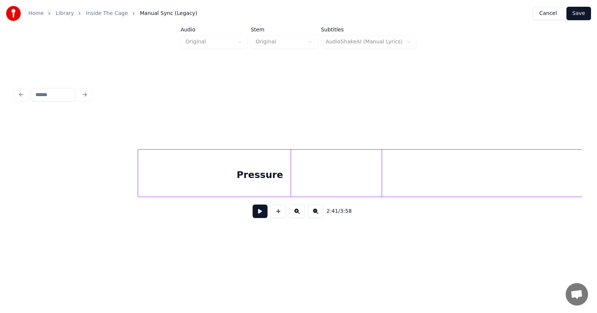
scroll to position [0, 43273]
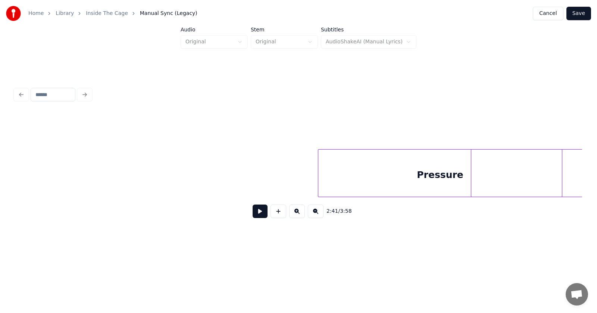
click at [392, 176] on div "Pressure" at bounding box center [441, 174] width 244 height 51
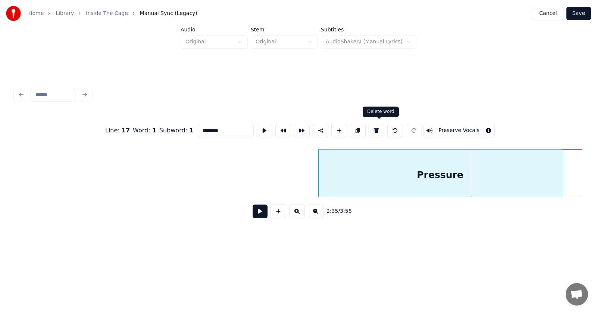
click at [379, 125] on button at bounding box center [377, 130] width 16 height 13
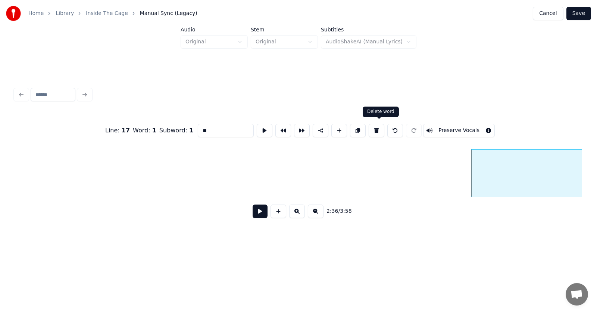
click at [379, 126] on button at bounding box center [377, 130] width 16 height 13
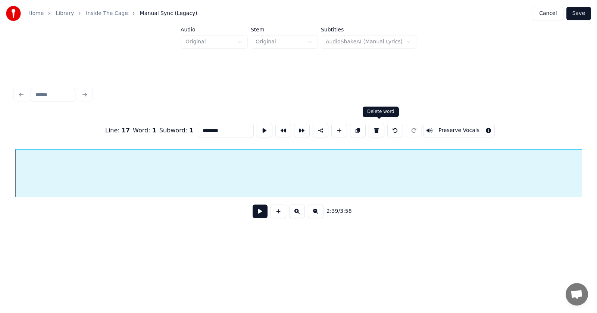
click at [378, 128] on button at bounding box center [377, 130] width 16 height 13
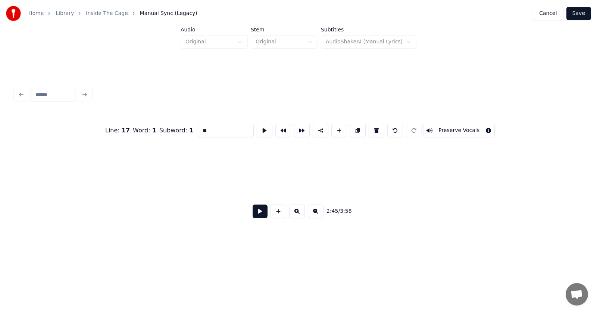
scroll to position [0, 46379]
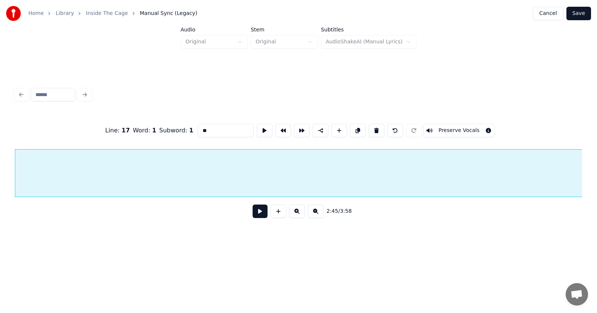
click at [378, 128] on button at bounding box center [377, 130] width 16 height 13
type input "**"
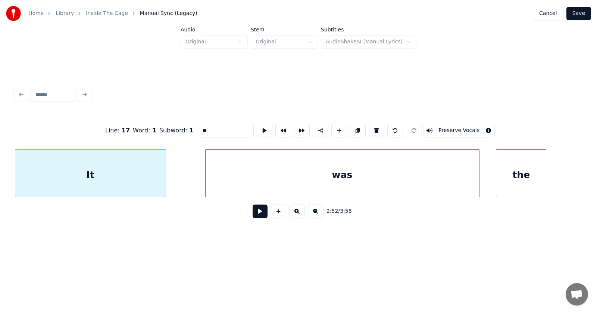
scroll to position [0, 48096]
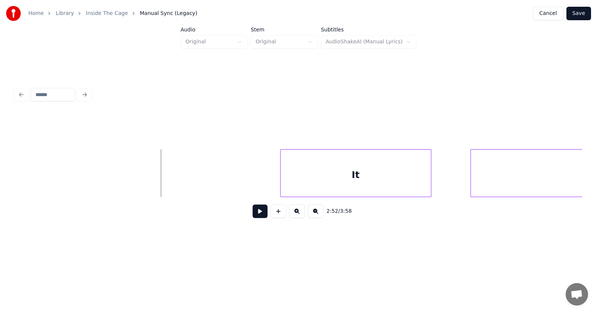
click at [253, 212] on button at bounding box center [260, 210] width 15 height 13
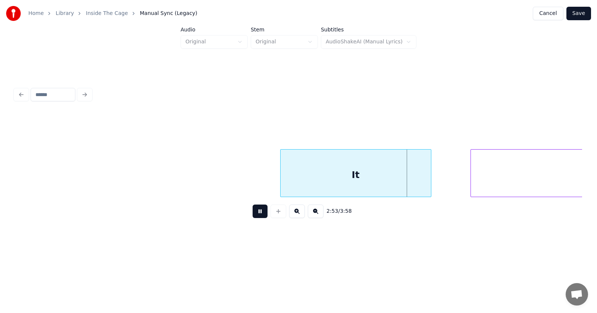
click at [253, 212] on button at bounding box center [260, 210] width 15 height 13
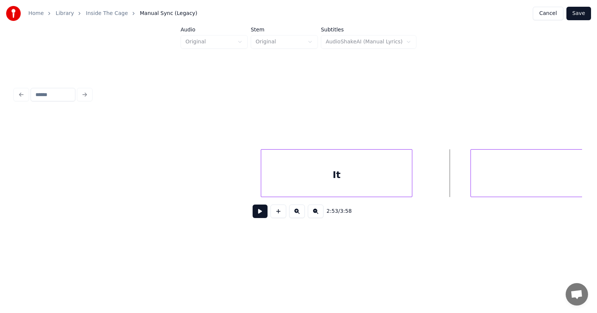
click at [295, 180] on div "It" at bounding box center [336, 174] width 150 height 51
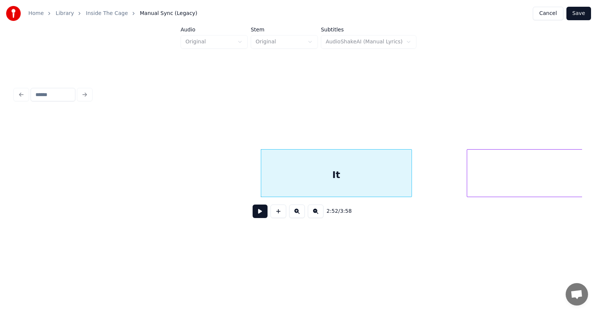
scroll to position [0, 48257]
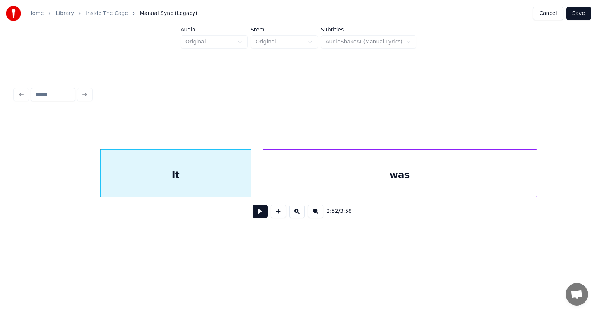
click at [452, 185] on div "was" at bounding box center [400, 174] width 274 height 51
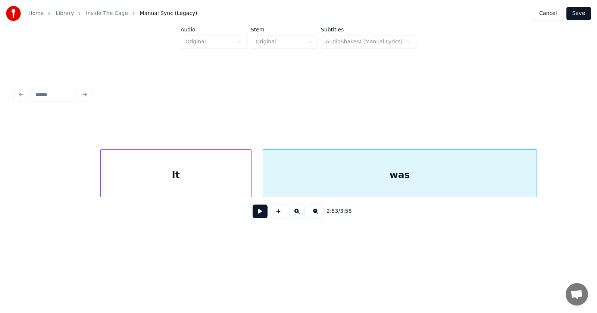
click at [254, 214] on button at bounding box center [260, 210] width 15 height 13
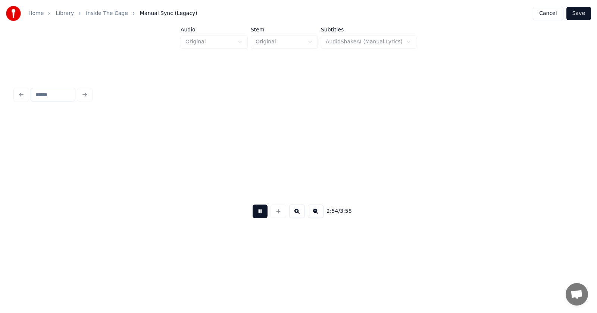
scroll to position [0, 48825]
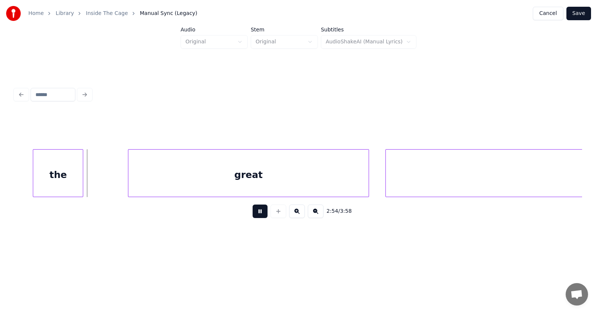
click at [254, 214] on button at bounding box center [260, 210] width 15 height 13
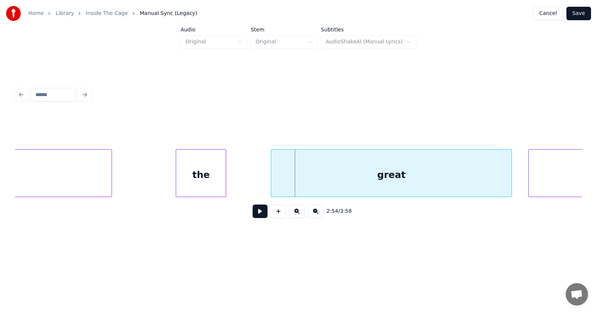
scroll to position [0, 48592]
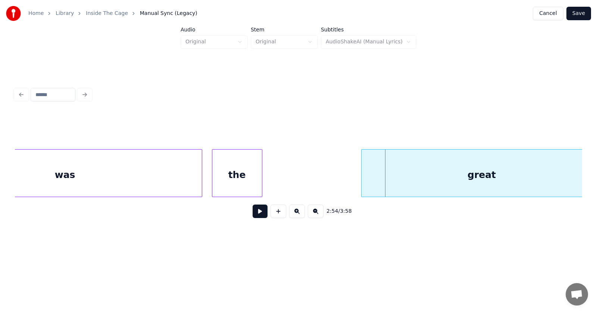
click at [229, 185] on div "the" at bounding box center [237, 174] width 50 height 51
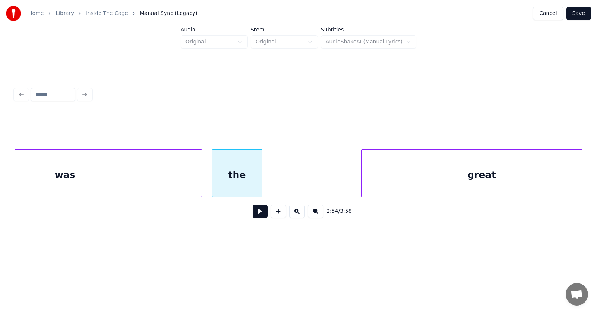
scroll to position [0, 48610]
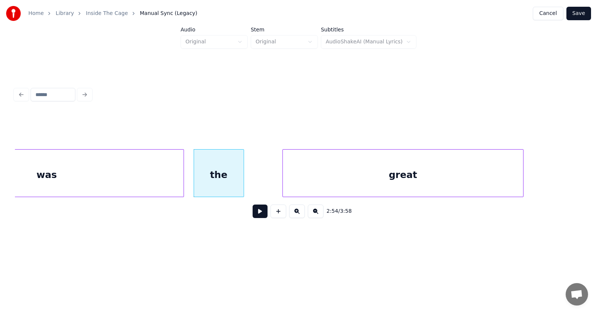
click at [326, 192] on div "great" at bounding box center [403, 174] width 240 height 51
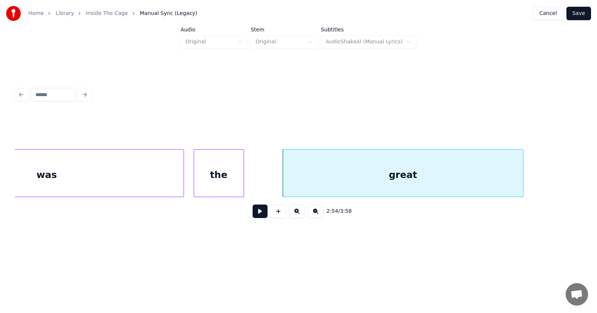
click at [227, 179] on div "the" at bounding box center [219, 174] width 50 height 51
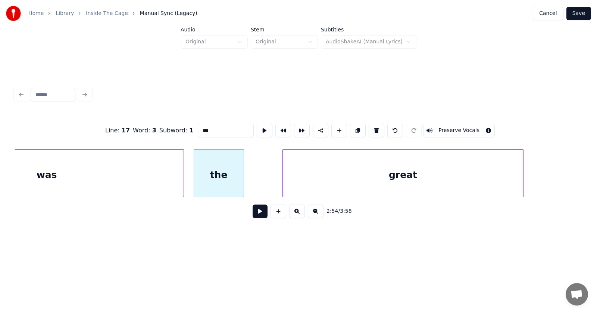
click at [255, 212] on button at bounding box center [260, 210] width 15 height 13
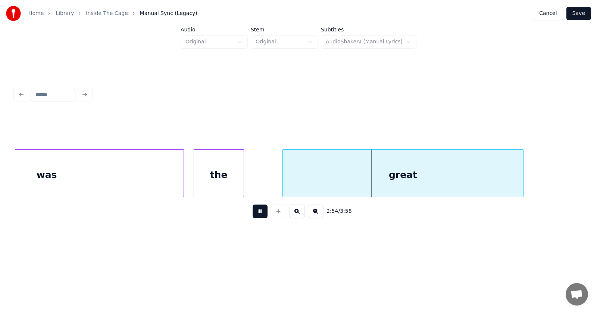
click at [255, 212] on button at bounding box center [260, 210] width 15 height 13
click at [270, 176] on div at bounding box center [270, 172] width 2 height 47
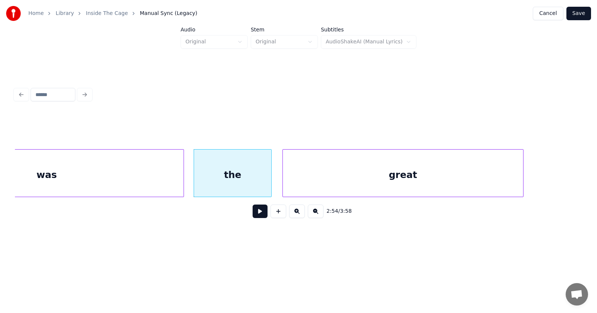
click at [256, 214] on button at bounding box center [260, 210] width 15 height 13
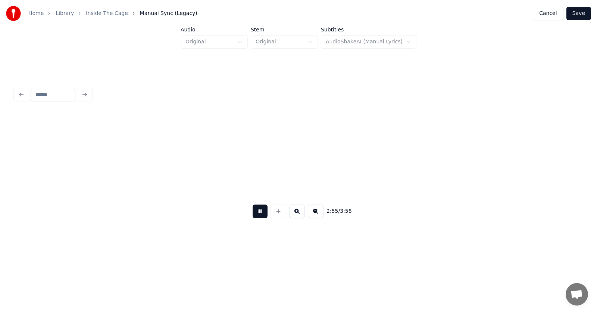
scroll to position [0, 49183]
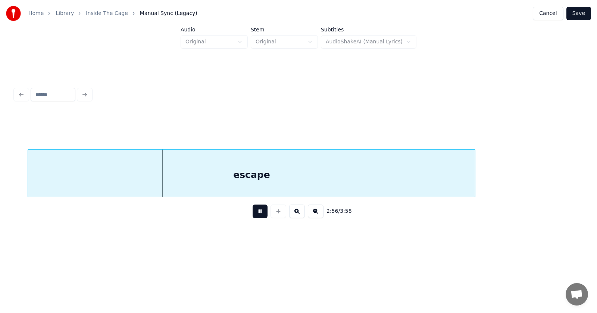
click at [256, 214] on button at bounding box center [260, 210] width 15 height 13
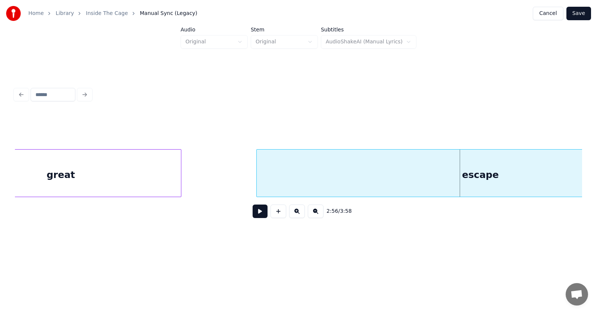
scroll to position [0, 49075]
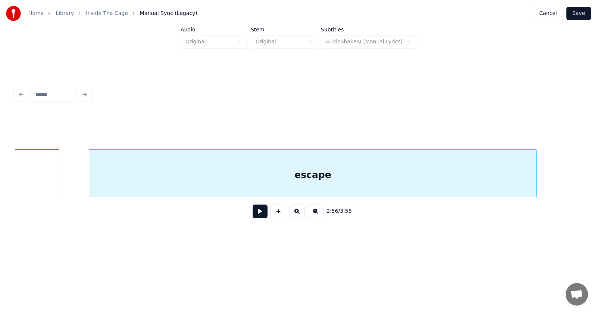
click at [375, 181] on div "escape" at bounding box center [312, 174] width 447 height 51
click at [260, 214] on button at bounding box center [260, 210] width 15 height 13
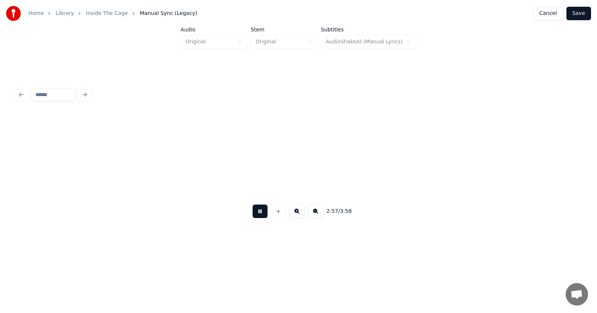
scroll to position [0, 49643]
click at [260, 214] on button at bounding box center [260, 210] width 15 height 13
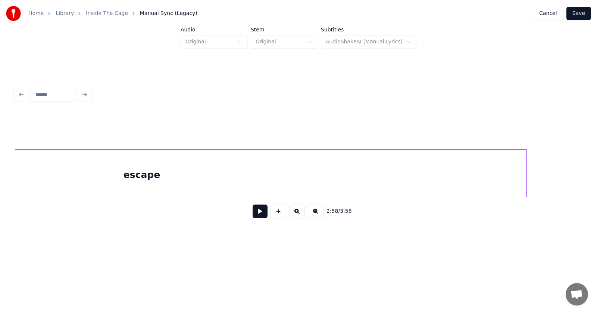
click at [526, 166] on div at bounding box center [526, 172] width 2 height 47
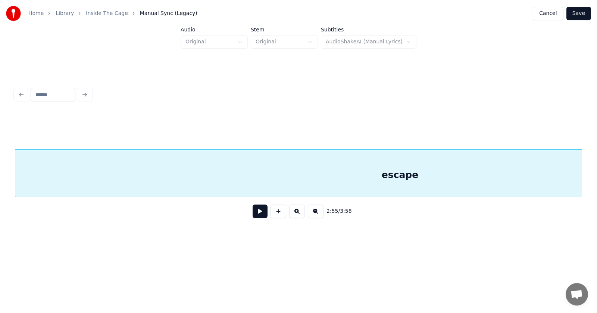
click at [258, 211] on button at bounding box center [260, 210] width 15 height 13
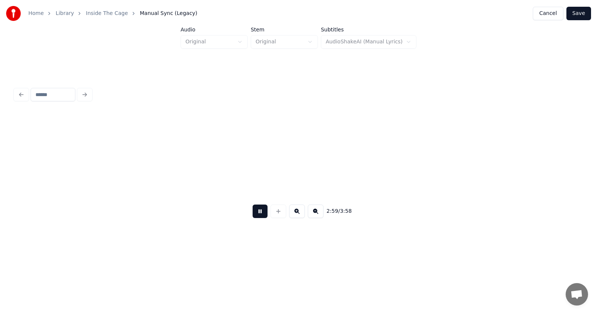
scroll to position [0, 50284]
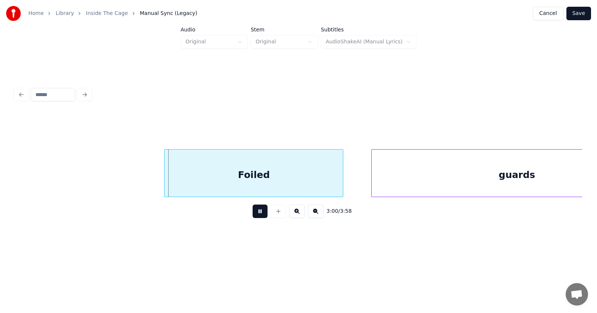
click at [259, 213] on button at bounding box center [260, 210] width 15 height 13
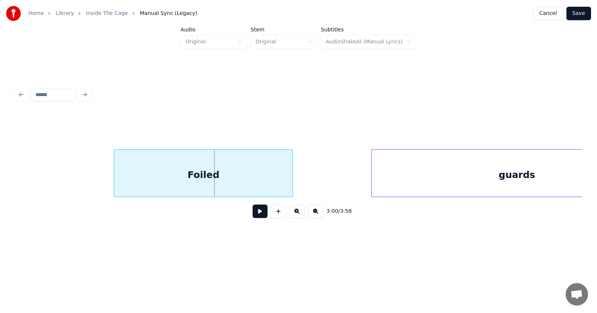
click at [220, 179] on div "Foiled" at bounding box center [203, 174] width 178 height 51
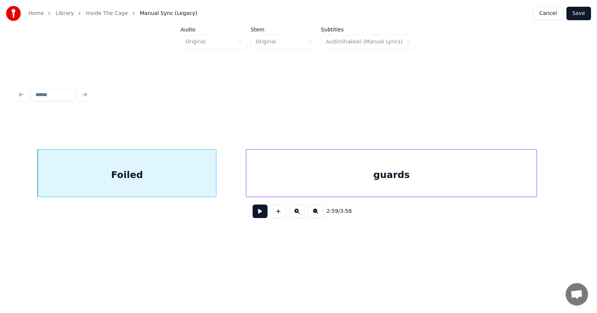
click at [354, 187] on div "guards" at bounding box center [391, 174] width 291 height 51
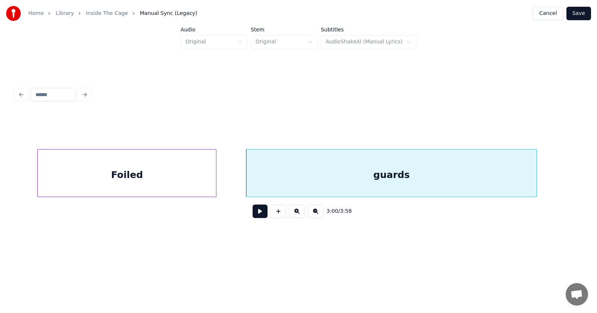
click at [257, 214] on button at bounding box center [260, 210] width 15 height 13
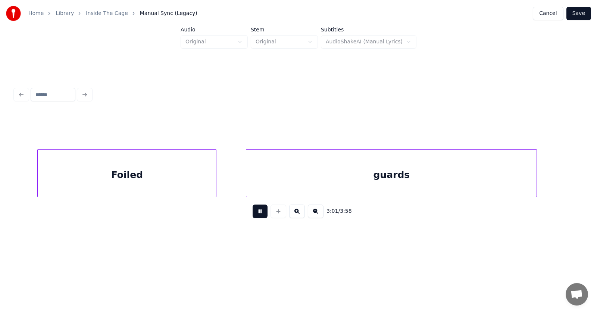
scroll to position [0, 50934]
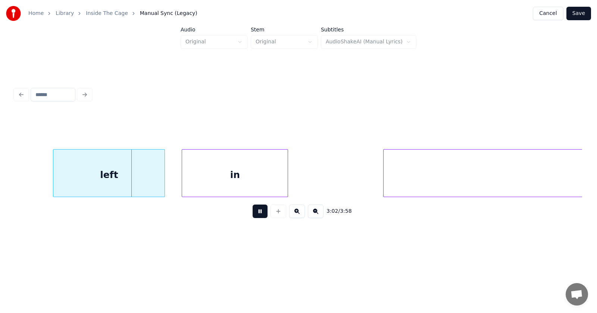
click at [257, 214] on button at bounding box center [260, 210] width 15 height 13
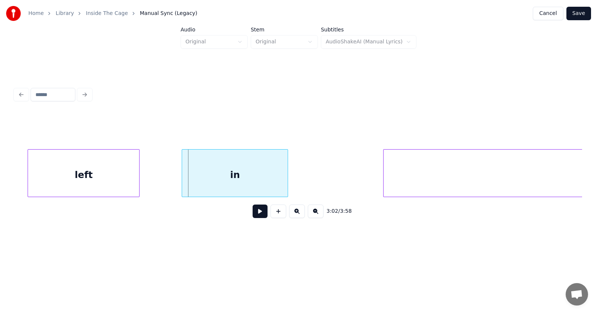
click at [95, 180] on div "left" at bounding box center [83, 174] width 111 height 51
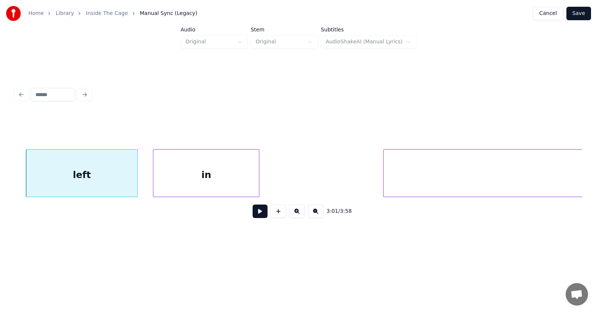
click at [195, 185] on div "in" at bounding box center [206, 174] width 106 height 51
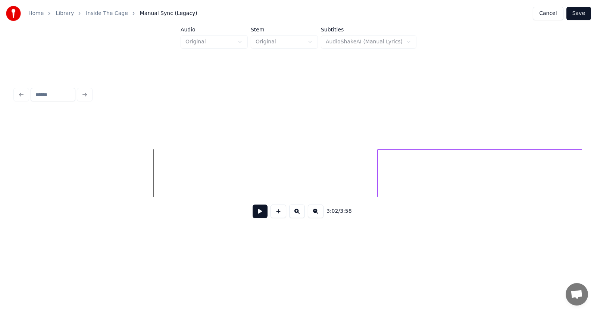
scroll to position [0, 51214]
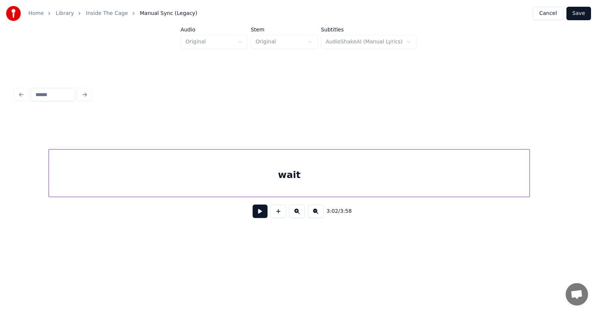
click at [381, 189] on div "wait" at bounding box center [289, 174] width 481 height 51
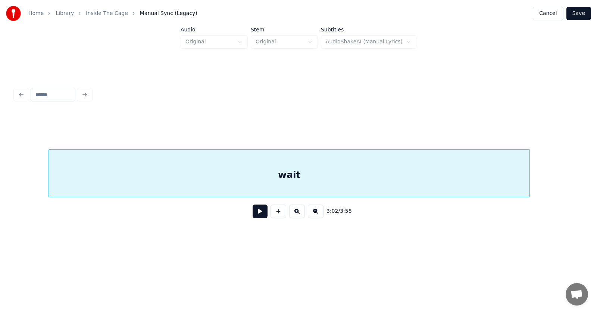
click at [254, 215] on button at bounding box center [260, 210] width 15 height 13
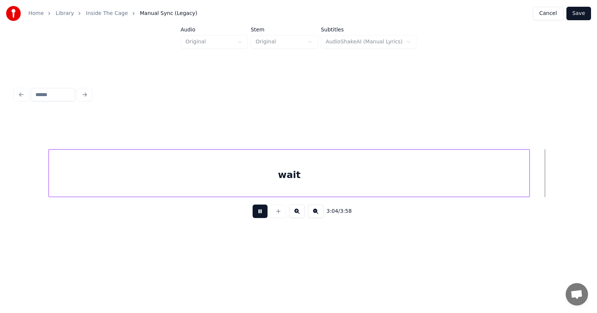
scroll to position [0, 51784]
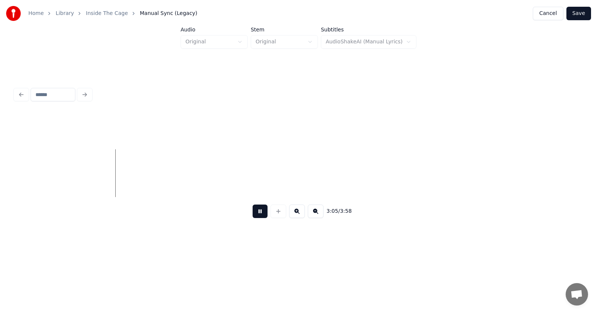
click at [254, 215] on button at bounding box center [260, 210] width 15 height 13
click at [189, 177] on div at bounding box center [189, 172] width 2 height 47
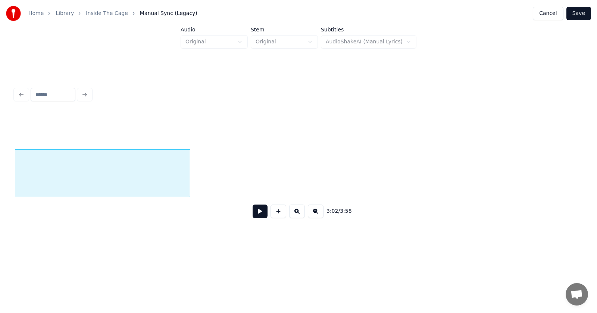
scroll to position [0, 51248]
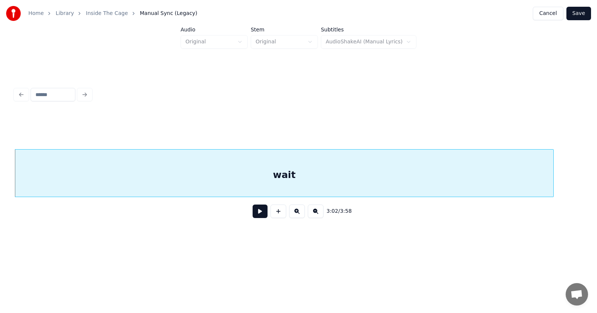
click at [254, 217] on button at bounding box center [260, 210] width 15 height 13
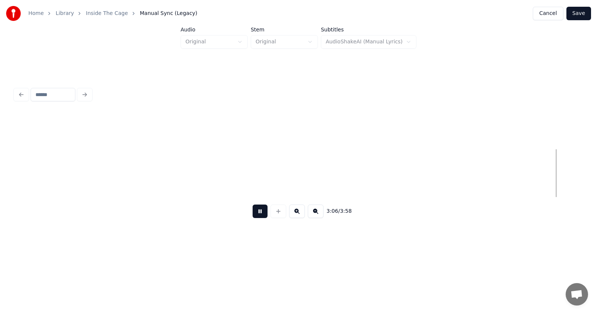
scroll to position [0, 52388]
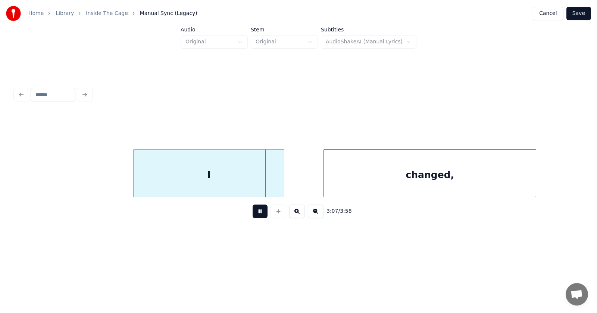
click at [257, 214] on button at bounding box center [260, 210] width 15 height 13
click at [222, 179] on div "I" at bounding box center [192, 174] width 150 height 51
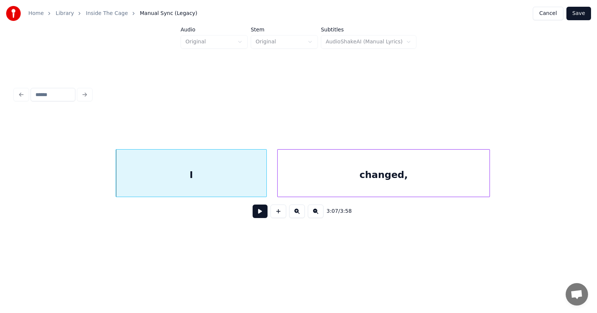
click at [319, 189] on div "changed," at bounding box center [384, 174] width 212 height 51
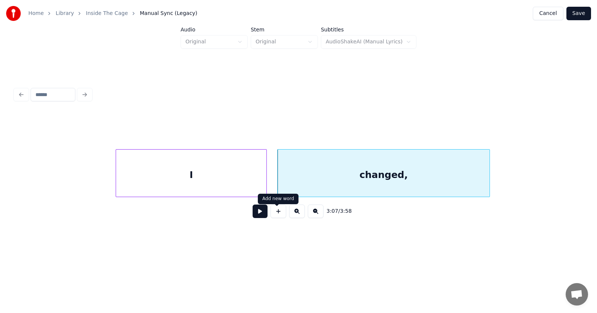
click at [256, 216] on button at bounding box center [260, 210] width 15 height 13
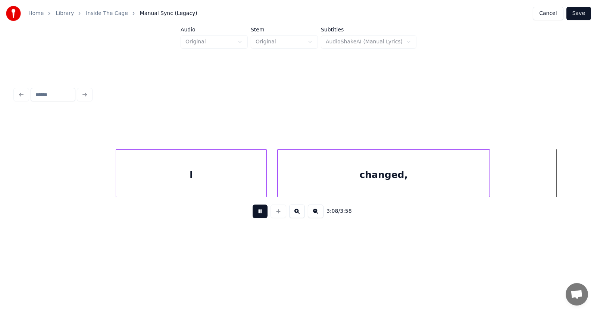
scroll to position [0, 52959]
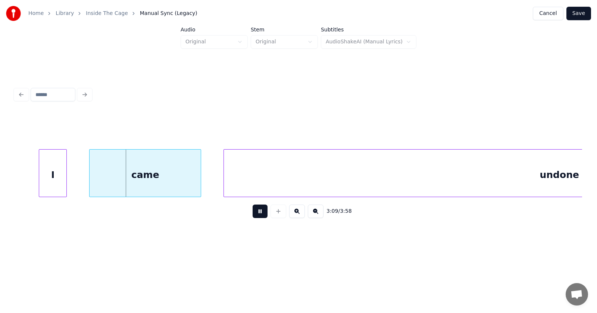
click at [256, 216] on button at bounding box center [260, 210] width 15 height 13
click at [41, 177] on div "I" at bounding box center [34, 174] width 27 height 51
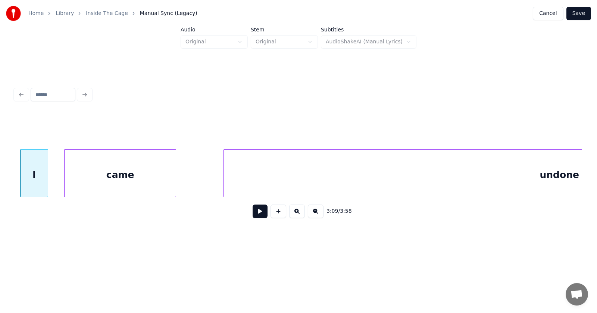
click at [81, 185] on div "came" at bounding box center [120, 174] width 111 height 51
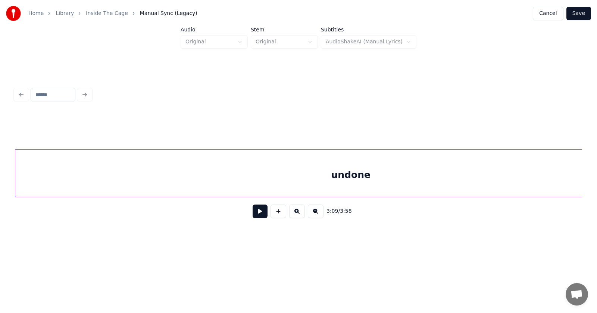
click at [214, 184] on div "undone" at bounding box center [350, 174] width 671 height 51
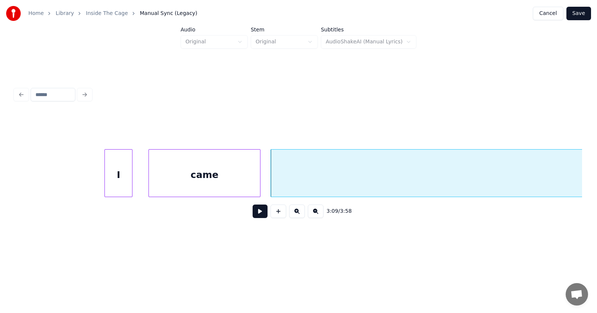
scroll to position [0, 52784]
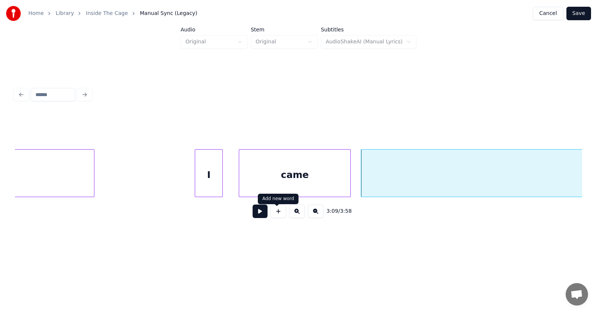
click at [257, 217] on button at bounding box center [260, 210] width 15 height 13
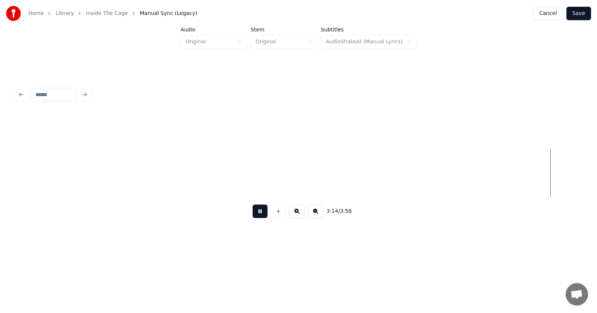
scroll to position [0, 54493]
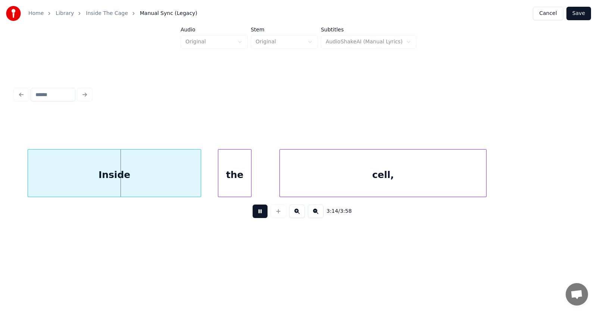
click at [257, 216] on button at bounding box center [260, 210] width 15 height 13
click at [133, 174] on div "Inside" at bounding box center [101, 174] width 173 height 51
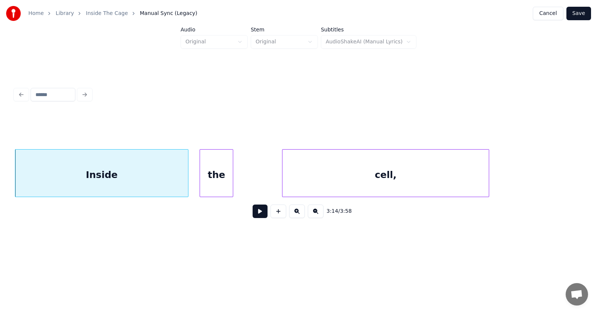
click at [211, 184] on div "the" at bounding box center [216, 174] width 33 height 51
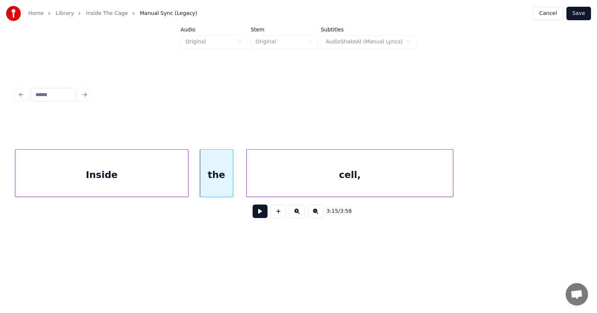
click at [292, 185] on div "cell," at bounding box center [350, 174] width 207 height 51
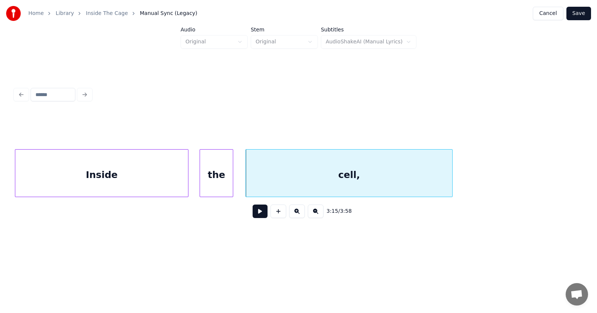
click at [256, 215] on button at bounding box center [260, 210] width 15 height 13
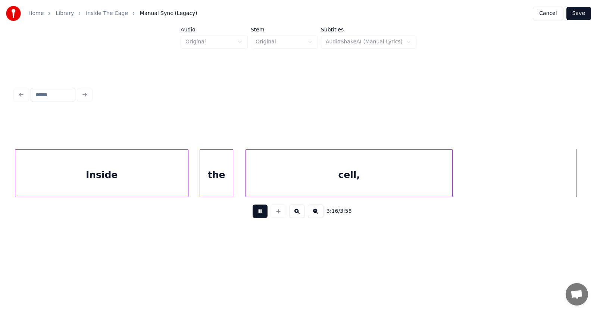
scroll to position [0, 55059]
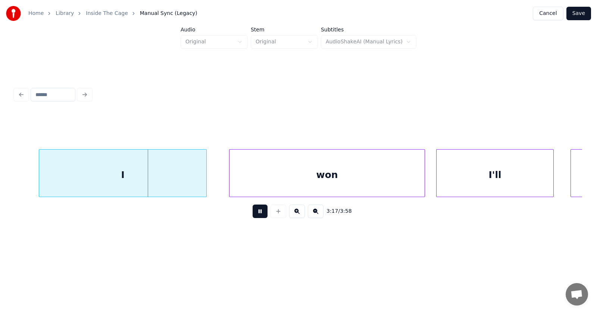
click at [256, 215] on button at bounding box center [260, 210] width 15 height 13
click at [155, 181] on div "I" at bounding box center [110, 174] width 167 height 51
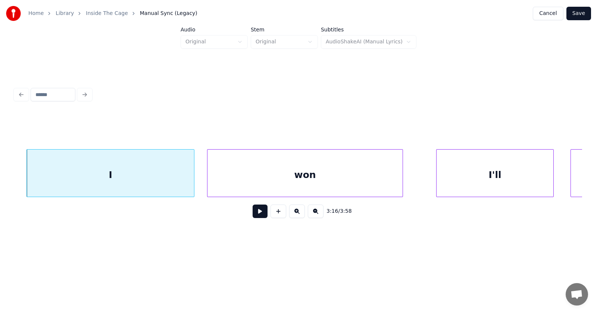
click at [277, 180] on div "won" at bounding box center [305, 174] width 195 height 51
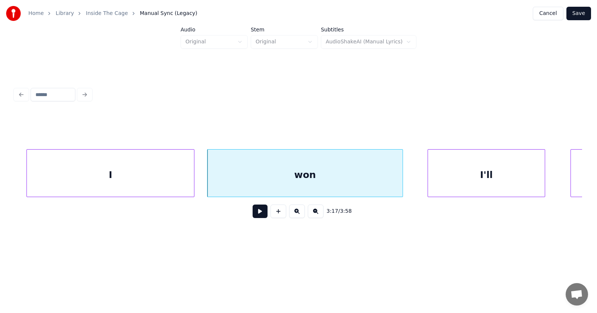
click at [478, 179] on div "I'll" at bounding box center [486, 174] width 117 height 51
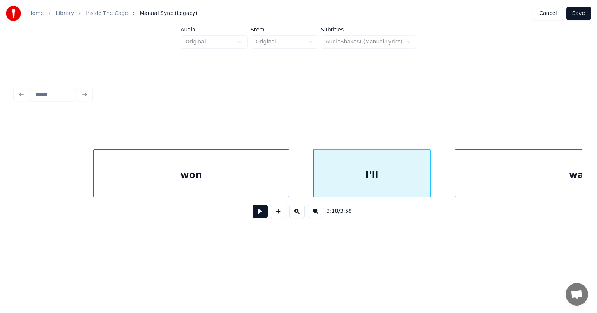
scroll to position [0, 55309]
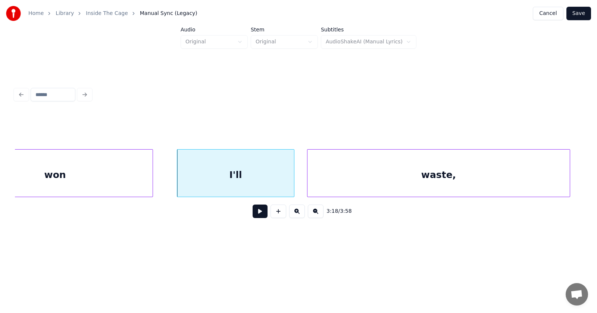
click at [471, 183] on div "waste," at bounding box center [439, 174] width 263 height 51
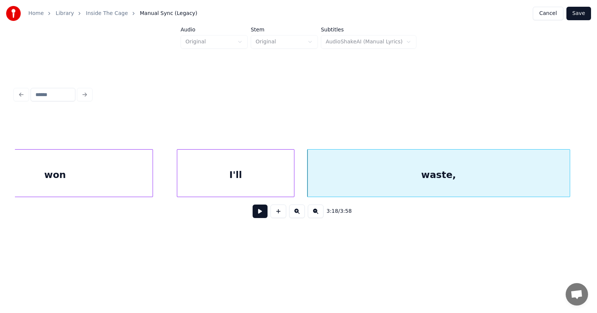
click at [127, 173] on div "won" at bounding box center [54, 174] width 195 height 51
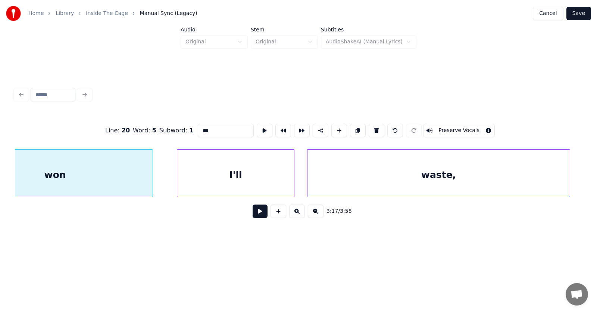
scroll to position [0, 55251]
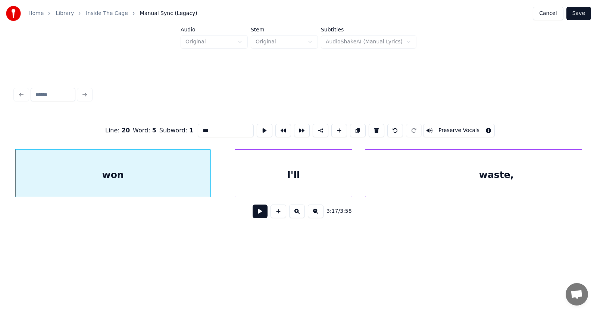
click at [257, 216] on button at bounding box center [260, 210] width 15 height 13
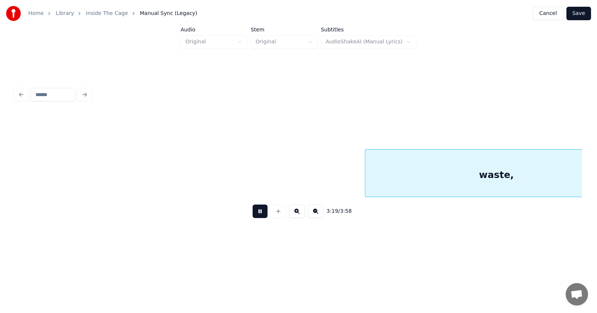
scroll to position [0, 55819]
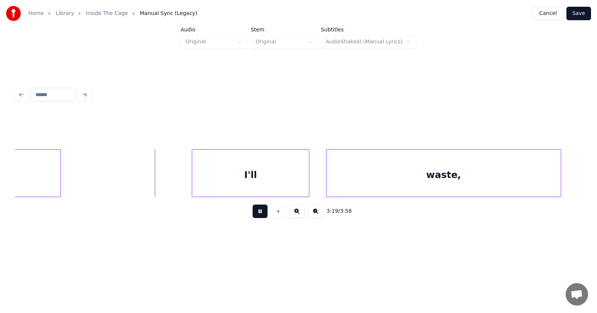
click at [257, 216] on button at bounding box center [260, 210] width 15 height 13
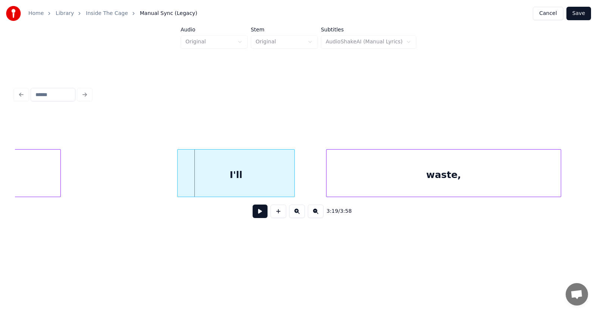
click at [224, 183] on div "I'll" at bounding box center [236, 174] width 117 height 51
click at [332, 186] on div "waste," at bounding box center [421, 174] width 235 height 51
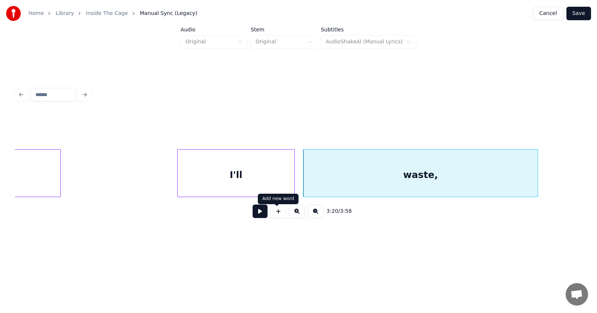
click at [260, 212] on button at bounding box center [260, 210] width 15 height 13
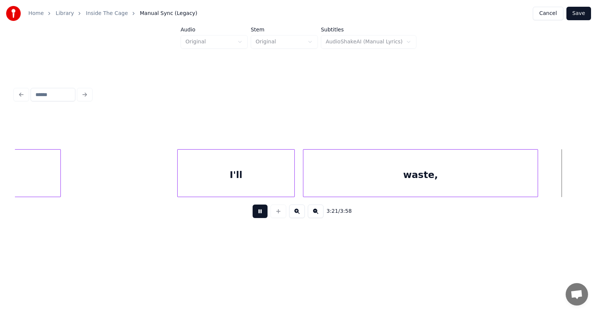
scroll to position [0, 56390]
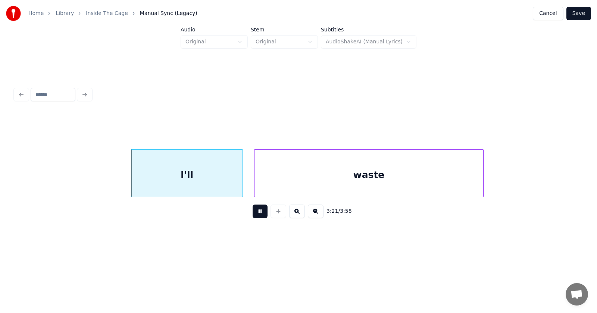
click at [260, 212] on button at bounding box center [260, 210] width 15 height 13
click at [205, 176] on div "I'll" at bounding box center [175, 174] width 111 height 51
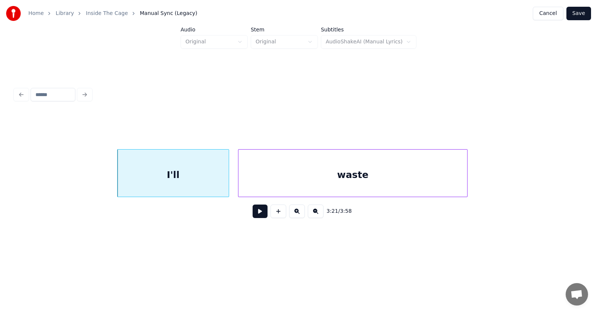
click at [279, 181] on div "waste" at bounding box center [353, 174] width 229 height 51
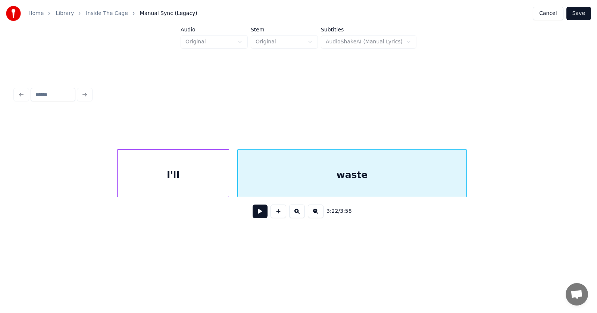
click at [259, 211] on button at bounding box center [260, 210] width 15 height 13
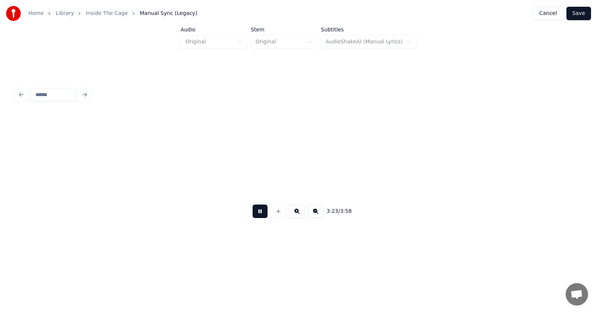
scroll to position [0, 56962]
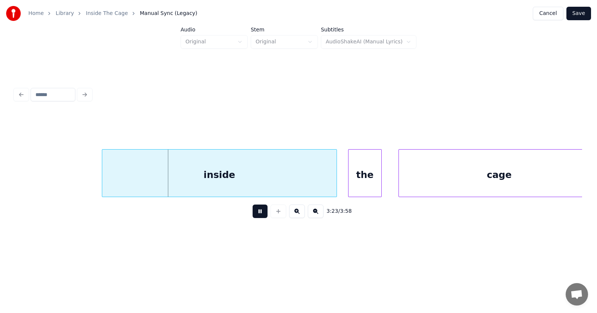
click at [257, 214] on button at bounding box center [260, 210] width 15 height 13
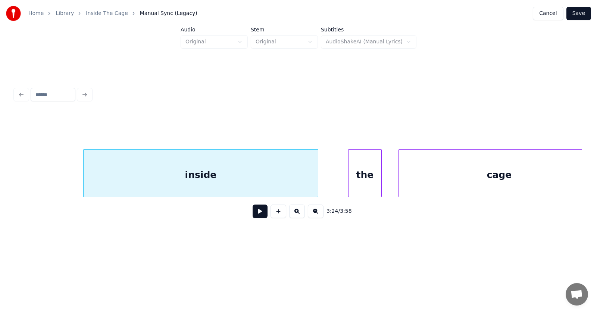
click at [235, 180] on div "inside" at bounding box center [201, 174] width 235 height 51
click at [355, 188] on div "the" at bounding box center [351, 174] width 33 height 51
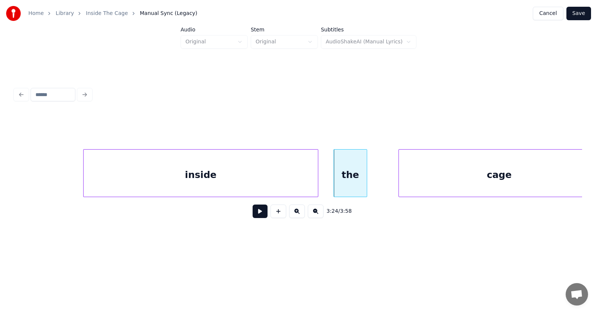
scroll to position [0, 56978]
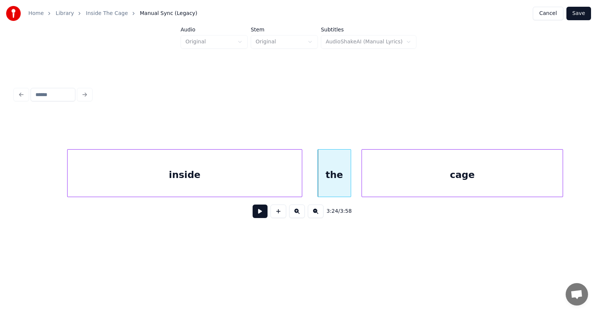
click at [409, 183] on div "cage" at bounding box center [462, 174] width 201 height 51
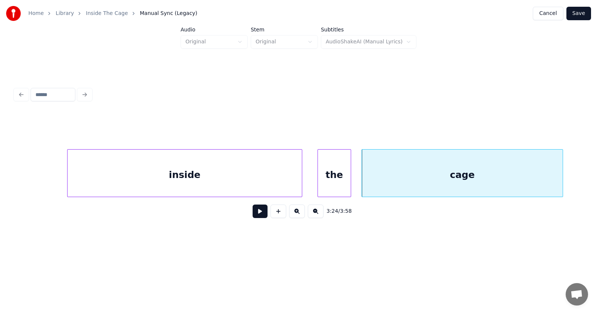
click at [254, 218] on button at bounding box center [260, 210] width 15 height 13
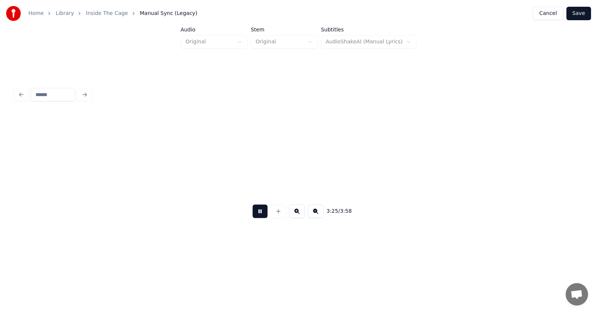
scroll to position [0, 57546]
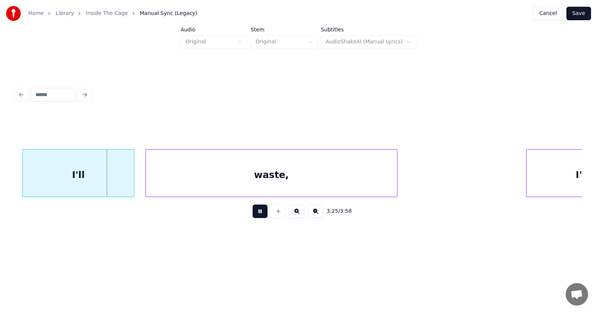
click at [256, 214] on button at bounding box center [260, 210] width 15 height 13
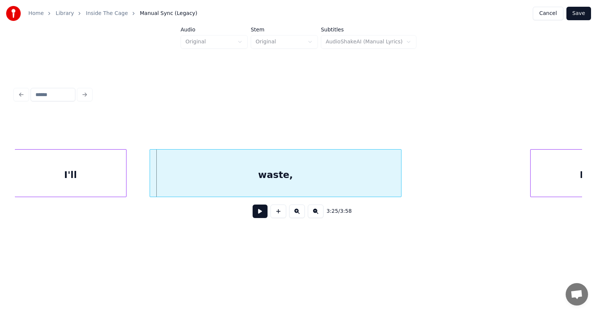
scroll to position [0, 57541]
click at [54, 175] on div "I'll" at bounding box center [71, 174] width 111 height 51
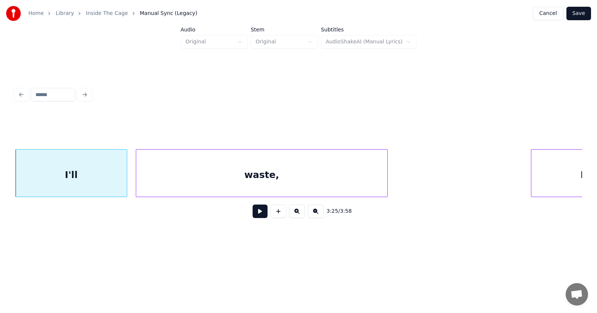
click at [174, 176] on div "waste," at bounding box center [261, 174] width 251 height 51
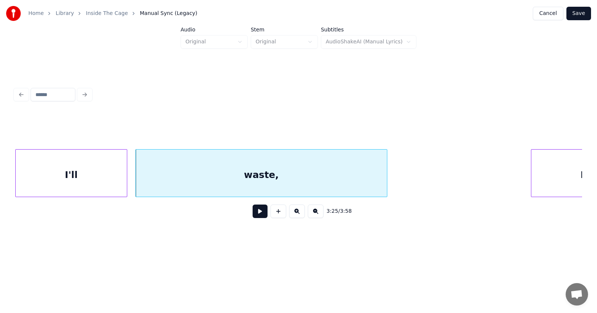
scroll to position [0, 57600]
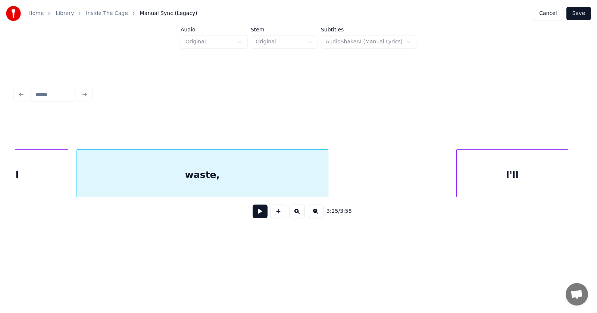
click at [531, 173] on div "I'll" at bounding box center [512, 174] width 111 height 51
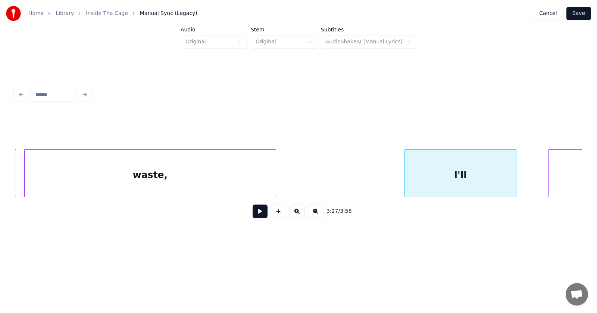
scroll to position [0, 57877]
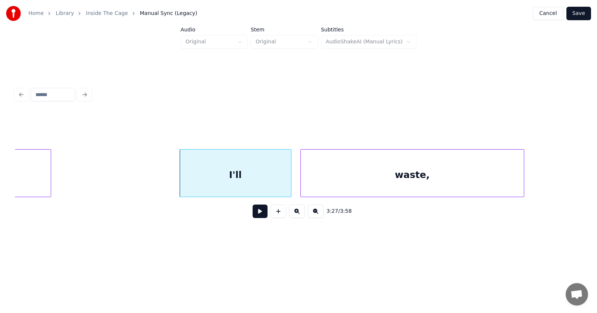
click at [425, 182] on div "waste," at bounding box center [412, 174] width 223 height 51
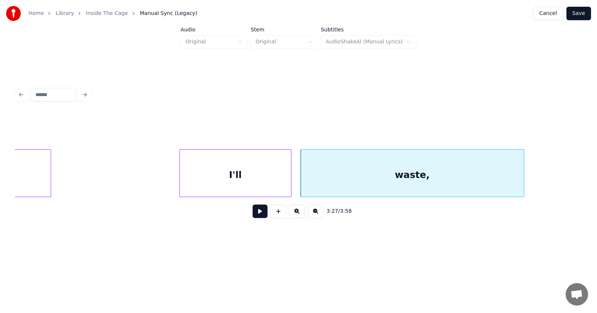
click at [258, 214] on button at bounding box center [260, 210] width 15 height 13
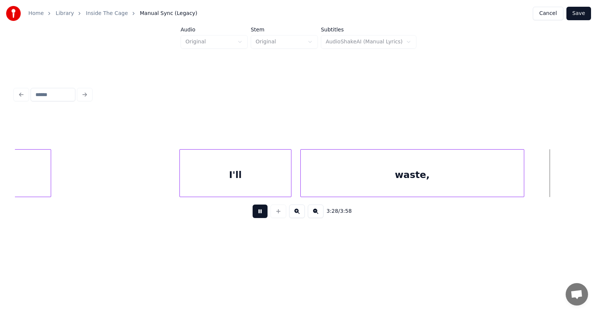
scroll to position [0, 58447]
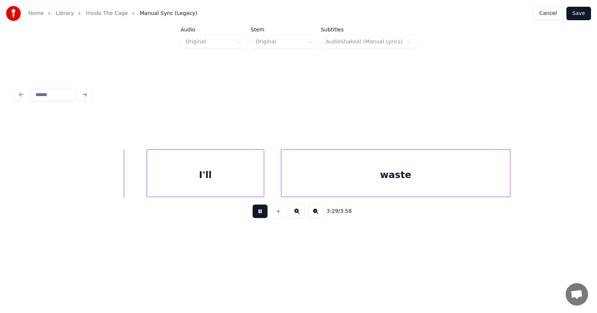
click at [258, 214] on button at bounding box center [260, 210] width 15 height 13
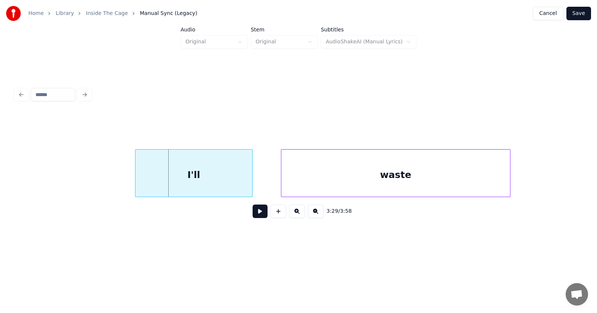
click at [197, 176] on div "I'll" at bounding box center [194, 174] width 117 height 51
click at [283, 179] on div "waste" at bounding box center [375, 174] width 229 height 51
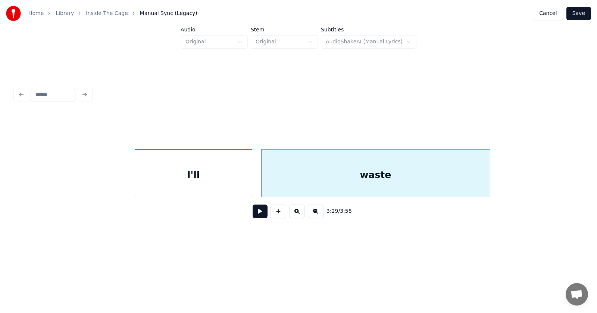
click at [255, 218] on button at bounding box center [260, 210] width 15 height 13
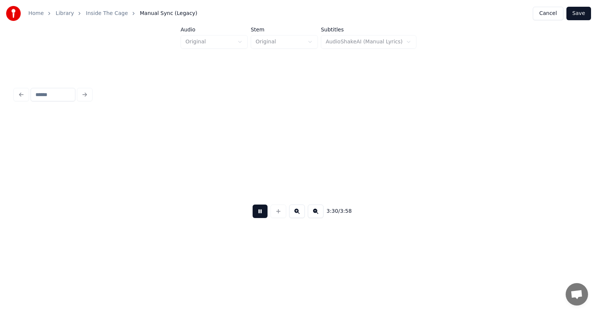
scroll to position [0, 59018]
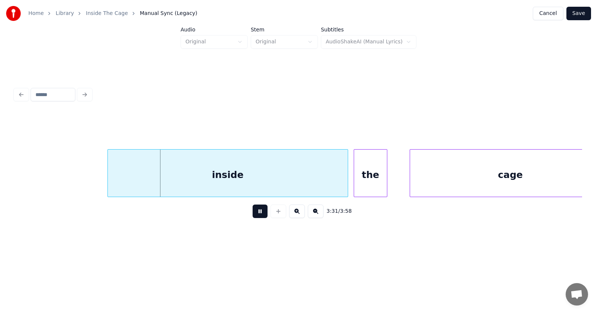
click at [255, 218] on button at bounding box center [260, 210] width 15 height 13
click at [239, 182] on div "inside" at bounding box center [214, 174] width 240 height 51
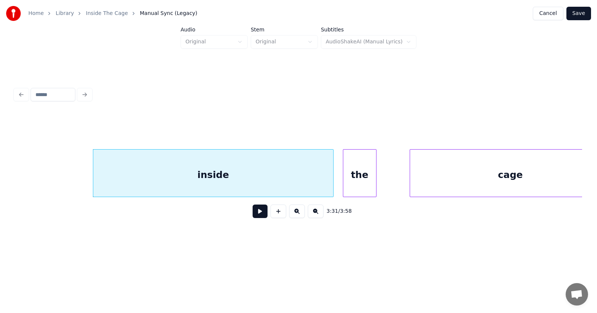
click at [369, 183] on div "the" at bounding box center [360, 174] width 33 height 51
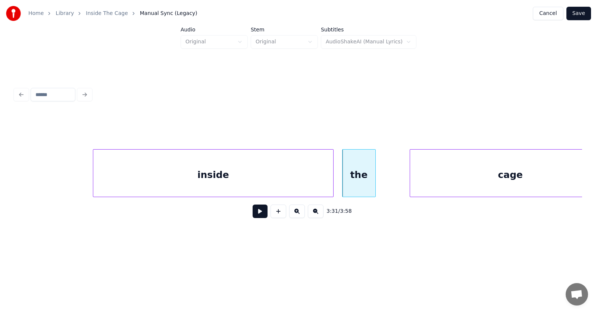
scroll to position [0, 59045]
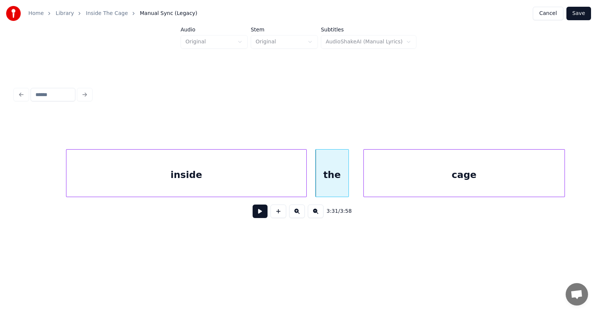
click at [408, 181] on div "cage" at bounding box center [464, 174] width 201 height 51
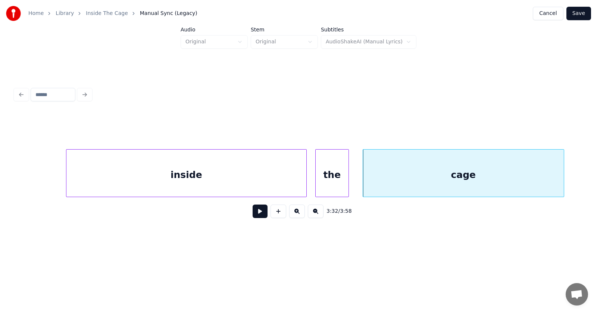
click at [255, 215] on button at bounding box center [260, 210] width 15 height 13
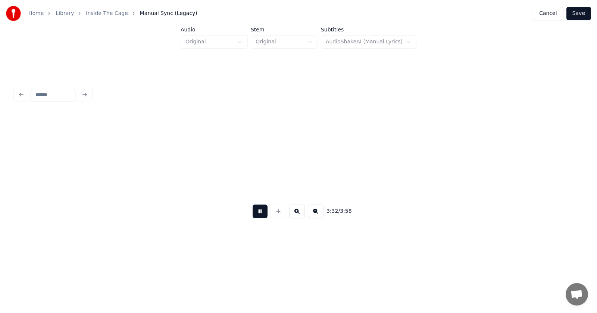
scroll to position [0, 59614]
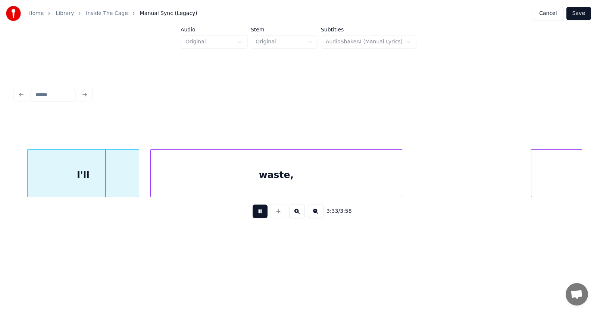
click at [255, 215] on button at bounding box center [260, 210] width 15 height 13
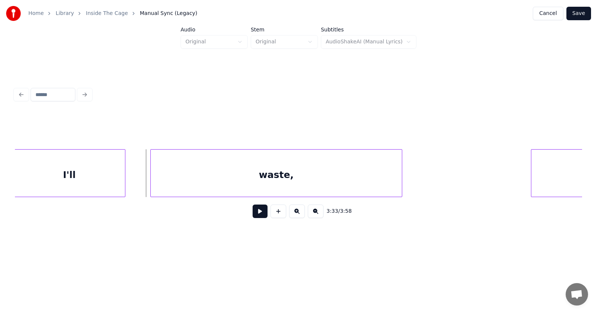
scroll to position [0, 59611]
click at [98, 177] on div "I'll" at bounding box center [71, 174] width 111 height 51
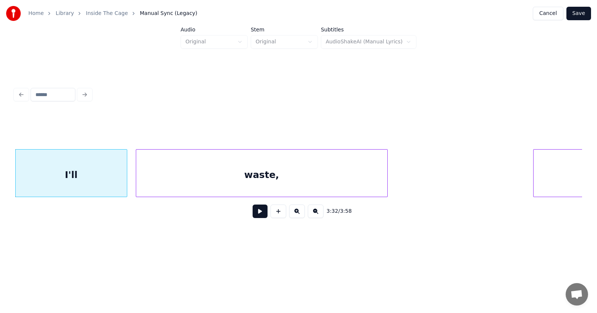
click at [183, 177] on div "waste," at bounding box center [261, 174] width 251 height 51
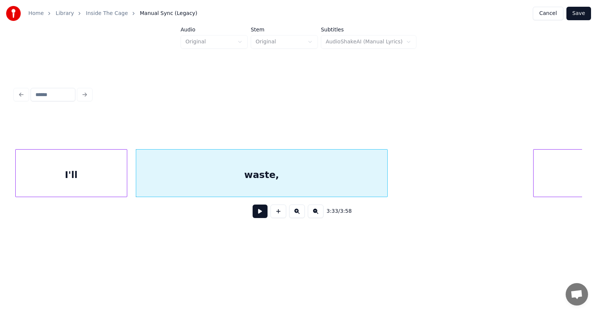
scroll to position [0, 59684]
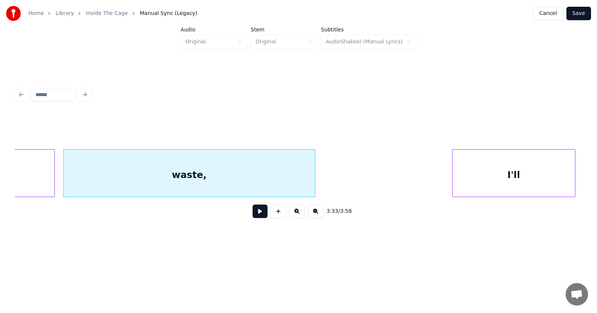
click at [550, 178] on div "I'll" at bounding box center [514, 174] width 122 height 51
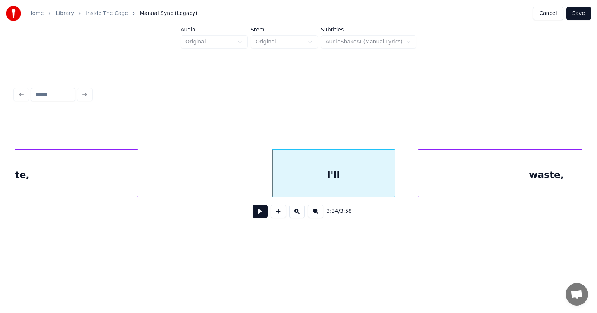
scroll to position [0, 59952]
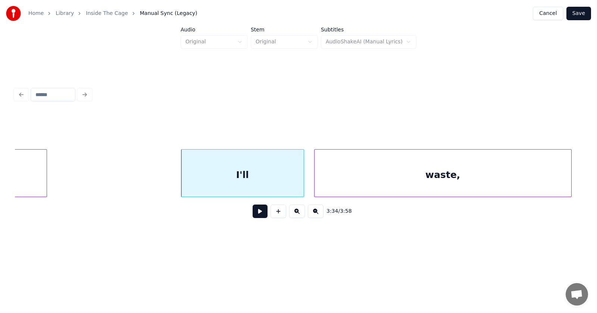
click at [486, 178] on div "waste," at bounding box center [443, 174] width 257 height 51
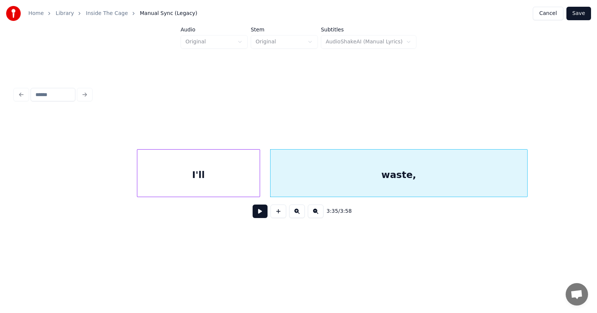
scroll to position [0, 60041]
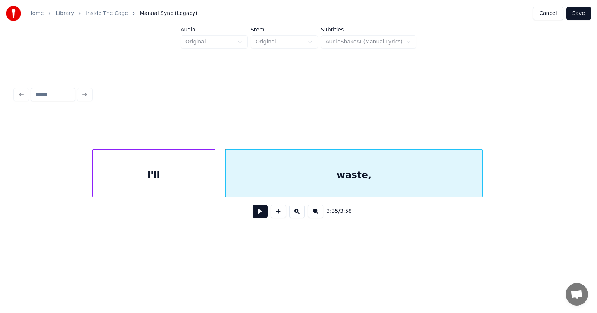
click at [395, 180] on div "waste," at bounding box center [354, 174] width 257 height 51
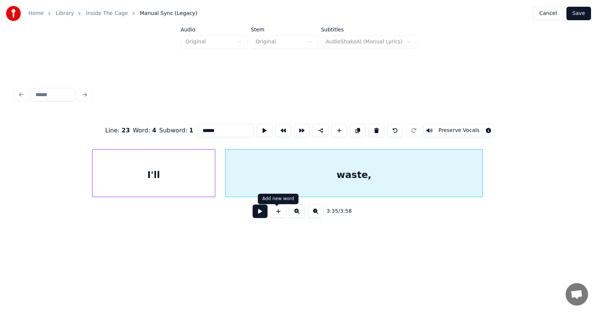
click at [257, 214] on button at bounding box center [260, 210] width 15 height 13
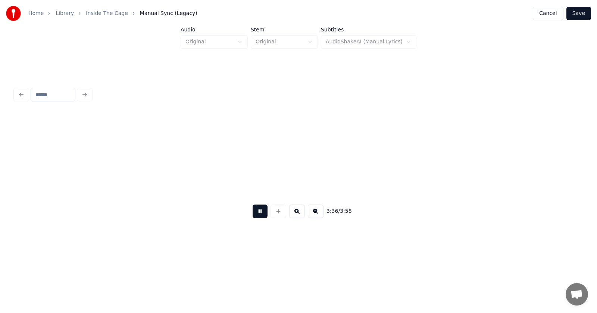
scroll to position [0, 60609]
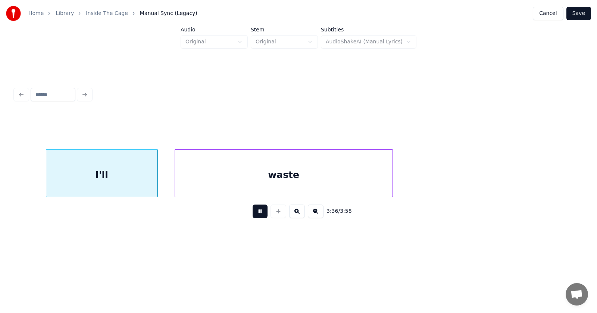
click at [257, 214] on button at bounding box center [260, 210] width 15 height 13
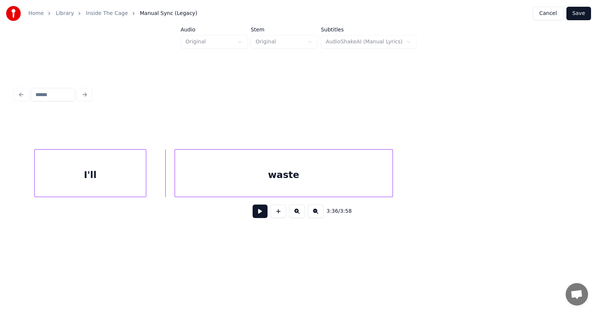
click at [114, 175] on div "I'll" at bounding box center [90, 174] width 111 height 51
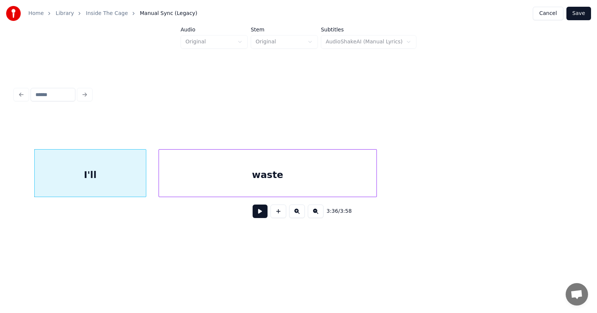
click at [193, 183] on div "waste" at bounding box center [268, 174] width 218 height 51
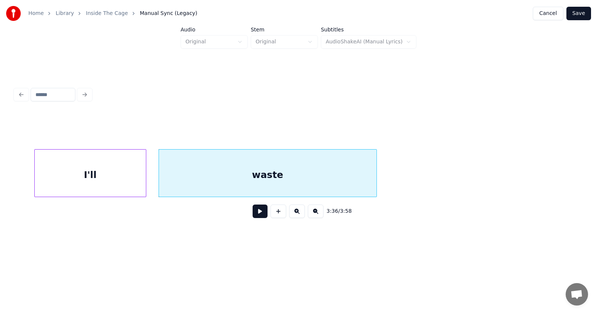
click at [255, 212] on button at bounding box center [260, 210] width 15 height 13
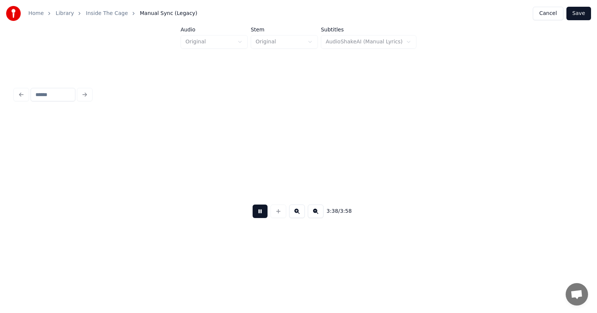
scroll to position [0, 61177]
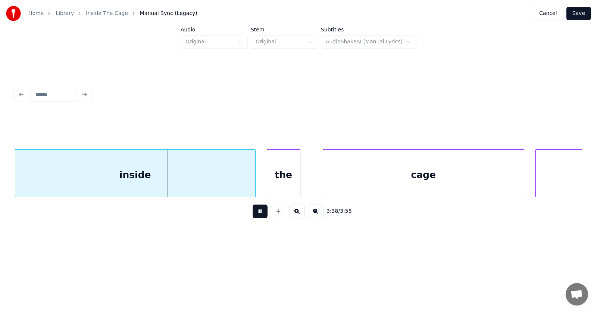
click at [255, 212] on button at bounding box center [260, 210] width 15 height 13
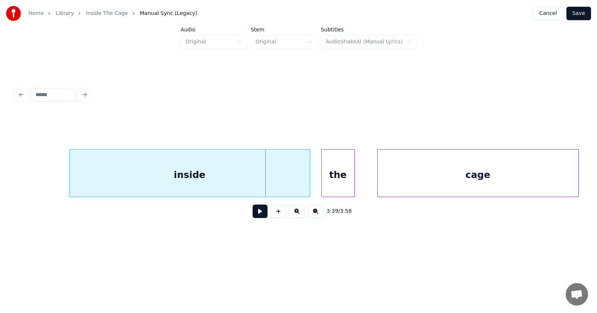
scroll to position [0, 60943]
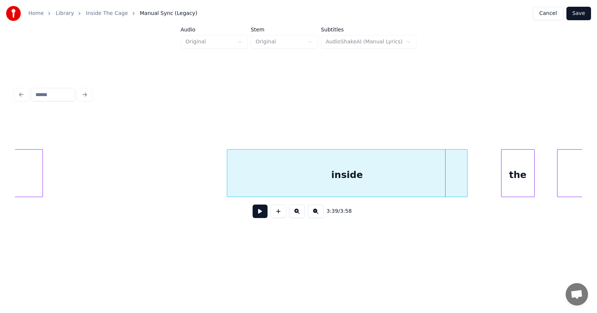
click at [407, 183] on div "inside" at bounding box center [347, 174] width 240 height 51
click at [503, 188] on div "the" at bounding box center [501, 174] width 33 height 51
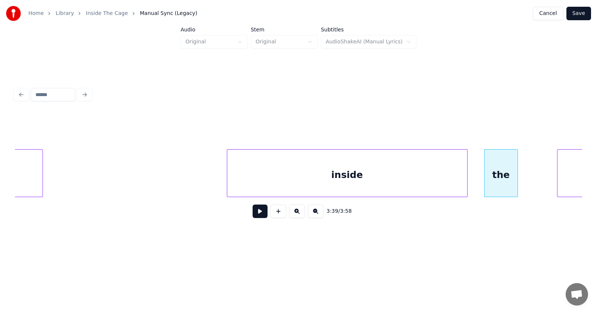
scroll to position [0, 61118]
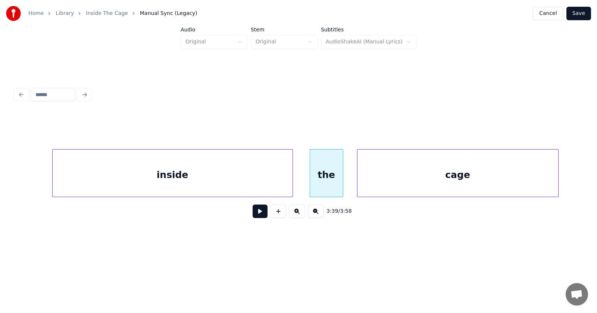
click at [538, 184] on div "cage" at bounding box center [458, 174] width 201 height 51
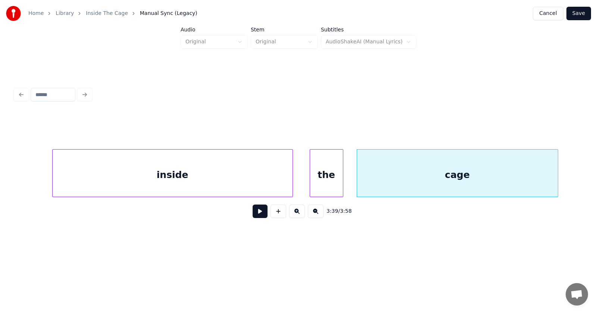
click at [259, 215] on button at bounding box center [260, 210] width 15 height 13
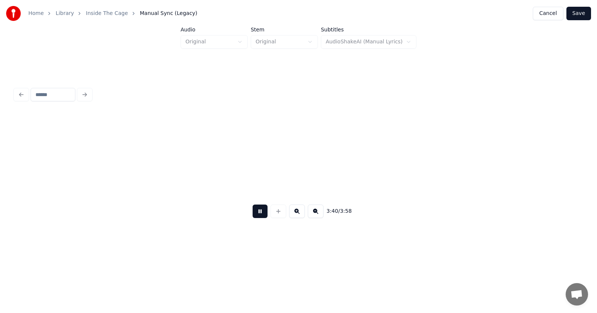
scroll to position [0, 61687]
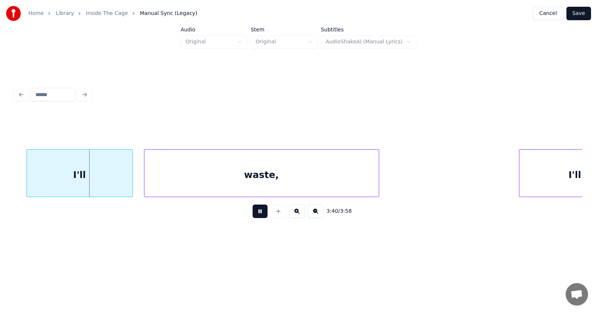
click at [259, 214] on button at bounding box center [260, 210] width 15 height 13
click at [63, 183] on div "I'll" at bounding box center [69, 174] width 106 height 51
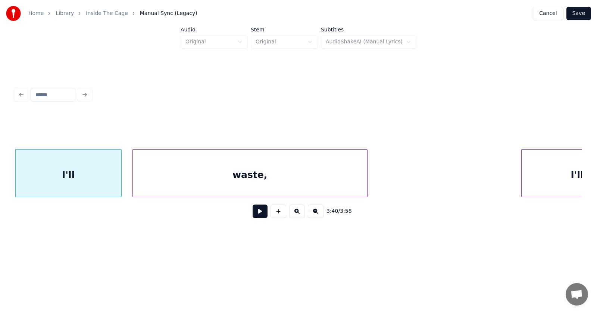
click at [145, 182] on div "waste," at bounding box center [250, 174] width 235 height 51
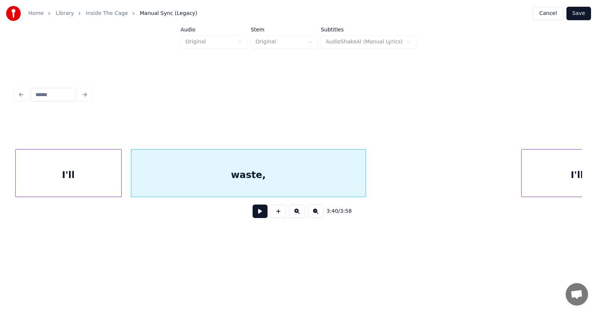
scroll to position [0, 61732]
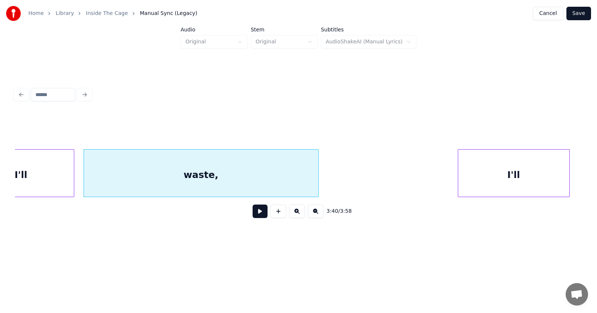
click at [530, 179] on div "I'll" at bounding box center [514, 174] width 111 height 51
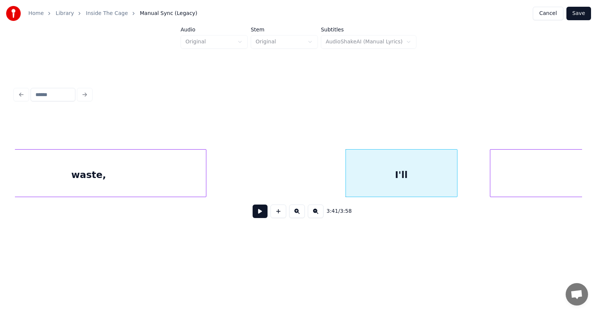
scroll to position [0, 61969]
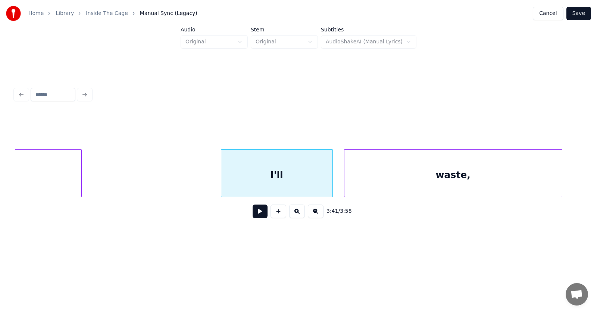
click at [495, 184] on div "waste," at bounding box center [454, 174] width 218 height 51
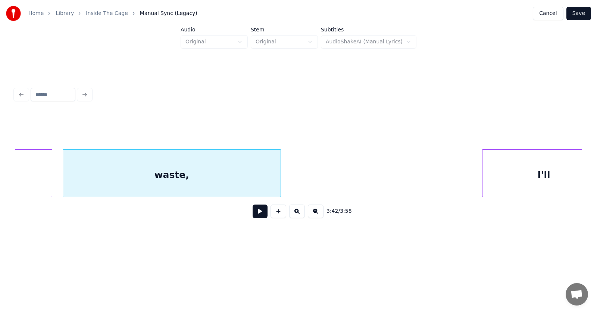
scroll to position [0, 62272]
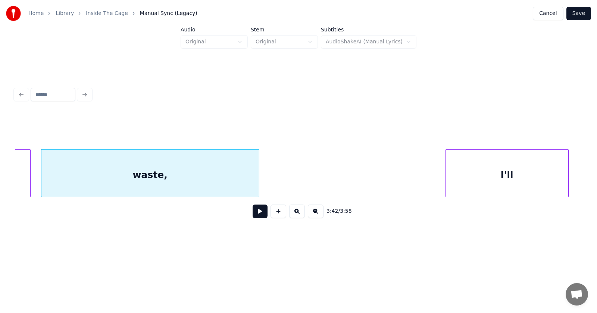
click at [509, 181] on div "I'll" at bounding box center [507, 174] width 122 height 51
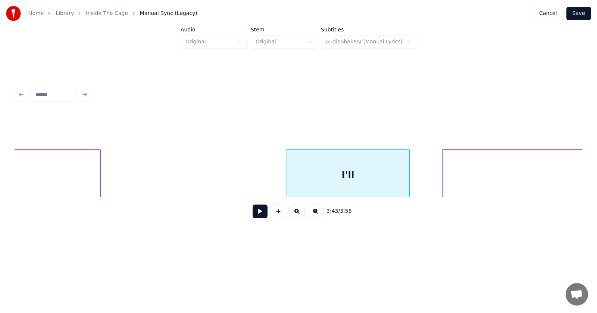
scroll to position [0, 62624]
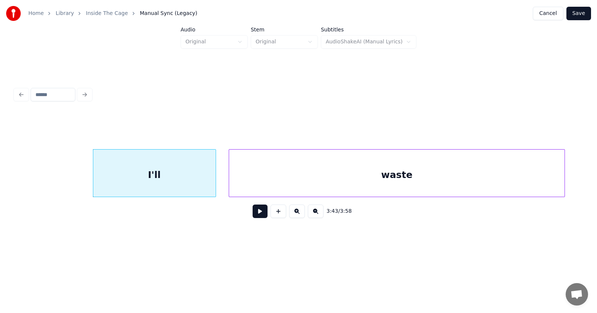
click at [483, 180] on div "waste" at bounding box center [396, 174] width 335 height 51
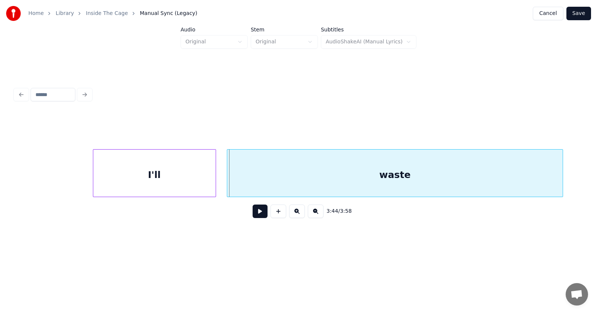
click at [375, 182] on div "waste" at bounding box center [394, 174] width 335 height 51
click at [256, 214] on button at bounding box center [260, 210] width 15 height 13
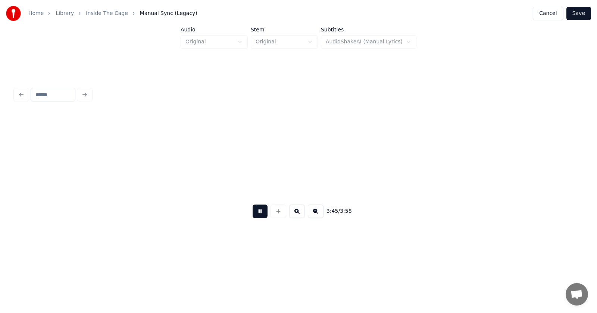
scroll to position [0, 63194]
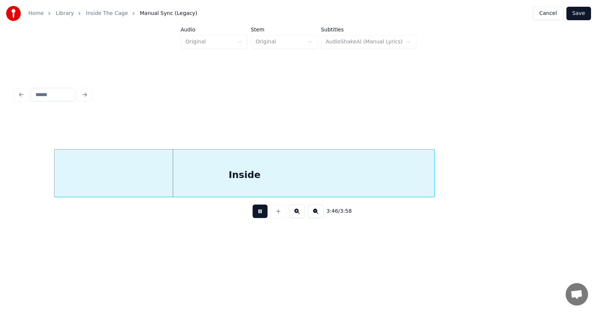
click at [256, 214] on button at bounding box center [260, 210] width 15 height 13
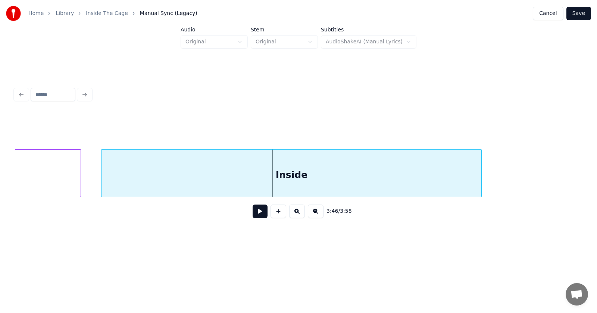
click at [417, 174] on div "Inside" at bounding box center [292, 174] width 380 height 51
click at [258, 212] on button at bounding box center [260, 210] width 15 height 13
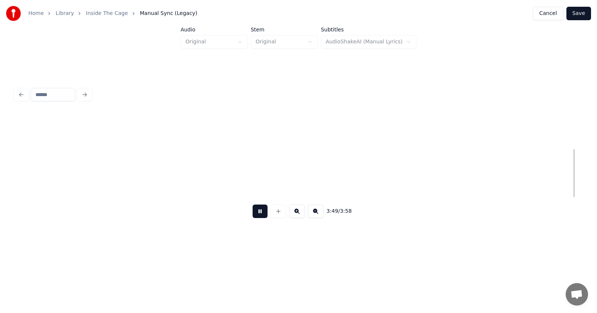
scroll to position [0, 64246]
click at [258, 212] on button at bounding box center [260, 210] width 15 height 13
click at [576, 16] on button "Save" at bounding box center [579, 13] width 25 height 13
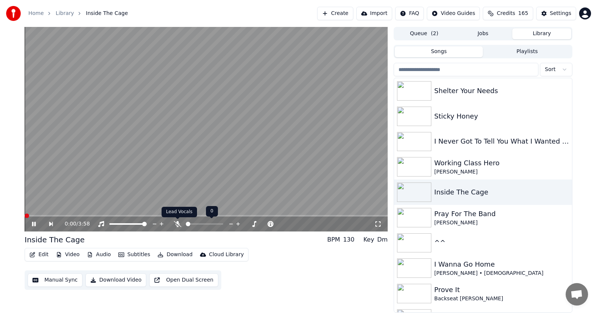
click at [179, 225] on icon at bounding box center [177, 224] width 7 height 6
click at [34, 223] on icon at bounding box center [39, 224] width 17 height 6
click at [34, 215] on span at bounding box center [36, 215] width 4 height 4
click at [34, 223] on icon at bounding box center [34, 223] width 4 height 5
click at [34, 224] on icon at bounding box center [39, 224] width 17 height 6
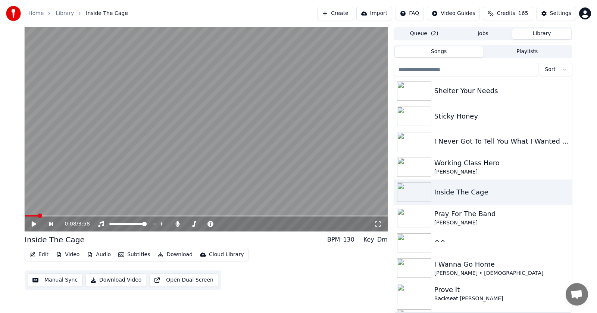
click at [484, 34] on button "Jobs" at bounding box center [483, 33] width 59 height 11
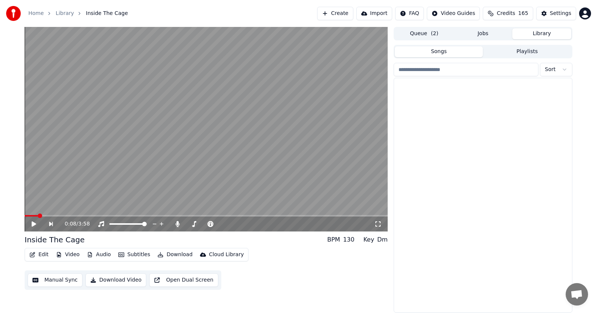
click at [531, 33] on button "Library" at bounding box center [542, 33] width 59 height 11
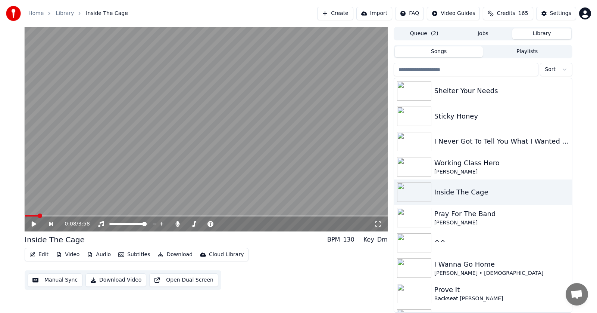
click at [30, 224] on div "0:08 / 3:58" at bounding box center [206, 223] width 357 height 7
click at [31, 224] on icon at bounding box center [39, 224] width 17 height 6
click at [25, 215] on span at bounding box center [27, 215] width 4 height 4
click at [32, 223] on icon at bounding box center [34, 223] width 4 height 4
click at [25, 215] on span at bounding box center [27, 215] width 4 height 4
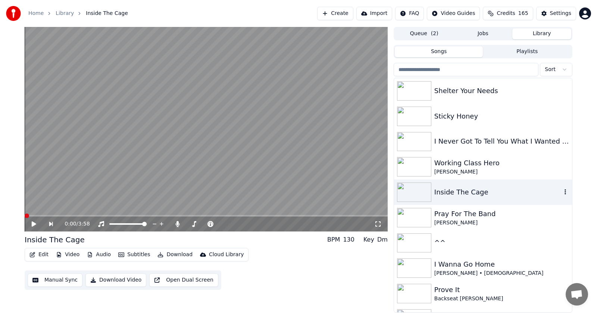
click at [463, 191] on div "Inside The Cage" at bounding box center [498, 192] width 127 height 10
click at [33, 224] on icon at bounding box center [34, 223] width 4 height 5
click at [177, 223] on icon at bounding box center [178, 224] width 4 height 6
click at [34, 224] on icon at bounding box center [39, 224] width 17 height 6
click at [164, 255] on button "Download" at bounding box center [175, 254] width 41 height 10
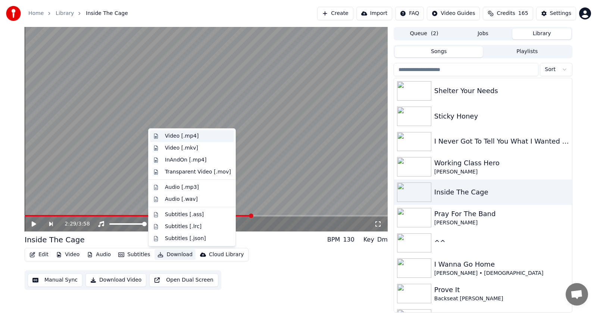
click at [174, 137] on div "Video [.mp4]" at bounding box center [182, 135] width 34 height 7
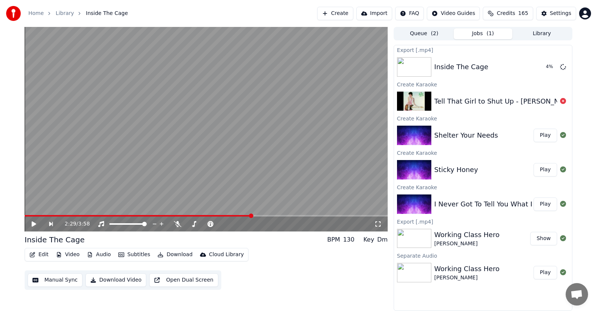
click at [459, 204] on div "I Never Got To Tell You What I Wanted To" at bounding box center [502, 204] width 135 height 10
click at [547, 205] on button "Play" at bounding box center [546, 203] width 24 height 13
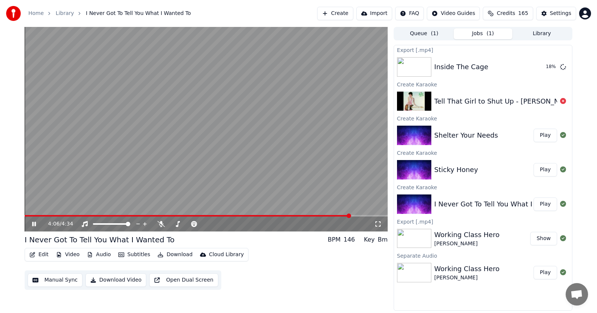
click at [351, 213] on span at bounding box center [349, 215] width 4 height 4
click at [33, 224] on icon at bounding box center [34, 223] width 4 height 4
click at [161, 225] on icon at bounding box center [161, 224] width 7 height 6
click at [31, 223] on icon at bounding box center [40, 224] width 18 height 6
click at [34, 224] on icon at bounding box center [40, 224] width 18 height 6
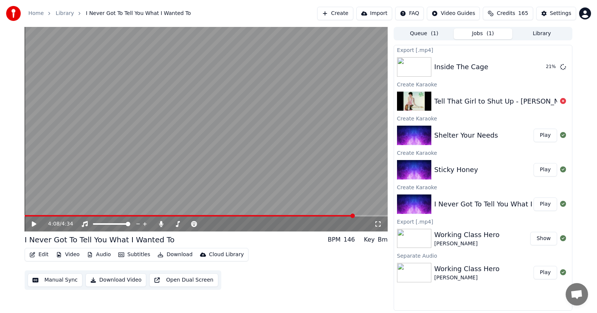
click at [34, 224] on icon at bounding box center [34, 223] width 4 height 5
click at [35, 223] on icon at bounding box center [34, 223] width 4 height 4
click at [35, 223] on icon at bounding box center [34, 223] width 4 height 5
click at [317, 217] on span at bounding box center [319, 215] width 4 height 4
click at [34, 224] on icon at bounding box center [40, 224] width 18 height 6
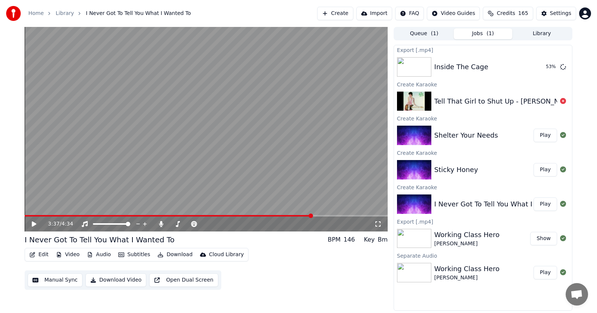
click at [312, 216] on span at bounding box center [311, 215] width 4 height 4
click at [544, 134] on button "Play" at bounding box center [546, 134] width 24 height 13
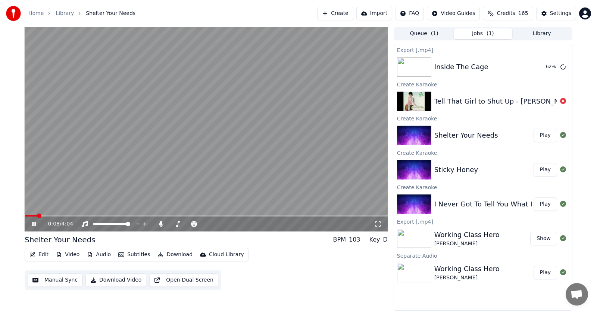
click at [34, 224] on icon at bounding box center [34, 223] width 4 height 4
click at [361, 213] on span at bounding box center [359, 215] width 4 height 4
click at [35, 224] on icon at bounding box center [34, 223] width 4 height 5
click at [341, 215] on span at bounding box center [342, 215] width 4 height 4
click at [34, 223] on icon at bounding box center [34, 223] width 4 height 4
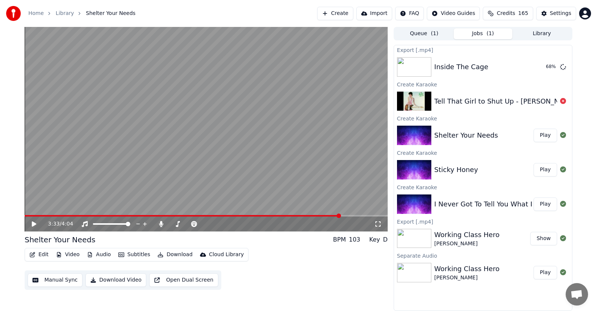
click at [34, 223] on icon at bounding box center [34, 223] width 4 height 5
drag, startPoint x: 339, startPoint y: 214, endPoint x: 315, endPoint y: 216, distance: 23.6
click at [315, 216] on div "3:36 / 4:04" at bounding box center [206, 129] width 363 height 204
click at [318, 217] on span at bounding box center [317, 215] width 4 height 4
click at [33, 223] on icon at bounding box center [34, 223] width 4 height 5
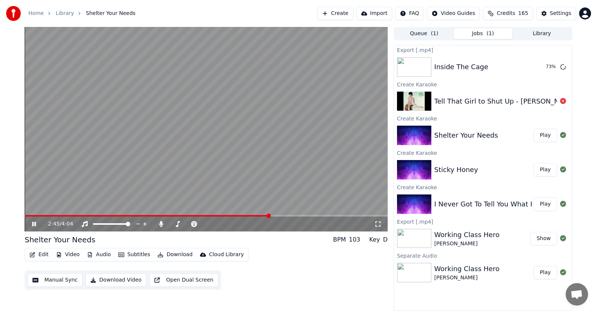
click at [270, 217] on span at bounding box center [269, 215] width 4 height 4
click at [34, 224] on icon at bounding box center [34, 223] width 4 height 4
click at [34, 224] on icon at bounding box center [34, 223] width 4 height 5
click at [32, 223] on icon at bounding box center [34, 223] width 4 height 4
click at [546, 169] on button "Play" at bounding box center [546, 169] width 24 height 13
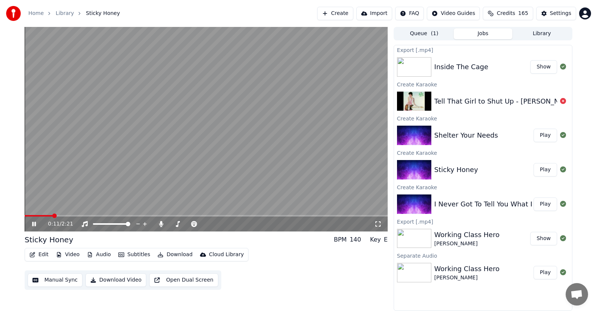
click at [54, 214] on span at bounding box center [54, 215] width 4 height 4
click at [355, 214] on span at bounding box center [353, 215] width 4 height 4
click at [33, 224] on icon at bounding box center [34, 223] width 4 height 4
click at [33, 224] on icon at bounding box center [34, 223] width 4 height 5
click at [309, 213] on span at bounding box center [307, 215] width 4 height 4
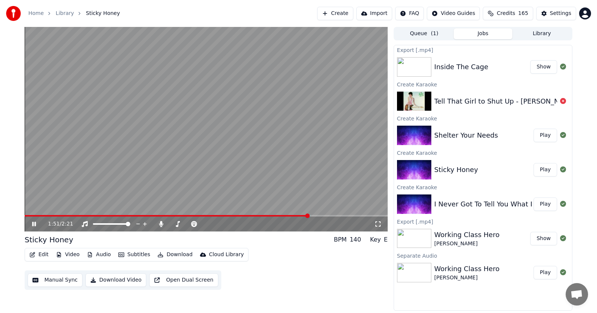
click at [35, 223] on icon at bounding box center [34, 223] width 4 height 4
click at [34, 224] on icon at bounding box center [34, 223] width 4 height 5
click at [34, 222] on icon at bounding box center [40, 224] width 18 height 6
click at [35, 223] on icon at bounding box center [34, 223] width 4 height 4
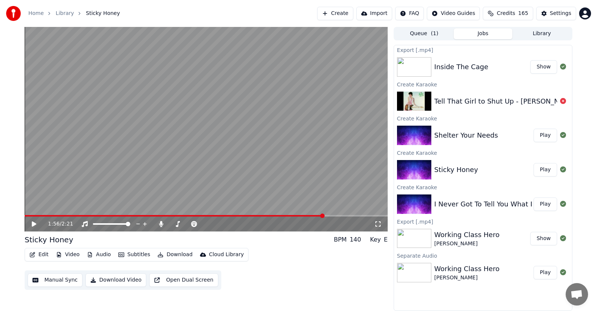
click at [35, 223] on icon at bounding box center [40, 224] width 18 height 6
click at [35, 223] on icon at bounding box center [34, 223] width 4 height 4
